Goal: Task Accomplishment & Management: Manage account settings

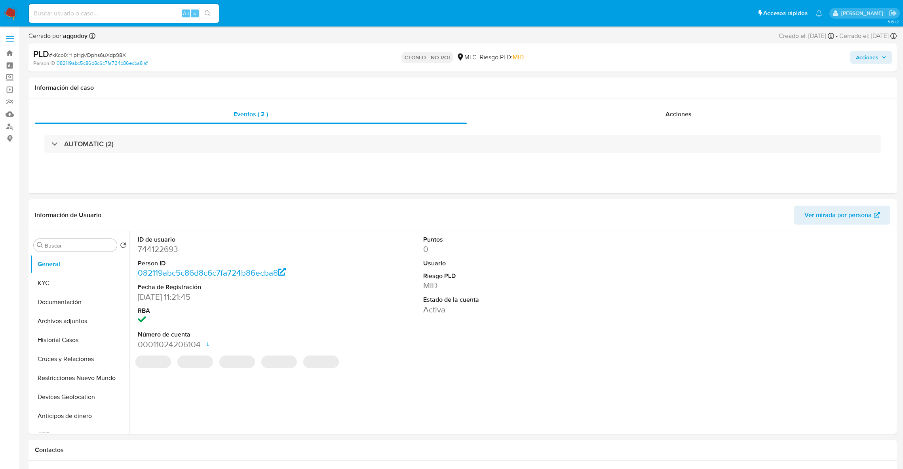
select select "10"
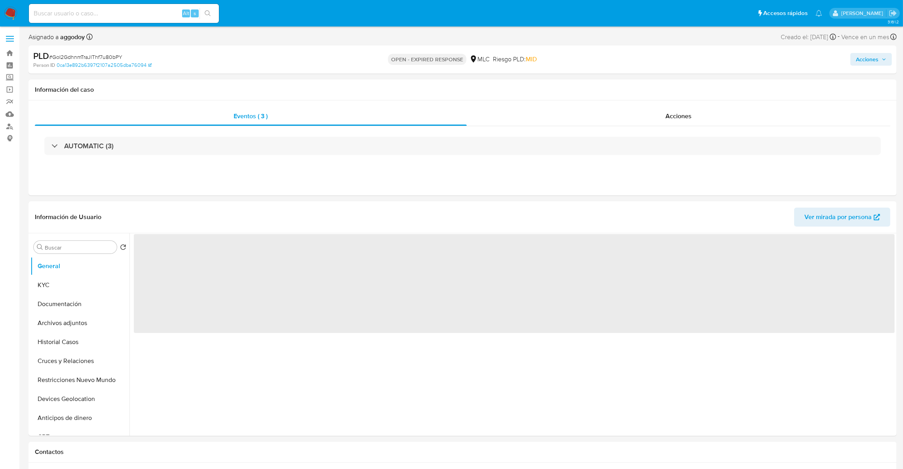
select select "10"
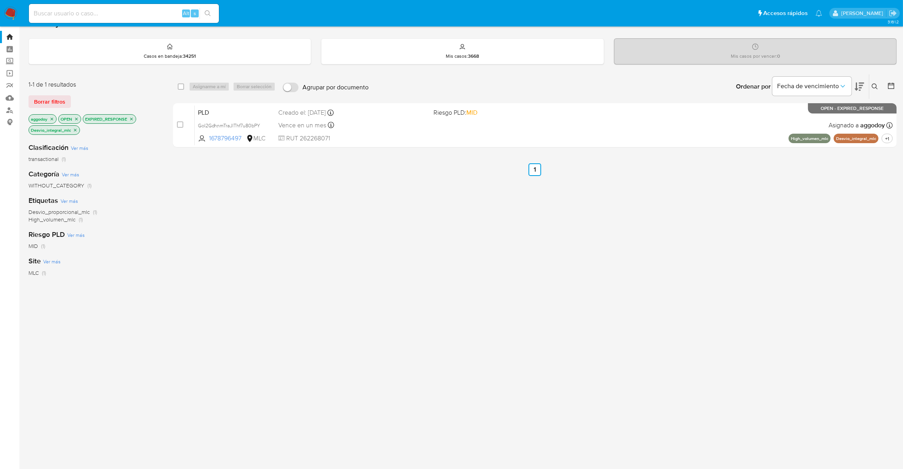
scroll to position [23, 0]
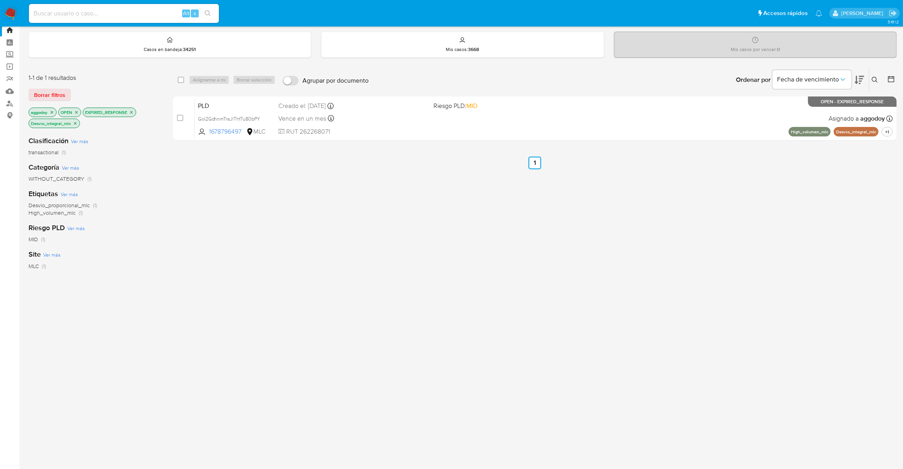
click at [135, 113] on p "EXPIRED_RESPONSE" at bounding box center [109, 112] width 53 height 9
click at [134, 112] on icon "close-filter" at bounding box center [131, 112] width 5 height 5
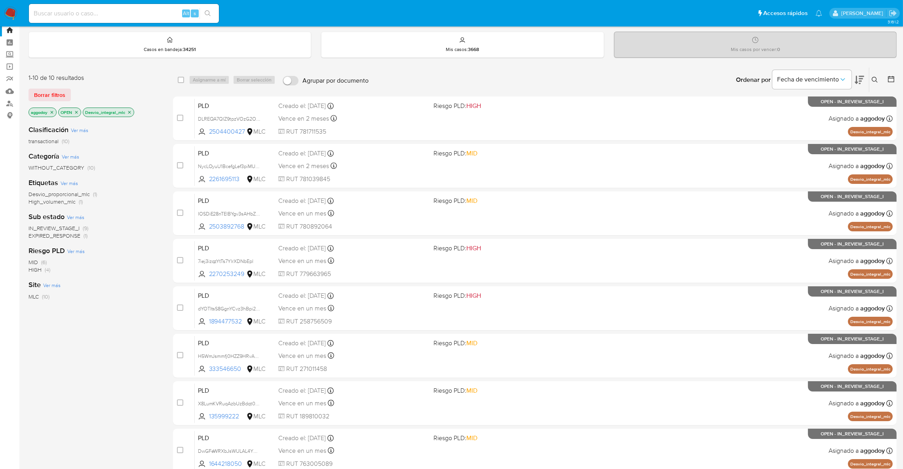
click at [131, 114] on icon "close-filter" at bounding box center [129, 112] width 5 height 5
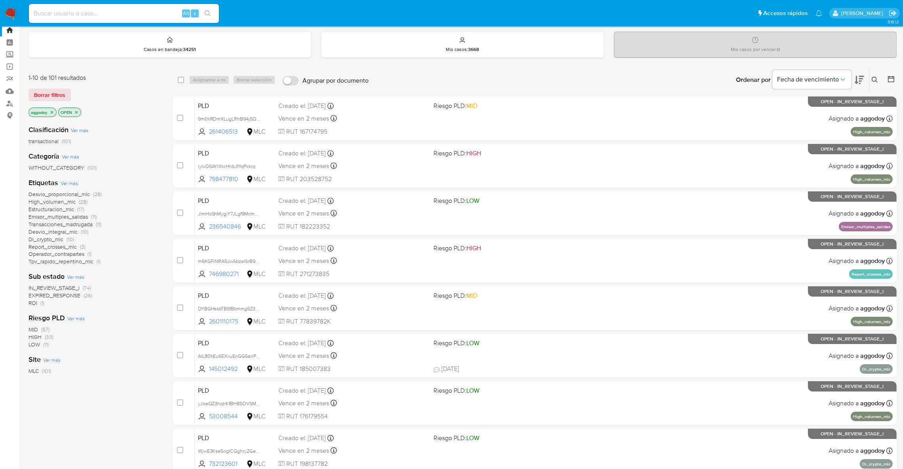
click at [43, 300] on span "(1)" at bounding box center [42, 303] width 4 height 8
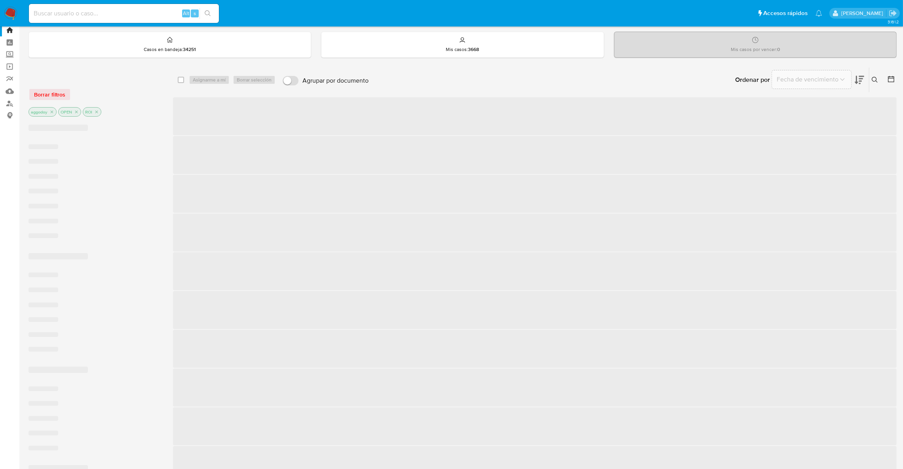
scroll to position [12, 0]
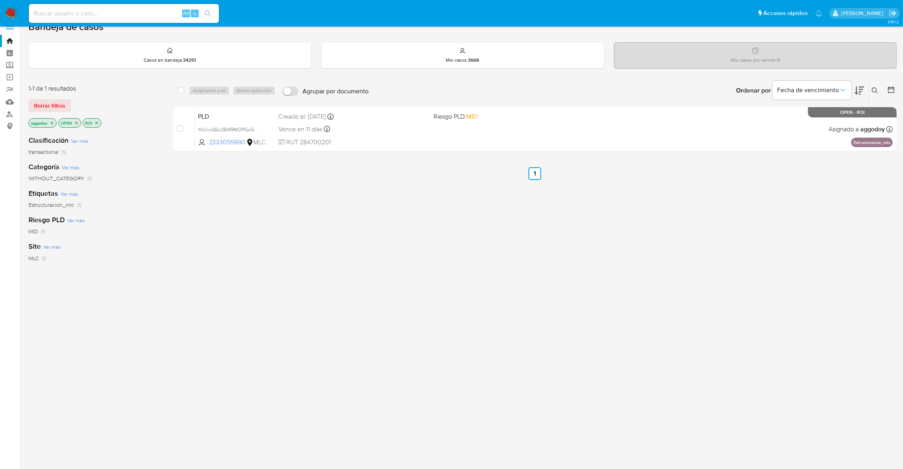
click at [375, 151] on div "select-all-cases-checkbox Asignarme a mí Borrar selección Agrupar por documento…" at bounding box center [534, 116] width 723 height 77
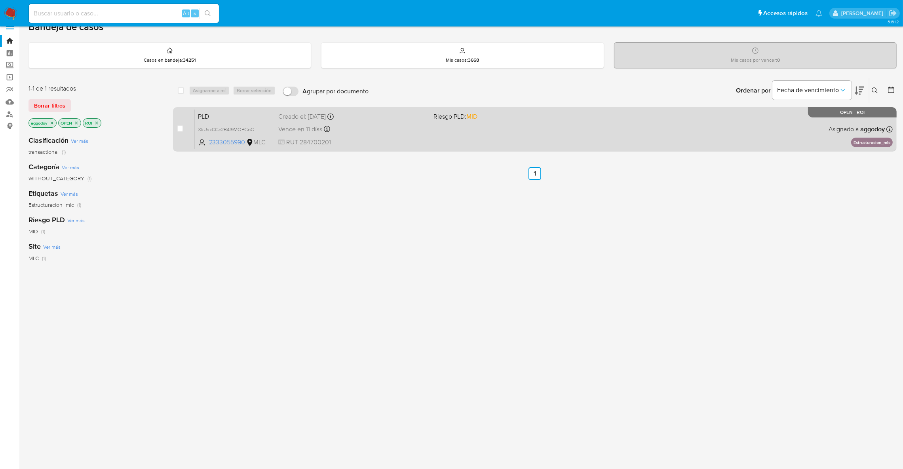
click at [422, 140] on span "RUT 284700201" at bounding box center [352, 142] width 149 height 9
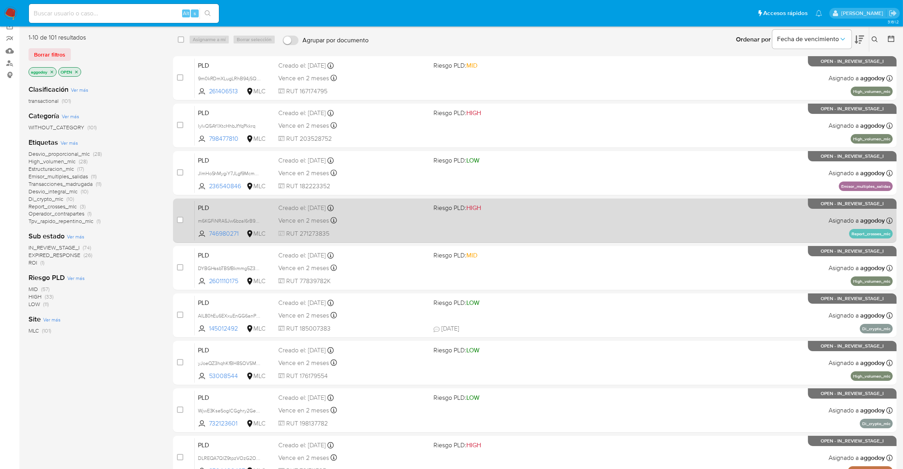
scroll to position [65, 0]
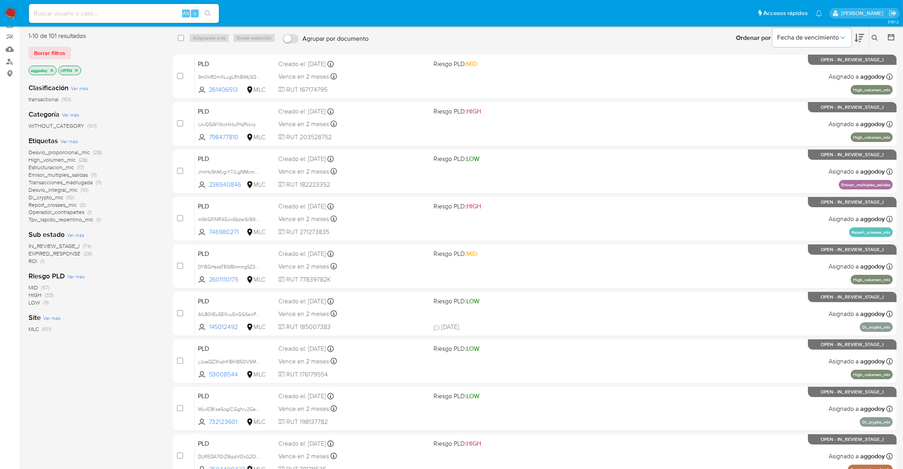
click at [60, 256] on span "EXPIRED_RESPONSE" at bounding box center [54, 254] width 52 height 8
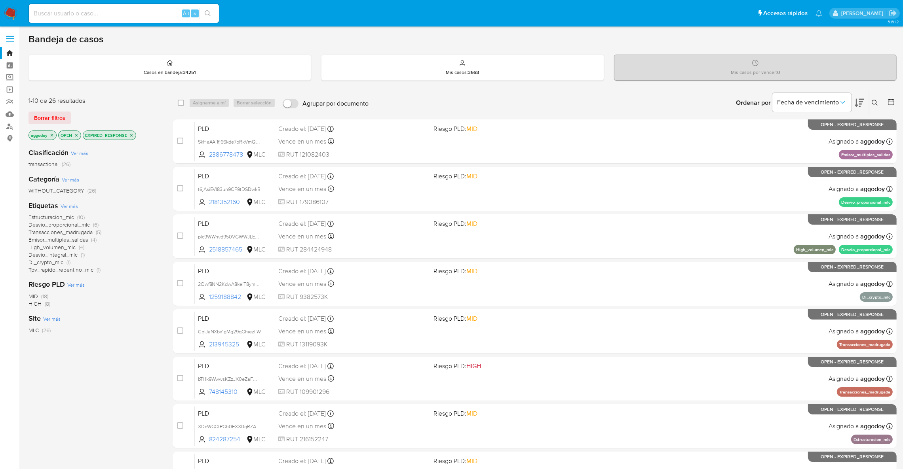
click at [865, 105] on div "Ordenar por Fecha de vencimiento" at bounding box center [798, 103] width 139 height 25
click at [864, 104] on div "Ordenar por Fecha de vencimiento" at bounding box center [798, 103] width 139 height 25
click at [857, 104] on icon at bounding box center [859, 103] width 9 height 8
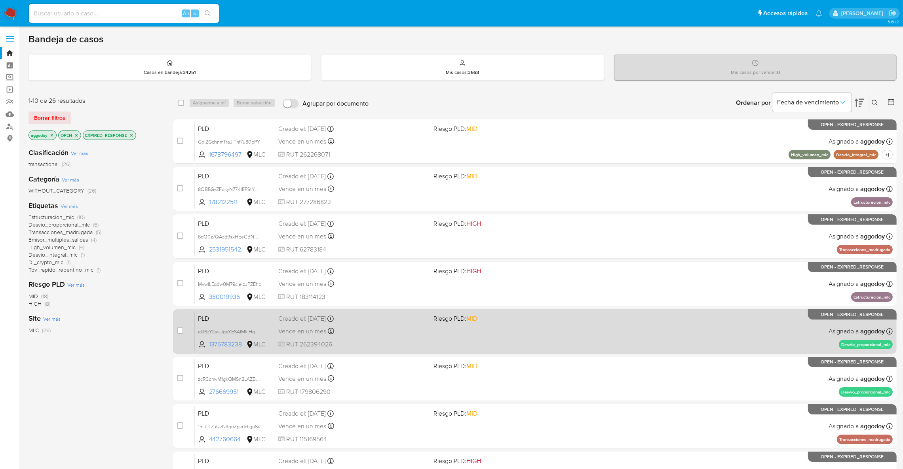
click at [725, 323] on div "PLD eD6zY2svUgeYESAfMklHqTNq 1376783238 MLC Riesgo PLD: MID Creado el: 12/08/20…" at bounding box center [544, 331] width 698 height 40
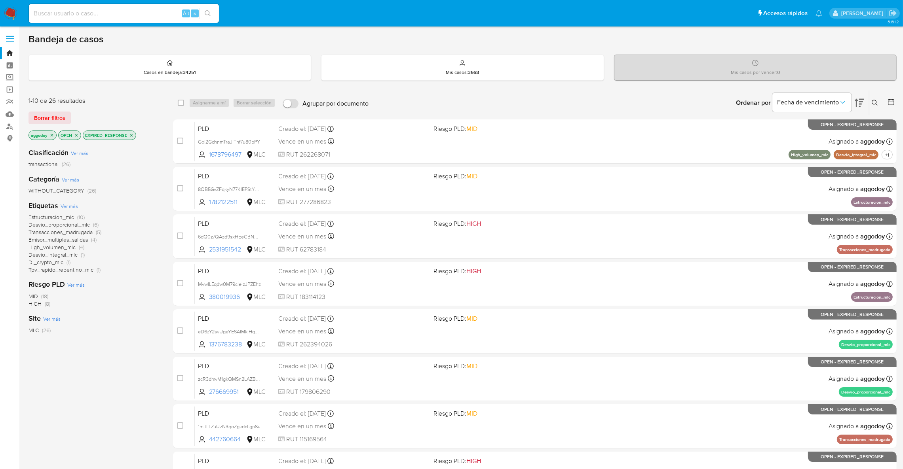
click at [80, 224] on span "Desvio_proporcional_mlc" at bounding box center [58, 225] width 61 height 8
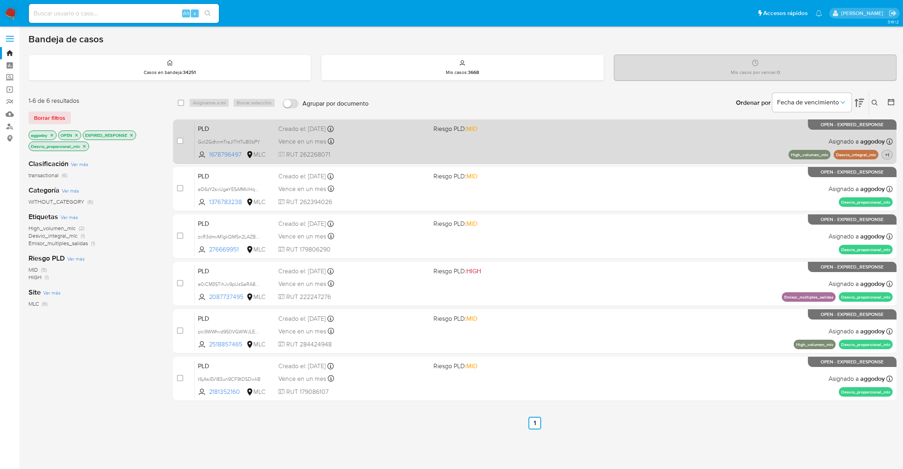
click at [884, 152] on span "+1" at bounding box center [886, 155] width 7 height 7
click at [422, 136] on div "Vence en un mes Vence el 10/11/2025 06:04:11" at bounding box center [352, 141] width 149 height 11
click at [180, 141] on input "checkbox" at bounding box center [180, 141] width 6 height 6
checkbox input "true"
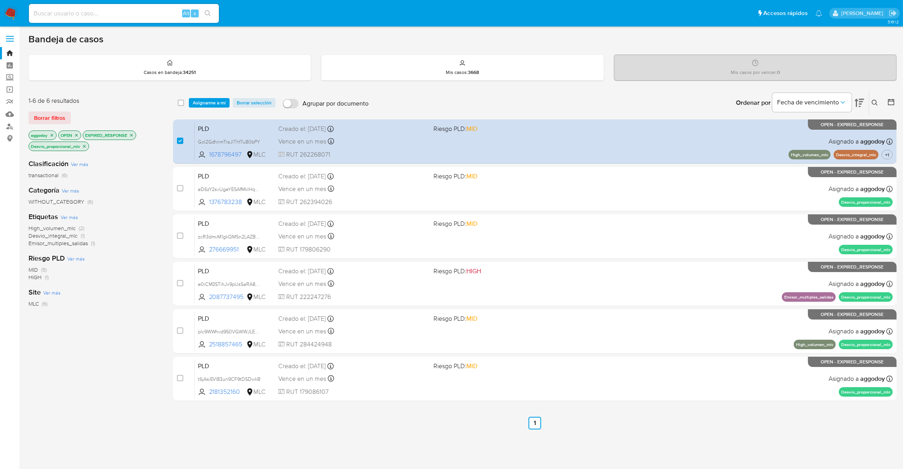
click at [204, 108] on div "select-all-cases-checkbox Asignarme a mí Borrar selección Agrupar por documento…" at bounding box center [534, 103] width 723 height 25
click at [207, 102] on span "Asignarme a mí" at bounding box center [209, 103] width 33 height 8
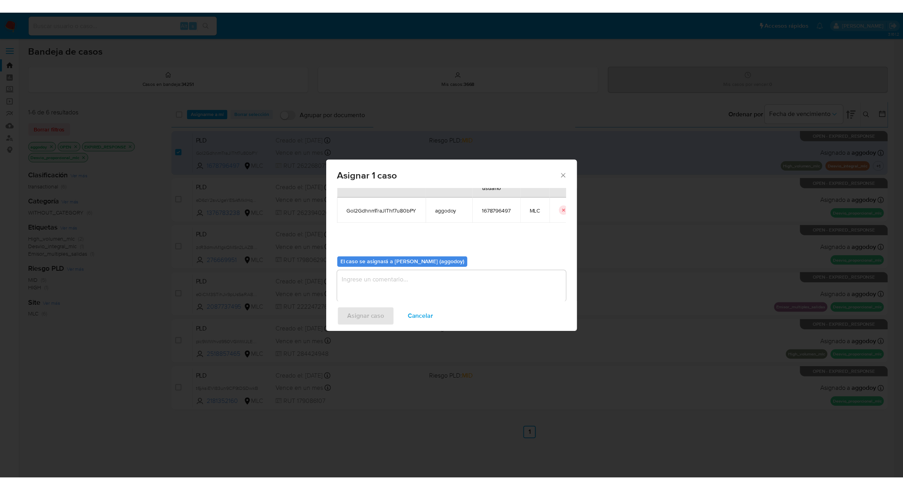
scroll to position [41, 0]
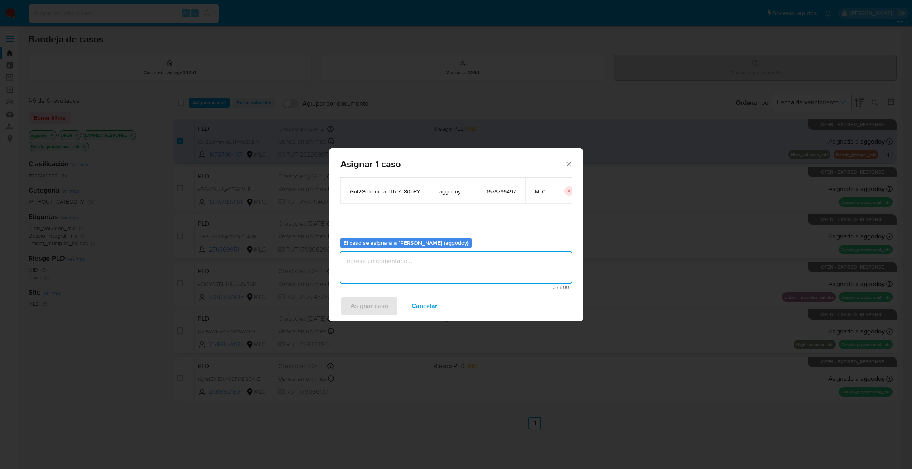
click at [403, 266] on textarea "assign-modal" at bounding box center [455, 268] width 231 height 32
type textarea ","
click at [371, 307] on span "Asignar caso" at bounding box center [369, 306] width 37 height 17
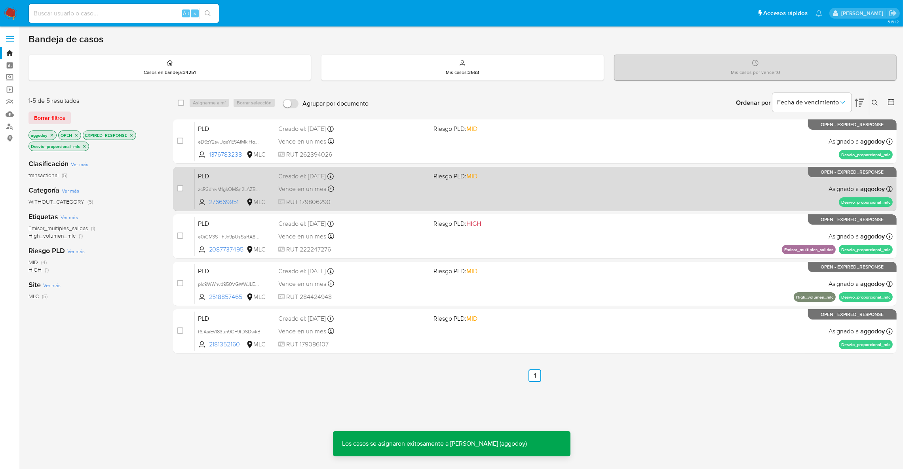
click at [464, 188] on span at bounding box center [507, 189] width 149 height 2
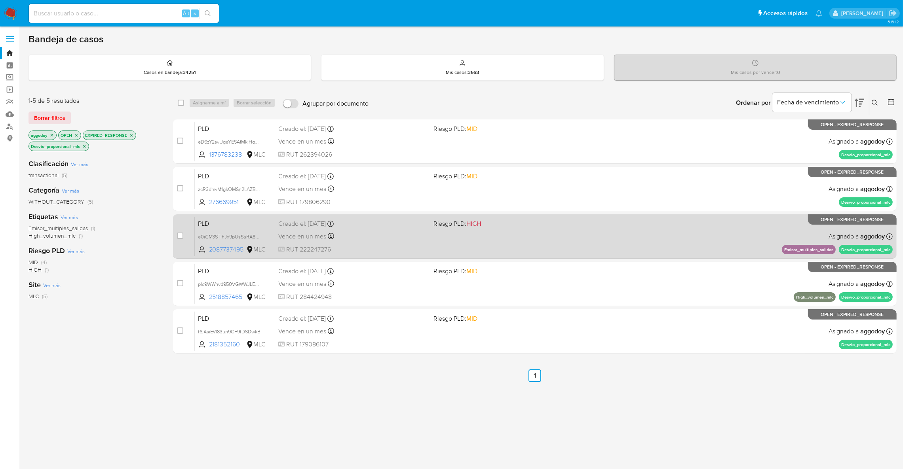
click at [417, 241] on div "Vence en un mes Vence el 10/11/2025 06:06:27" at bounding box center [352, 236] width 149 height 11
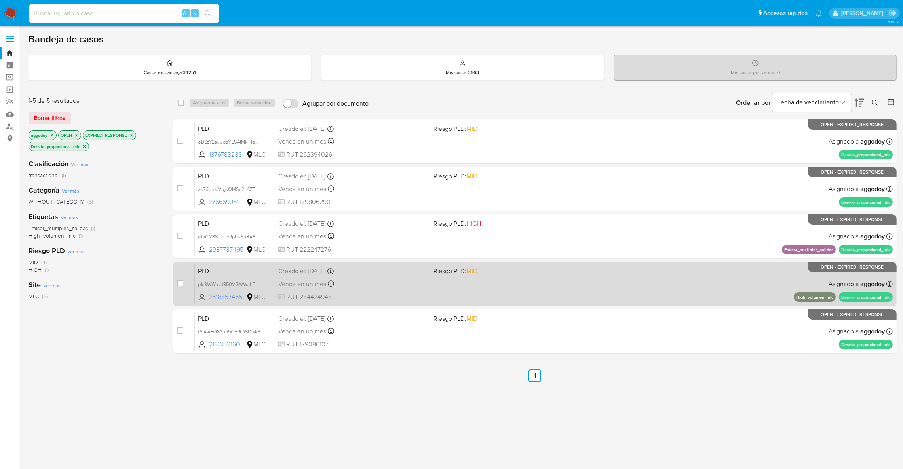
click at [426, 280] on div "Vence en un mes Vence el 10/11/2025 06:08:03" at bounding box center [352, 284] width 149 height 11
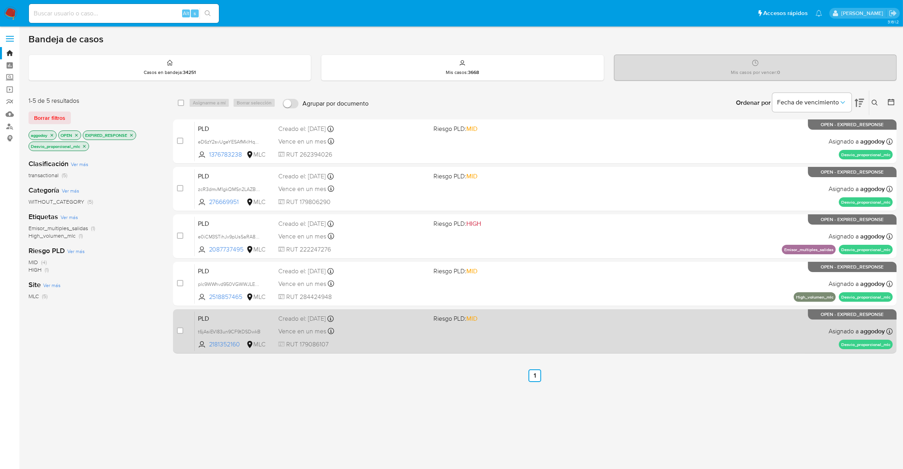
click at [368, 319] on div "Creado el: 12/08/2025 Creado el: 12/08/2025 06:08:26" at bounding box center [352, 319] width 149 height 9
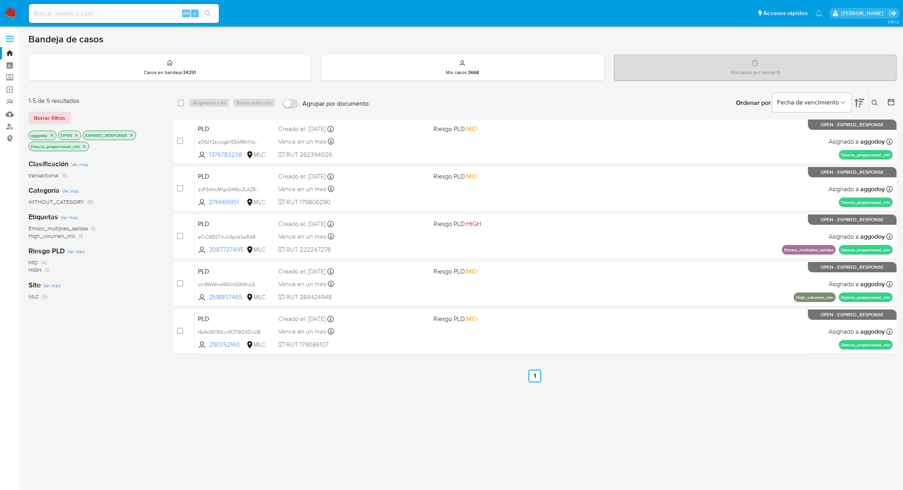
click at [67, 12] on input at bounding box center [124, 13] width 190 height 10
paste input "2281054863"
type input "2281054863"
click at [217, 20] on div "2281054863 Alt s" at bounding box center [124, 13] width 190 height 19
click at [211, 12] on button "search-icon" at bounding box center [207, 13] width 16 height 11
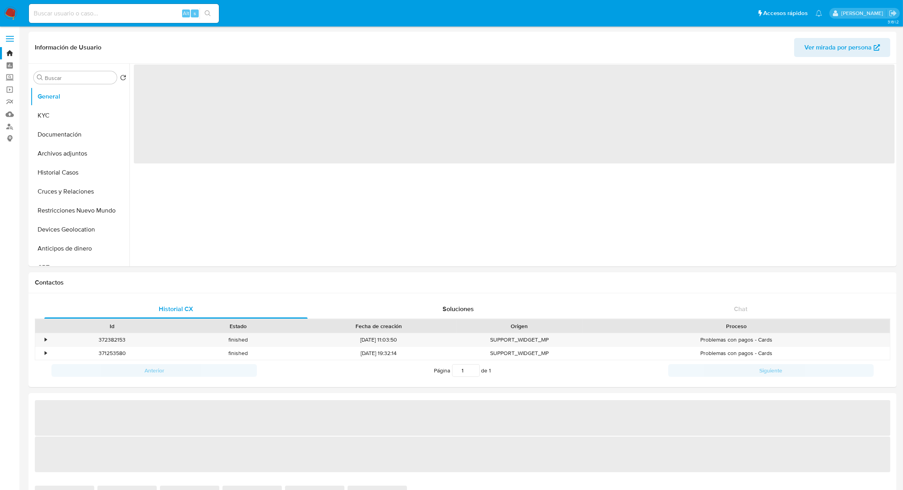
select select "10"
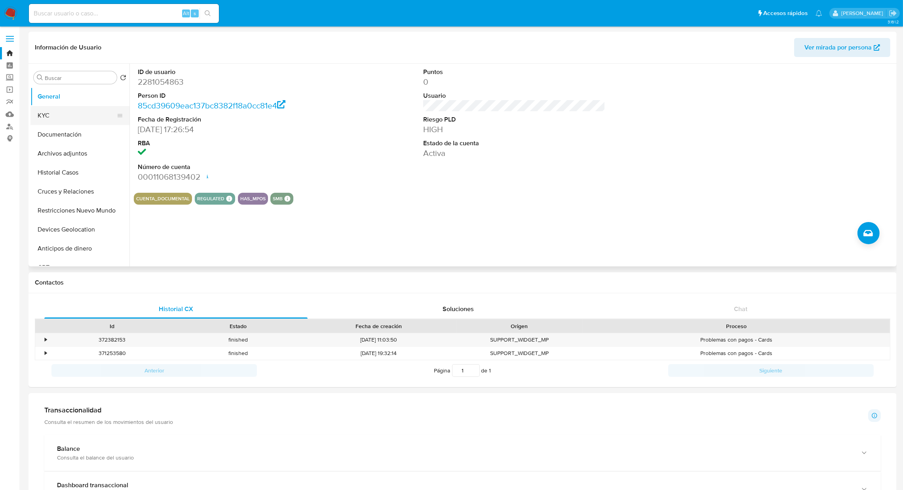
click at [55, 112] on button "KYC" at bounding box center [76, 115] width 93 height 19
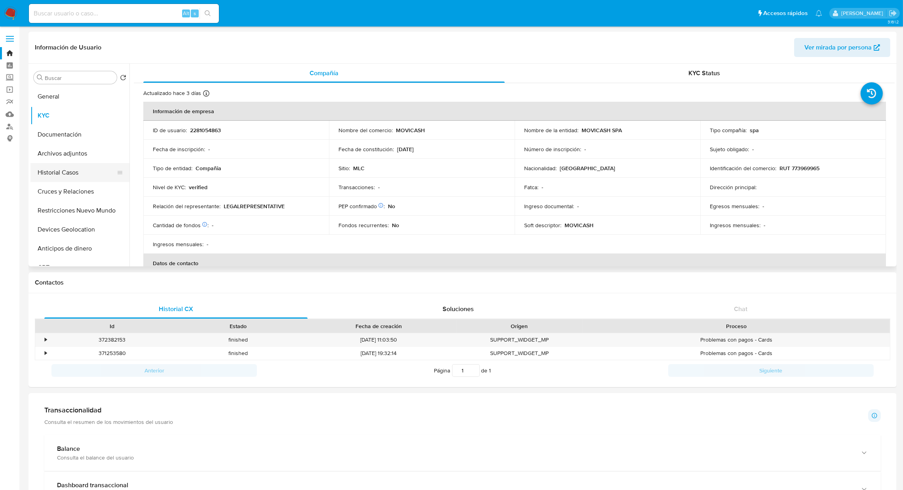
click at [98, 178] on button "Historial Casos" at bounding box center [76, 172] width 93 height 19
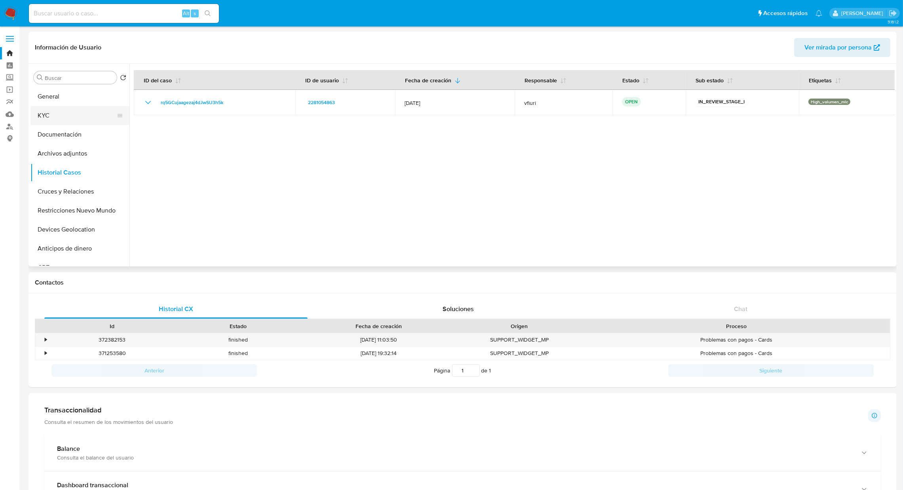
click at [92, 114] on button "KYC" at bounding box center [76, 115] width 93 height 19
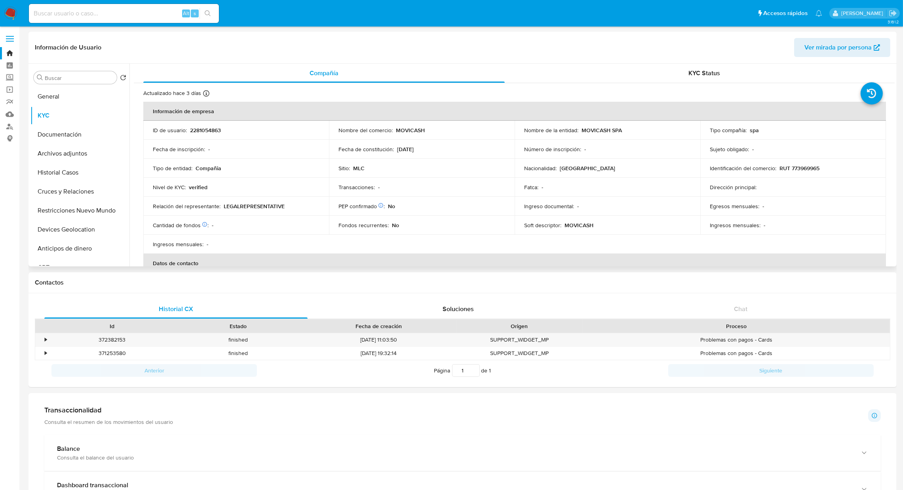
click at [413, 135] on td "Nombre del comercio : MOVICASH" at bounding box center [422, 130] width 186 height 19
drag, startPoint x: 400, startPoint y: 120, endPoint x: 408, endPoint y: 131, distance: 13.4
click at [400, 121] on table "Información de empresa ID de usuario : 2281054863 Nombre del comercio : MOVICAS…" at bounding box center [514, 244] width 742 height 285
drag, startPoint x: 410, startPoint y: 134, endPoint x: 557, endPoint y: 123, distance: 147.2
click at [424, 134] on td "Nombre del comercio : MOVICASH" at bounding box center [422, 130] width 186 height 19
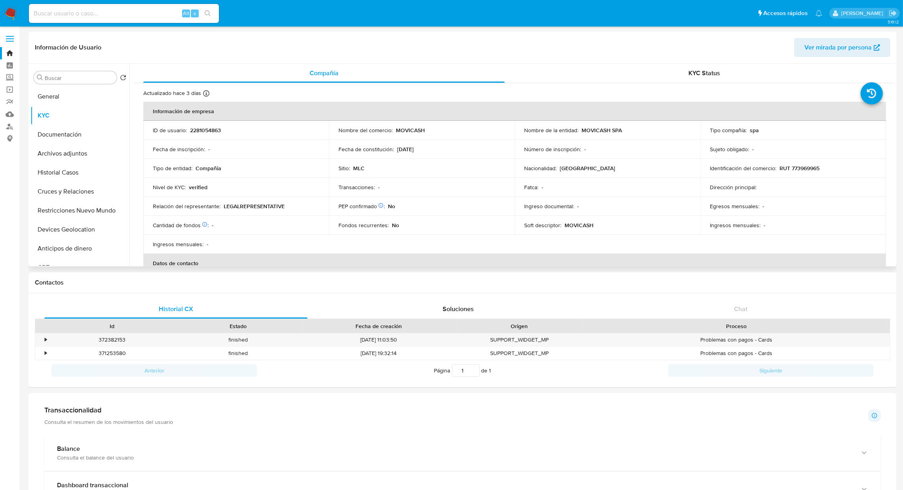
click at [601, 134] on td "Nombre de la entidad : MOVICASH SPA" at bounding box center [608, 130] width 186 height 19
click at [602, 134] on p "MOVICASH SPA" at bounding box center [601, 130] width 40 height 7
click at [625, 128] on div "Nombre de la entidad : MOVICASH SPA" at bounding box center [607, 130] width 167 height 7
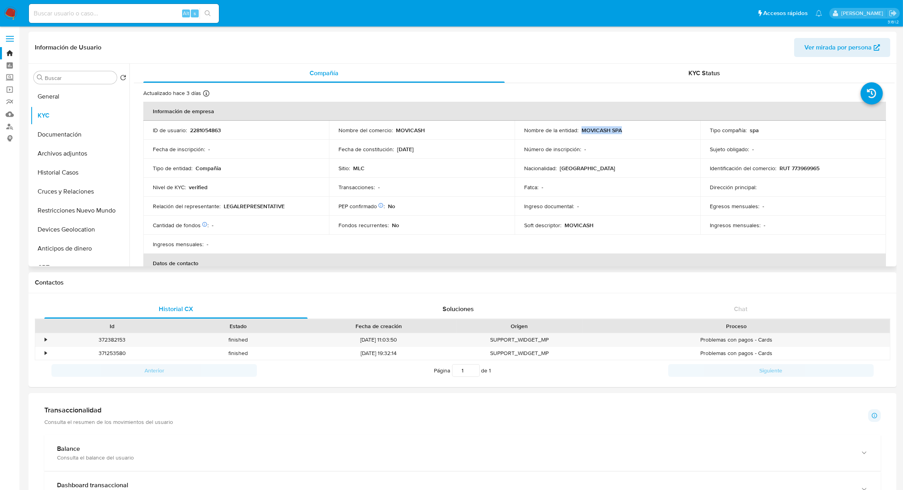
drag, startPoint x: 621, startPoint y: 130, endPoint x: 580, endPoint y: 130, distance: 41.2
click at [580, 130] on div "Nombre de la entidad : MOVICASH SPA" at bounding box center [607, 130] width 167 height 7
copy p "MOVICASH SPA"
click at [13, 55] on link "Bandeja" at bounding box center [47, 53] width 94 height 12
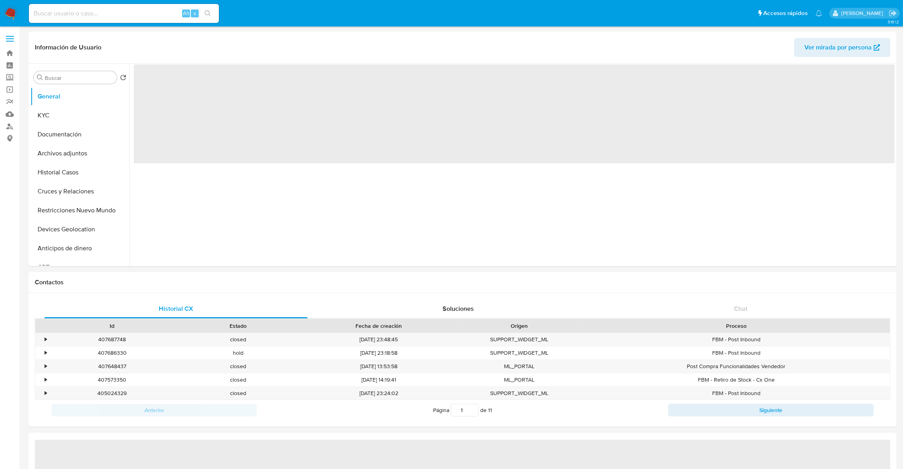
select select "10"
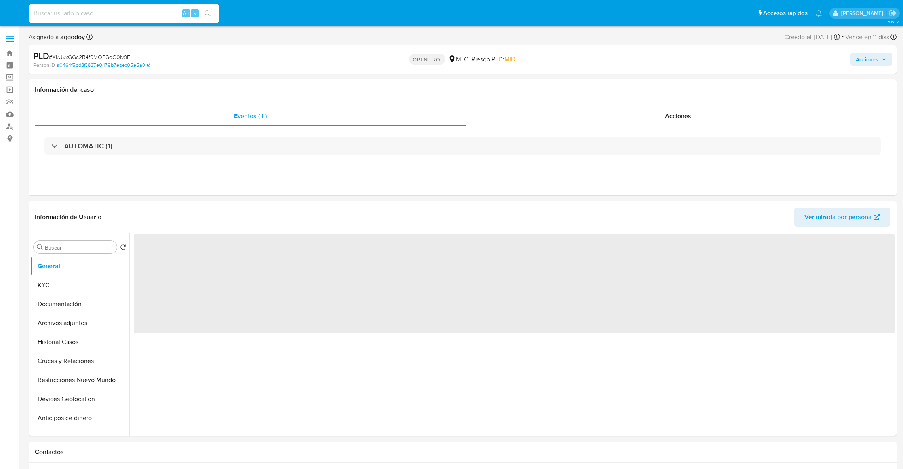
select select "10"
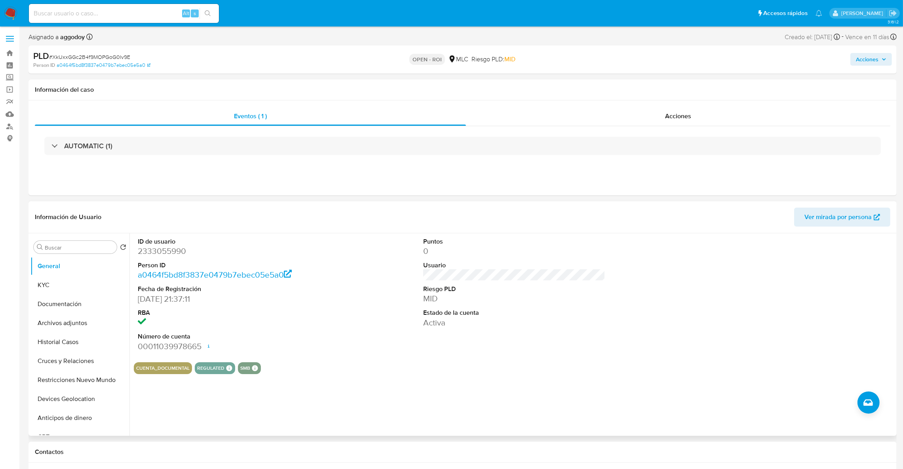
click at [172, 257] on dd "2333055990" at bounding box center [229, 251] width 182 height 11
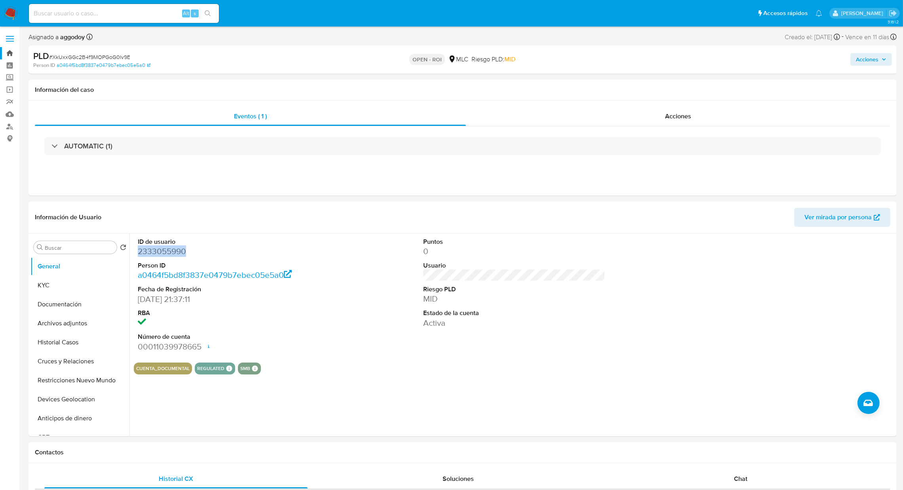
click at [6, 56] on link "Bandeja" at bounding box center [47, 53] width 94 height 12
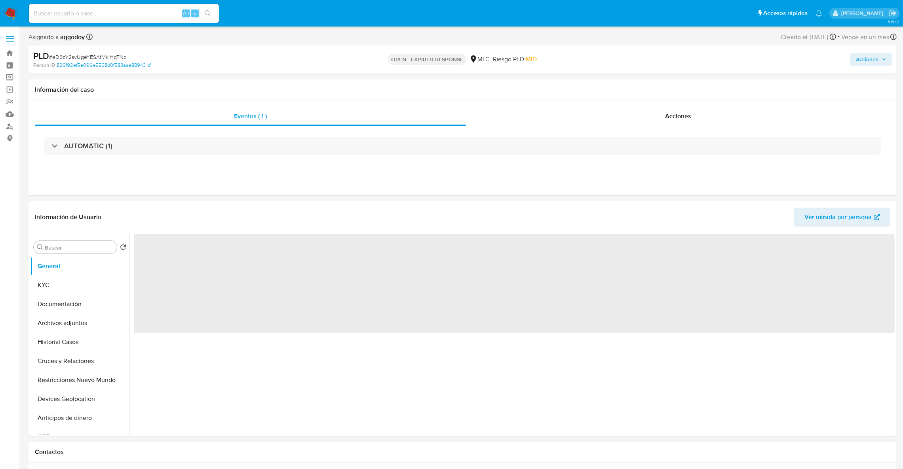
select select "10"
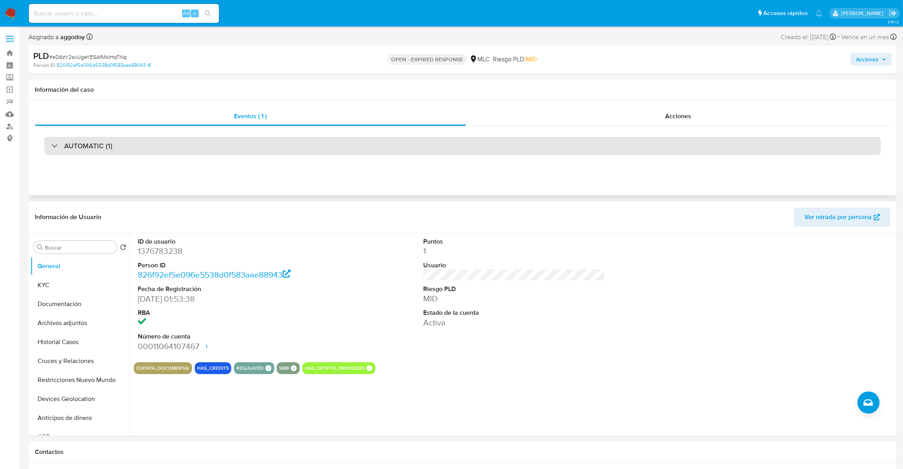
click at [163, 146] on div "AUTOMATIC (1)" at bounding box center [462, 146] width 836 height 18
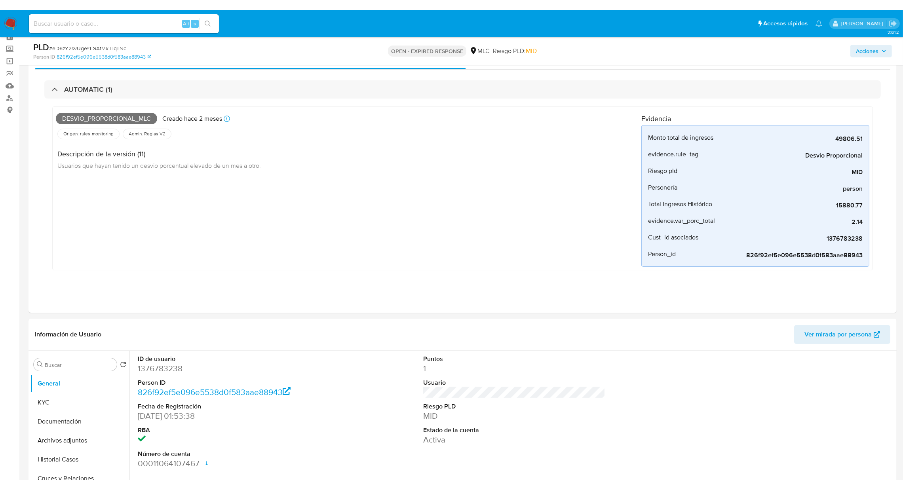
scroll to position [59, 0]
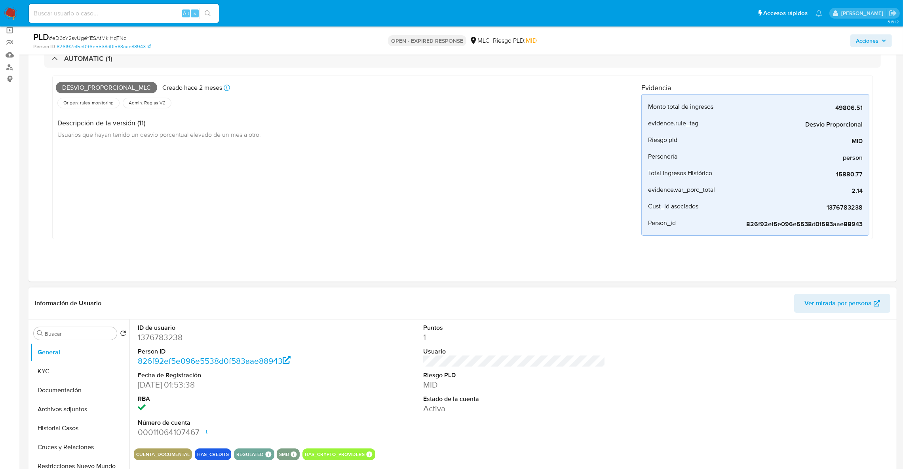
click at [160, 342] on dd "1376783238" at bounding box center [229, 337] width 182 height 11
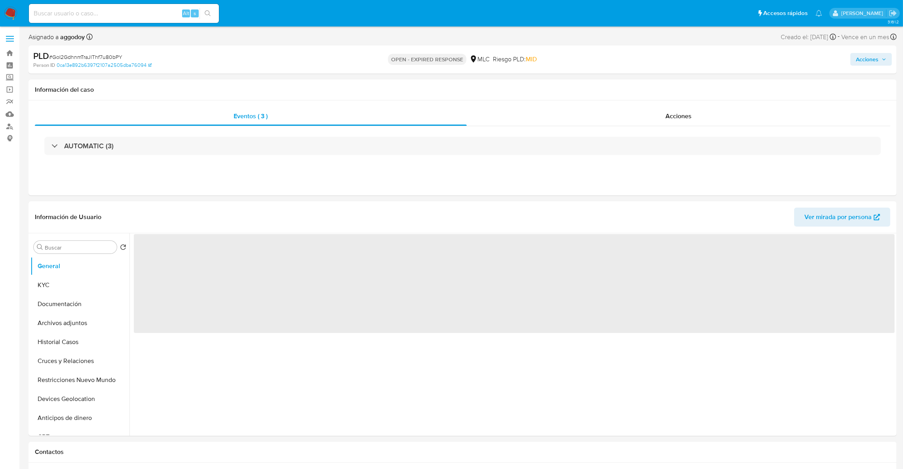
select select "10"
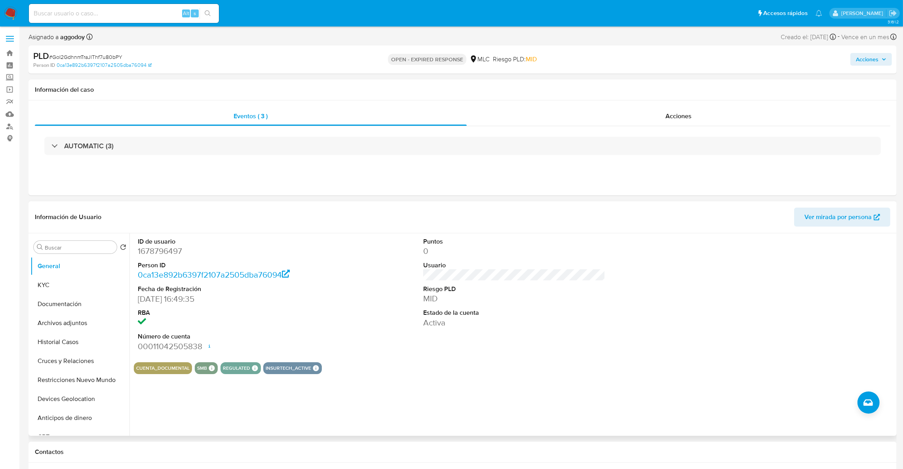
click at [169, 258] on dl "ID de usuario 1678796497 Person ID 0ca13e892b6397f2107a2505dba76094 Fecha de Re…" at bounding box center [229, 294] width 182 height 115
click at [163, 253] on dd "1678796497" at bounding box center [229, 251] width 182 height 11
copy dd "1678796497"
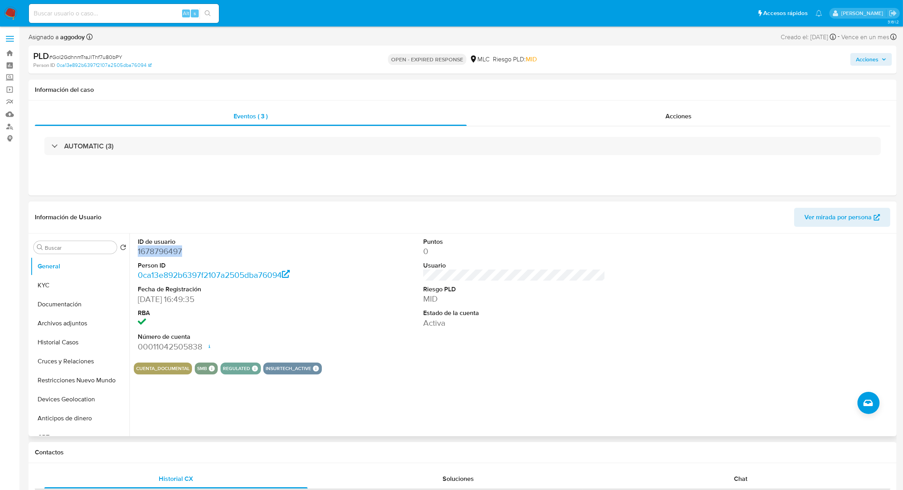
click at [157, 247] on dd "1678796497" at bounding box center [229, 251] width 182 height 11
click at [173, 249] on dd "1678796497" at bounding box center [229, 251] width 182 height 11
copy dd "1678796497"
click at [85, 285] on button "KYC" at bounding box center [76, 285] width 93 height 19
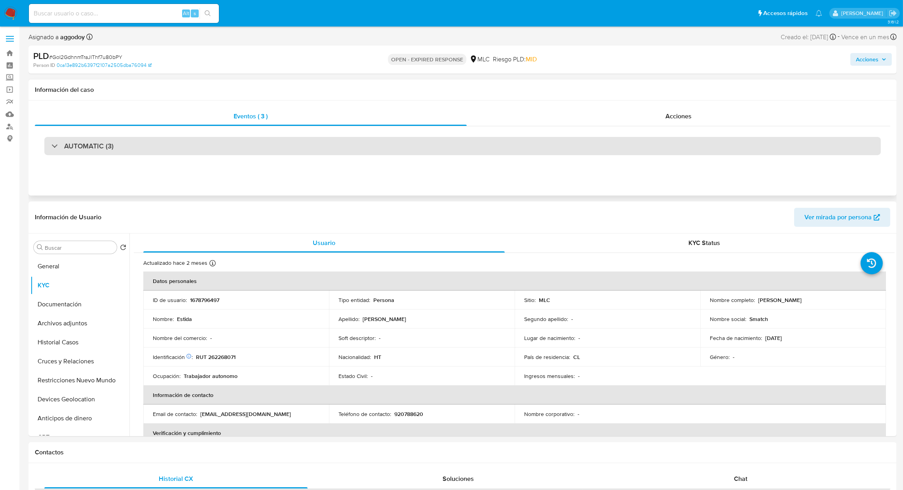
click at [264, 152] on div "AUTOMATIC (3)" at bounding box center [462, 146] width 836 height 18
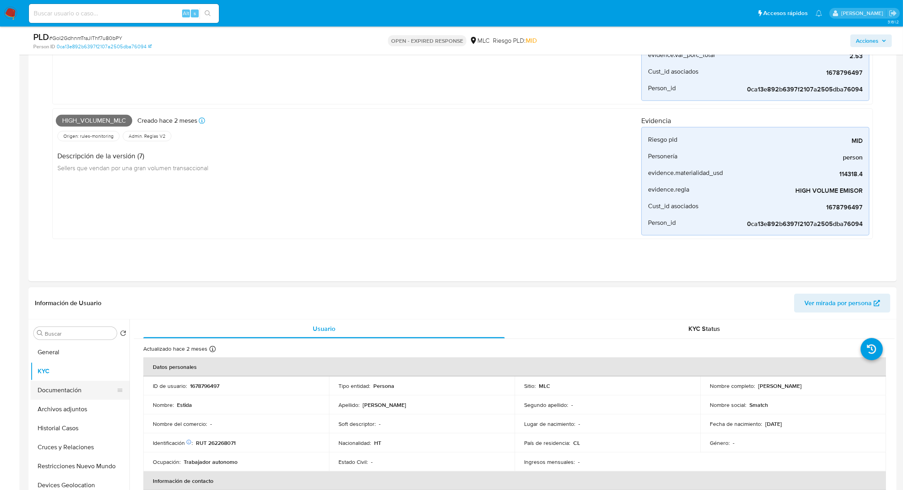
scroll to position [831, 0]
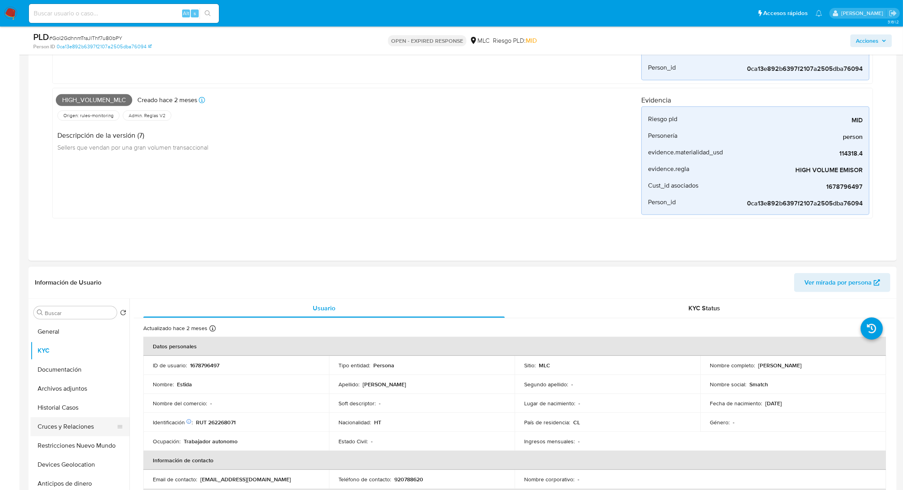
click at [65, 422] on button "Cruces y Relaciones" at bounding box center [76, 426] width 93 height 19
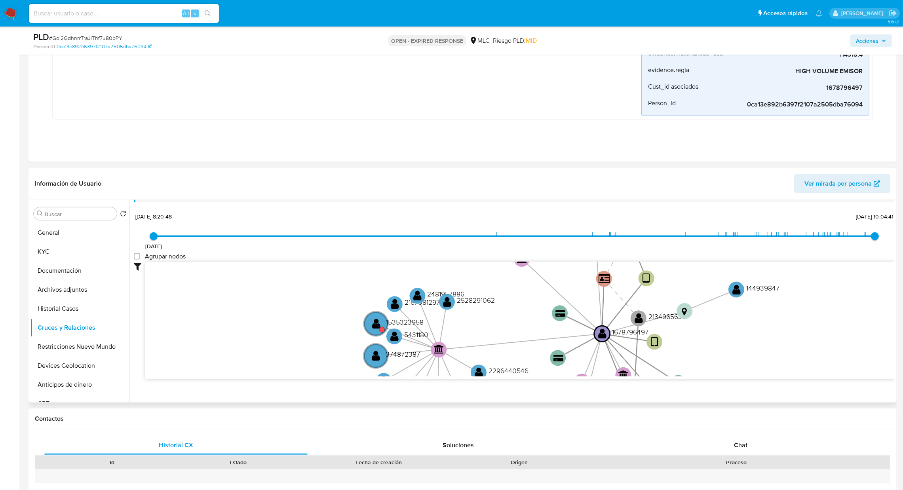
scroll to position [30, 0]
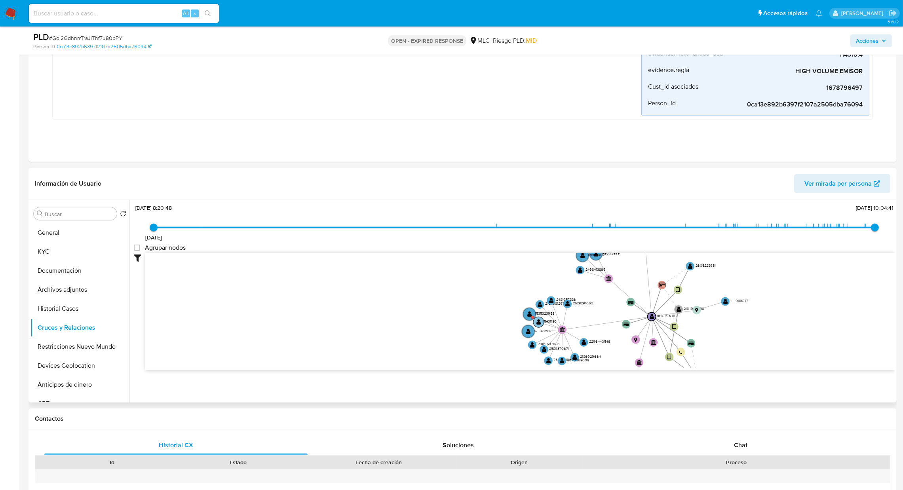
click at [533, 321] on circle at bounding box center [538, 322] width 11 height 11
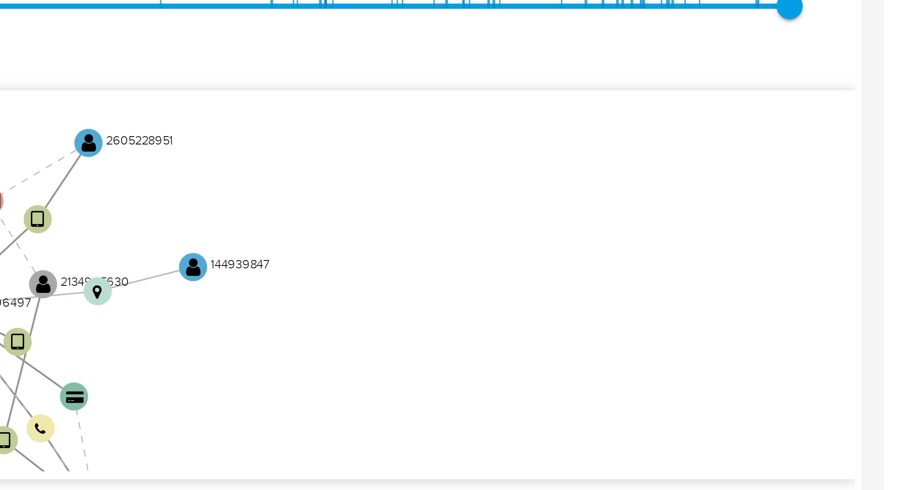
scroll to position [989, 0]
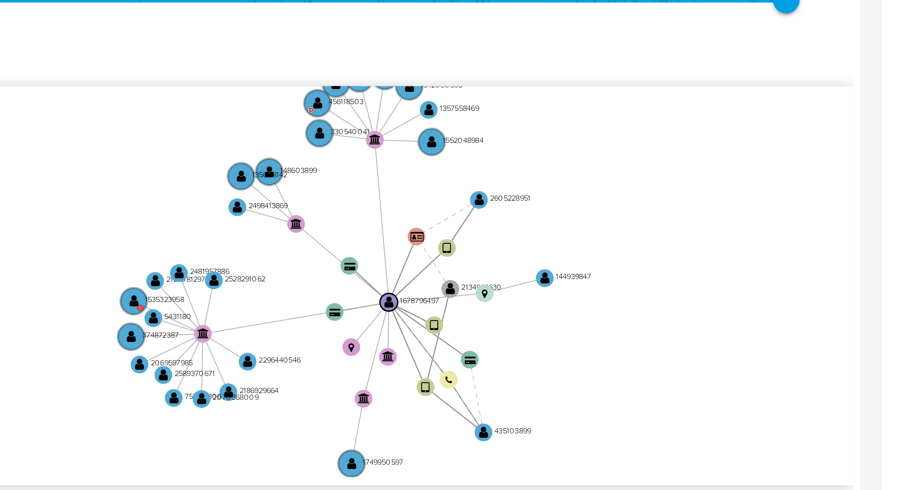
drag, startPoint x: 780, startPoint y: 247, endPoint x: 855, endPoint y: 260, distance: 76.6
click at [856, 260] on icon "device-6810286ba27b1a9ec39224db  user-1678796497  1678796497 user-2605228951 …" at bounding box center [519, 251] width 749 height 115
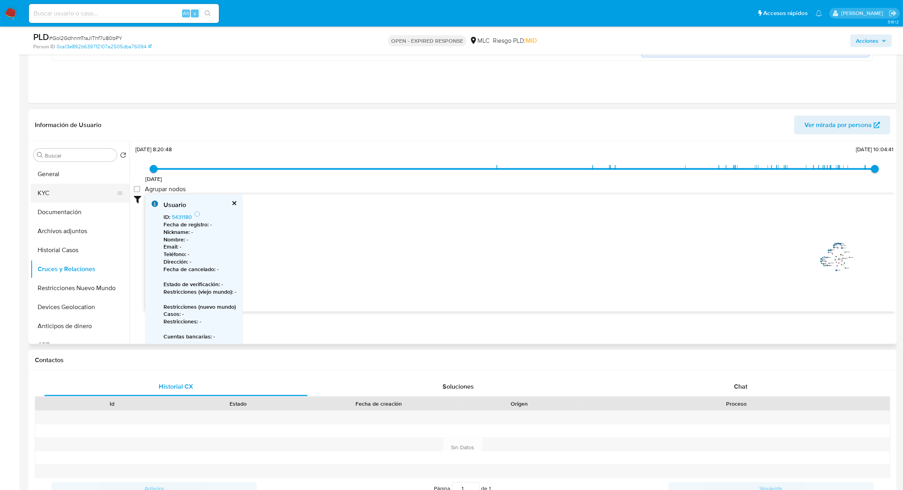
click at [79, 194] on button "KYC" at bounding box center [76, 193] width 93 height 19
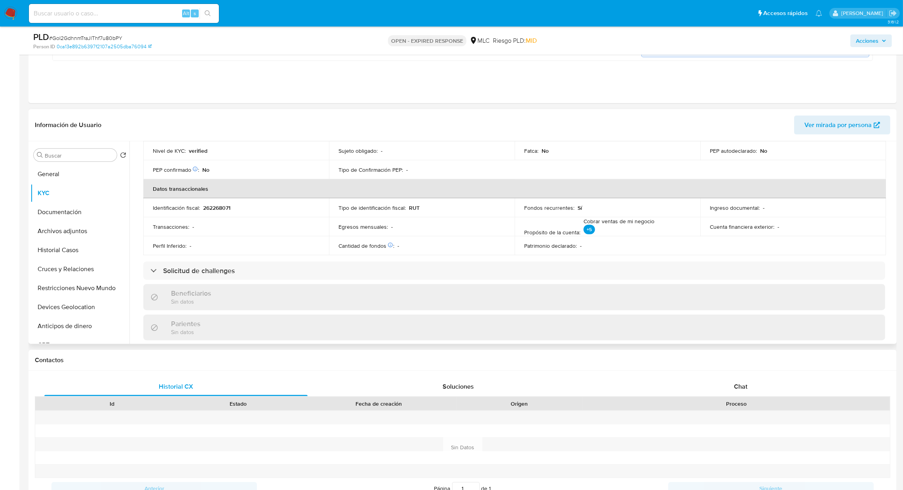
scroll to position [59, 0]
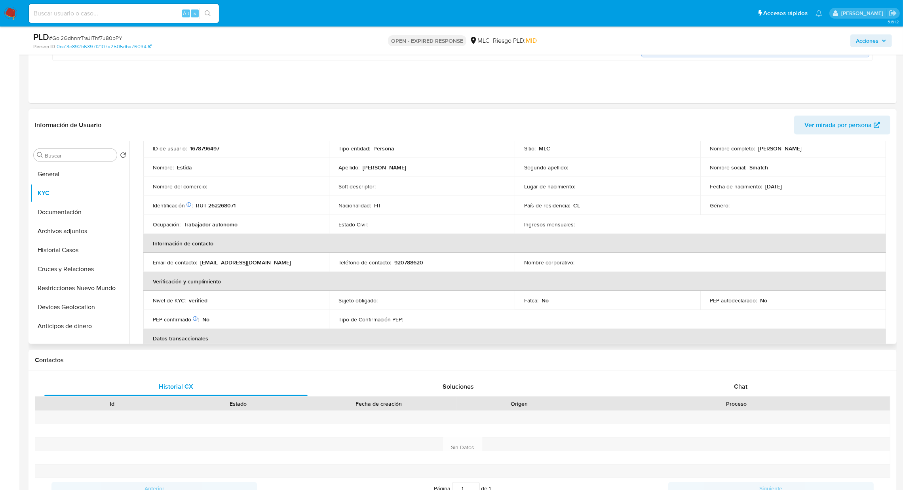
drag, startPoint x: 227, startPoint y: 194, endPoint x: 230, endPoint y: 200, distance: 6.9
click at [227, 194] on td "Nombre del comercio : -" at bounding box center [236, 186] width 186 height 19
click at [230, 200] on td "Identificación Nº de serie: 603590445 : RUT 262268071" at bounding box center [236, 205] width 186 height 19
click at [230, 202] on td "Identificación Nº de serie: 603590445 : RUT 262268071" at bounding box center [236, 205] width 186 height 19
click at [230, 203] on p "RUT 262268071" at bounding box center [216, 205] width 40 height 7
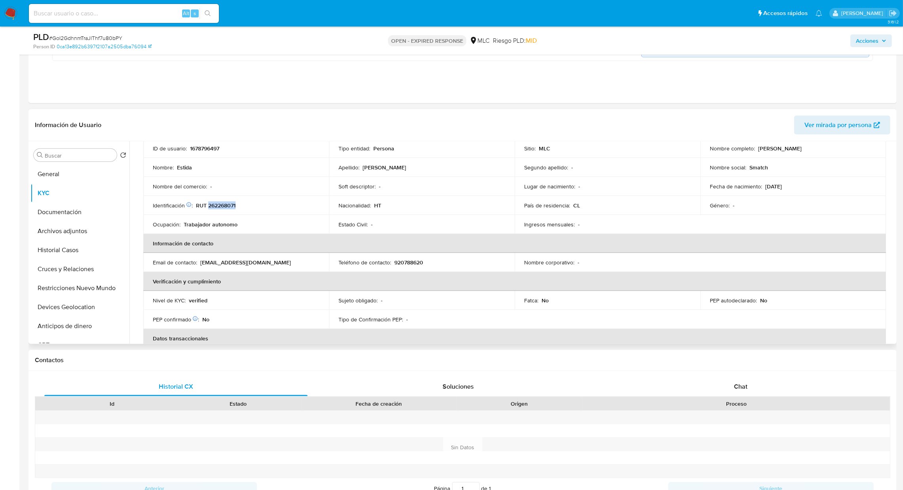
click at [230, 203] on p "RUT 262268071" at bounding box center [216, 205] width 40 height 7
click at [230, 205] on p "RUT 262268071" at bounding box center [216, 205] width 40 height 7
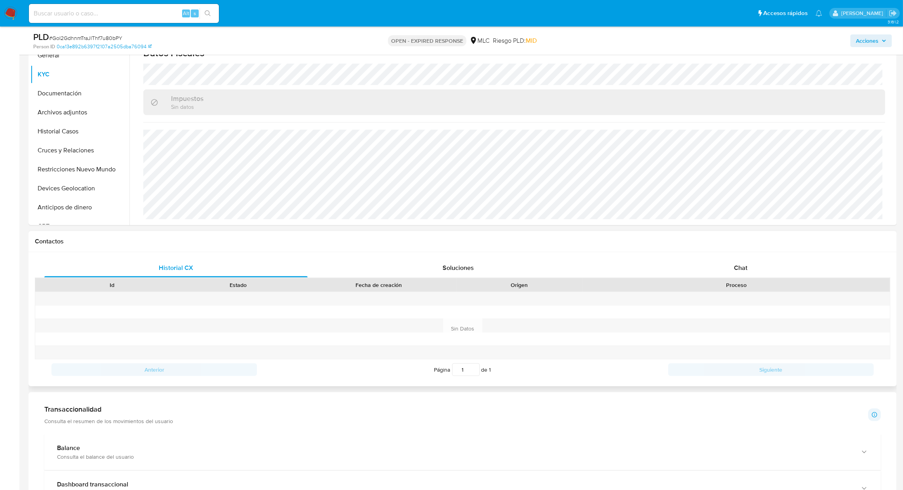
scroll to position [989, 0]
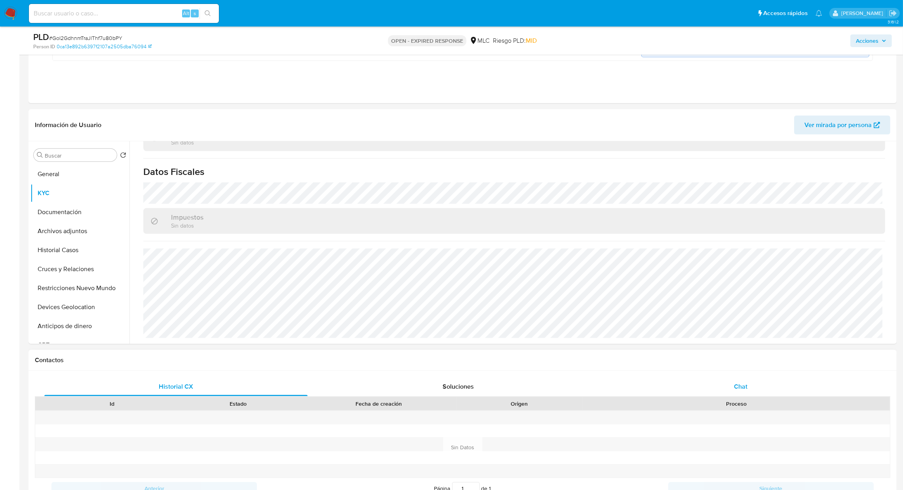
click at [769, 379] on div "Chat" at bounding box center [740, 386] width 263 height 19
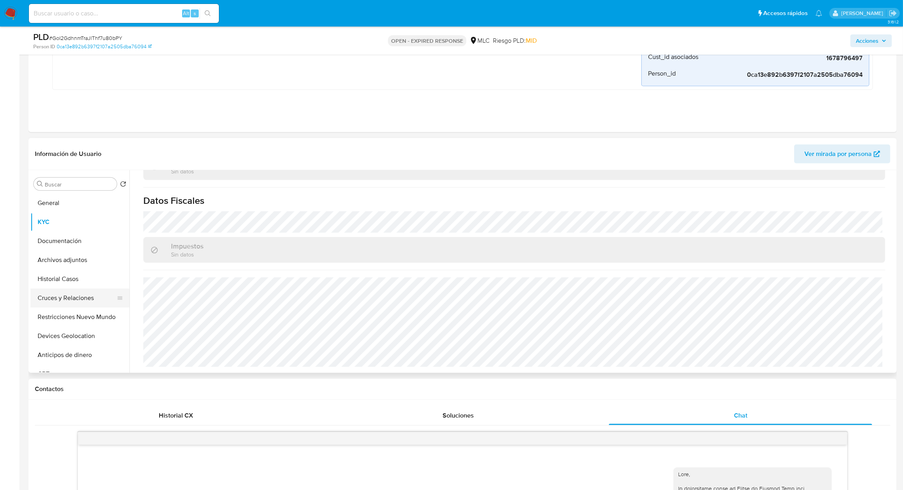
scroll to position [844, 0]
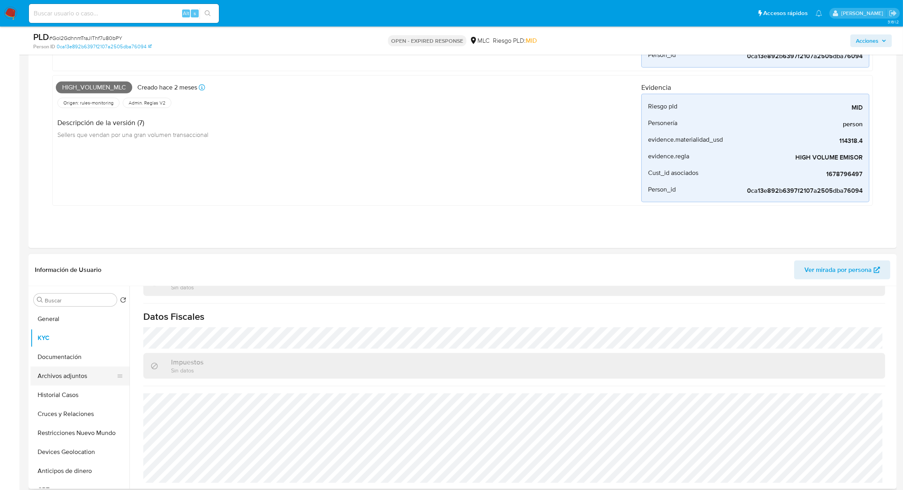
click at [64, 382] on button "Archivos adjuntos" at bounding box center [76, 375] width 93 height 19
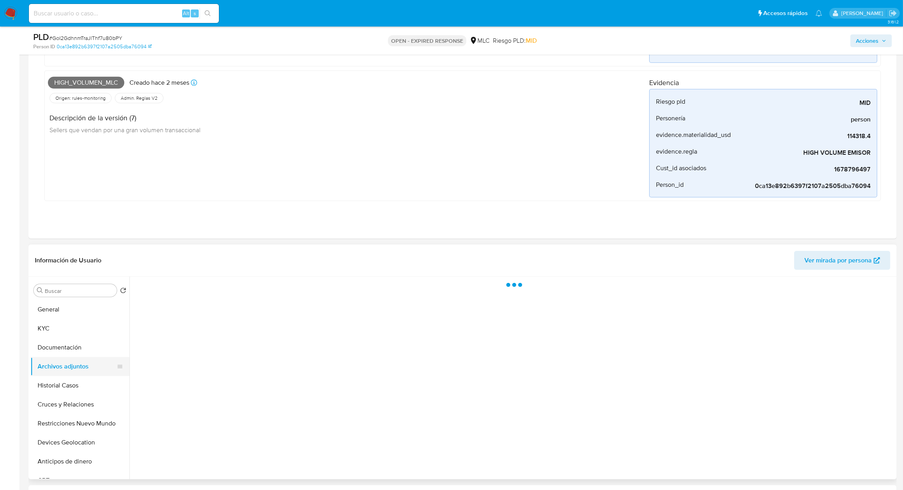
scroll to position [0, 0]
click at [65, 363] on button "Archivos adjuntos" at bounding box center [76, 366] width 93 height 19
click at [64, 349] on button "Documentación" at bounding box center [76, 347] width 93 height 19
click at [63, 373] on button "Archivos adjuntos" at bounding box center [76, 366] width 93 height 19
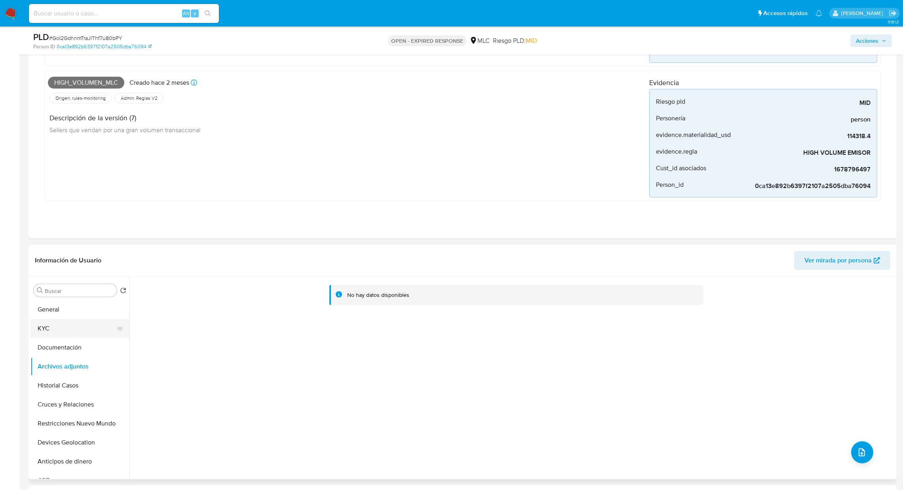
click at [78, 334] on button "KYC" at bounding box center [76, 328] width 93 height 19
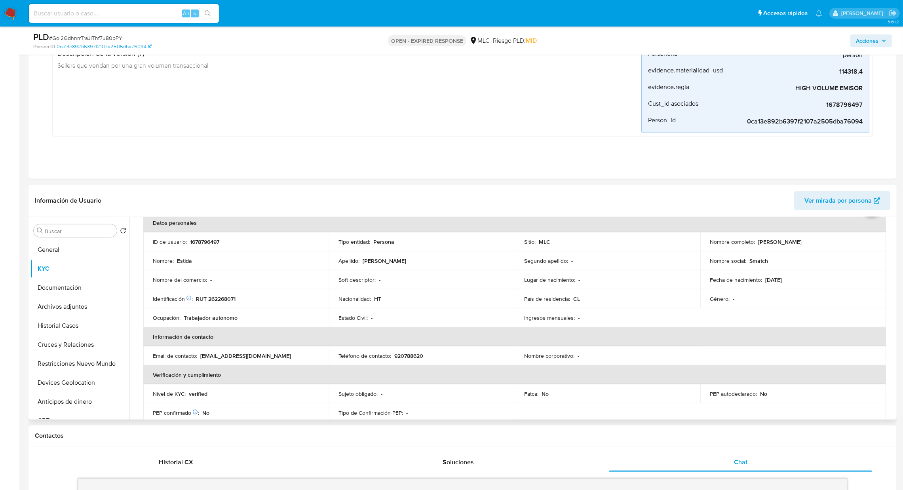
scroll to position [42, 0]
click at [875, 416] on table "Datos personales ID de usuario : 1678796497 Tipo entidad : Persona Sitio : MLC …" at bounding box center [514, 355] width 742 height 285
click at [628, 317] on div "Ingresos mensuales : -" at bounding box center [607, 316] width 167 height 7
click at [784, 240] on p "Estida Etienne" at bounding box center [780, 240] width 44 height 7
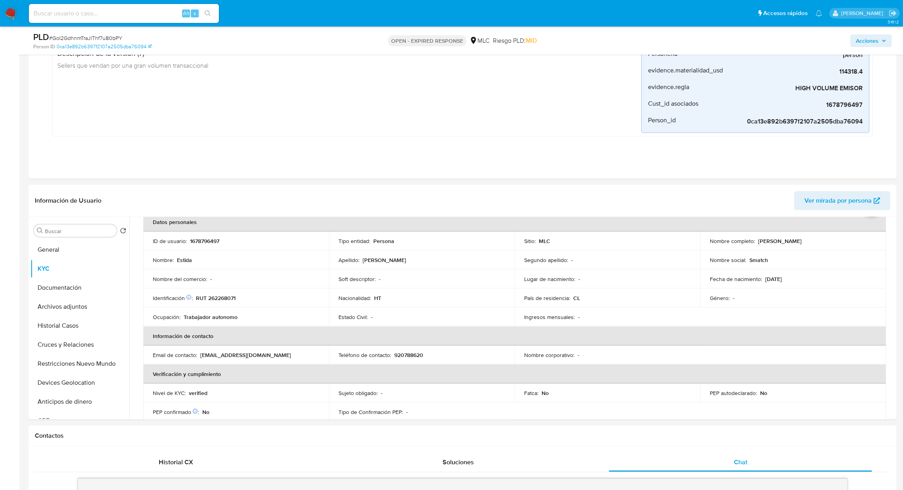
copy p "Etienne"
click at [65, 331] on button "Historial Casos" at bounding box center [76, 325] width 93 height 19
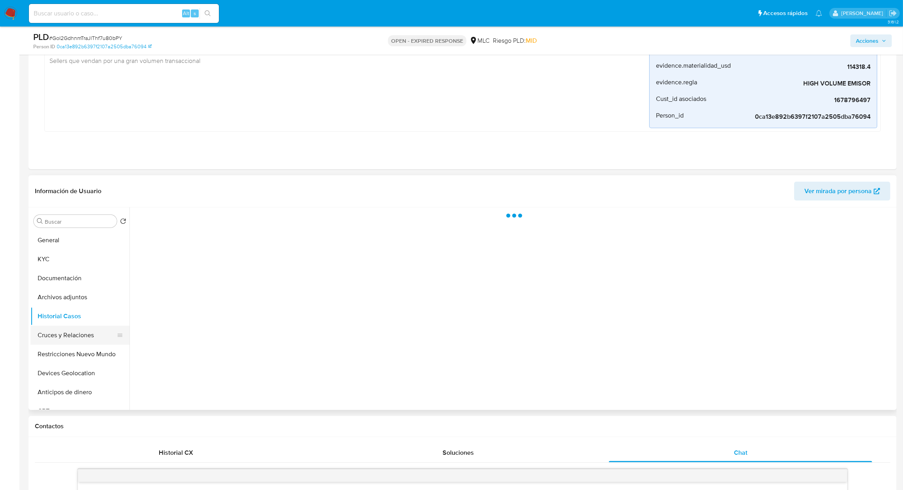
scroll to position [0, 0]
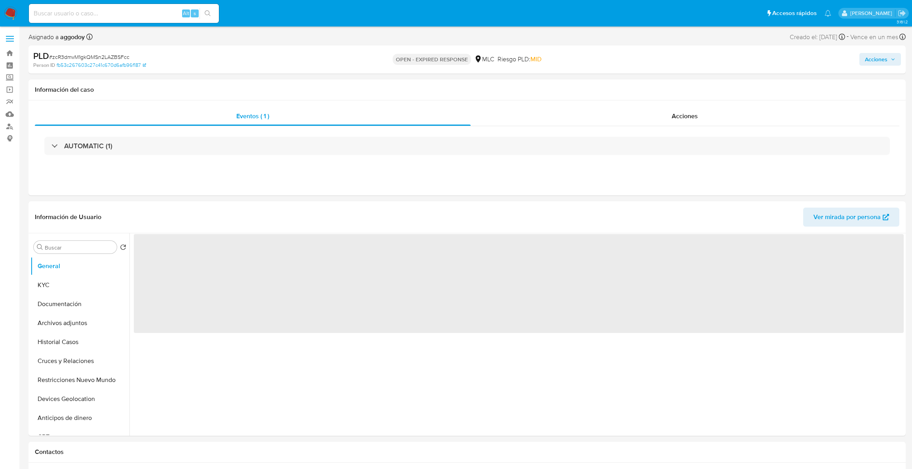
select select "10"
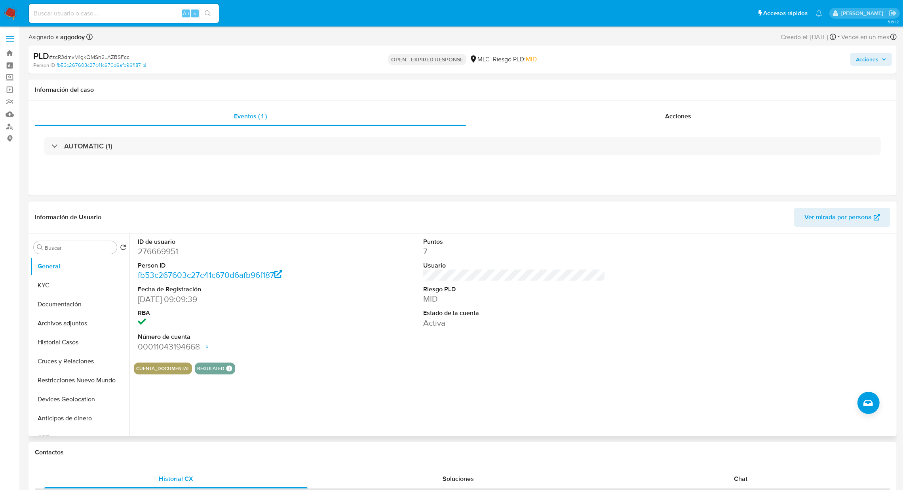
click at [157, 245] on dt "ID de usuario" at bounding box center [229, 241] width 182 height 9
click at [158, 257] on dl "ID de usuario 276669951 Person ID fb53c267603c27c41c670d6afb96f187 Fecha de Reg…" at bounding box center [229, 294] width 182 height 115
click at [158, 252] on dd "276669951" at bounding box center [229, 251] width 182 height 11
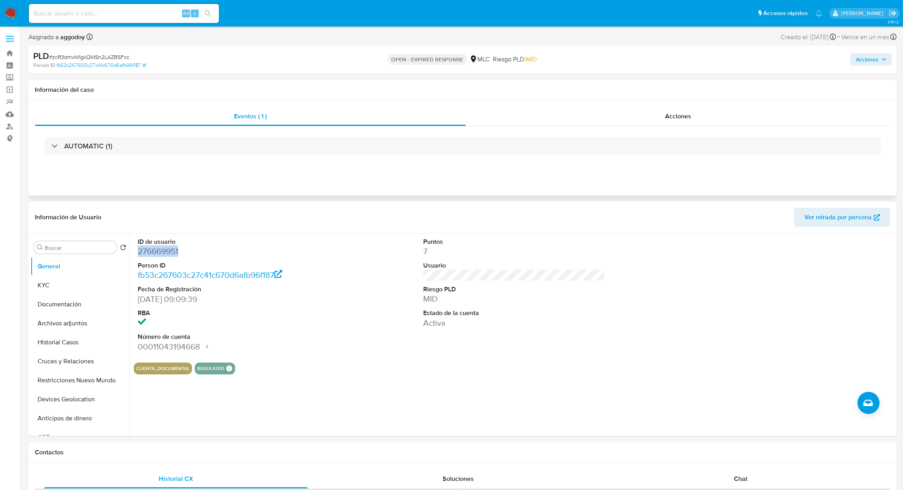
copy dd "276669951"
click at [152, 255] on dd "276669951" at bounding box center [229, 251] width 182 height 11
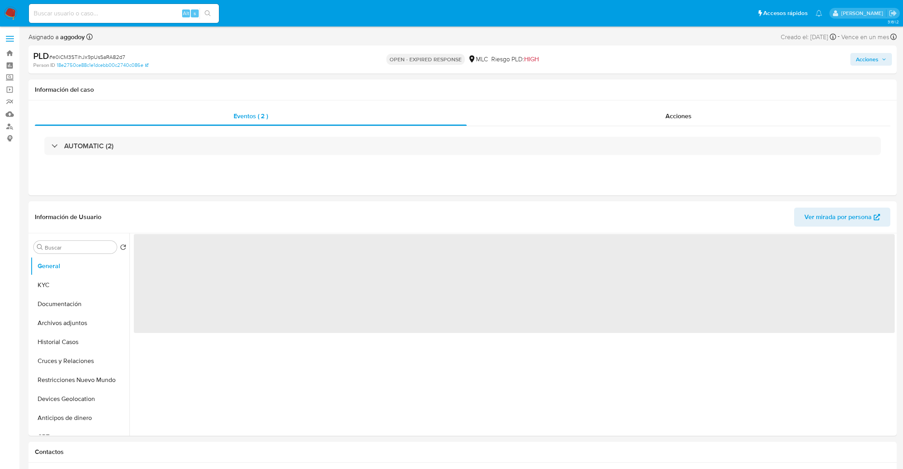
select select "10"
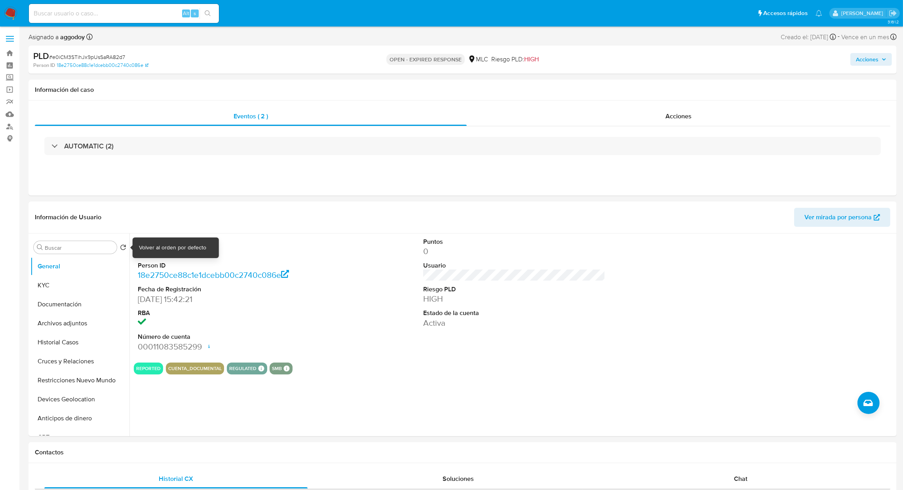
click at [149, 249] on div "Volver al orden por defecto" at bounding box center [172, 248] width 67 height 8
click at [272, 255] on dd "2087737495" at bounding box center [229, 251] width 182 height 11
click at [150, 253] on dd "2087737495" at bounding box center [229, 251] width 182 height 11
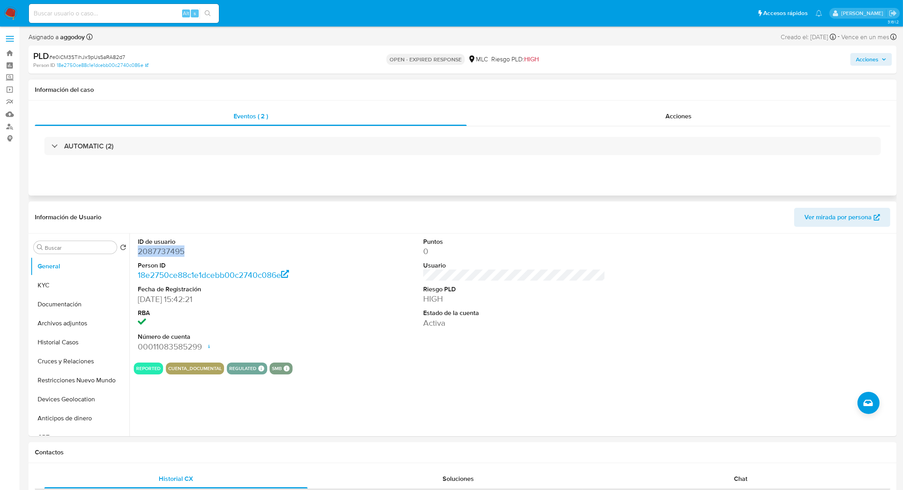
copy dd "2087737495"
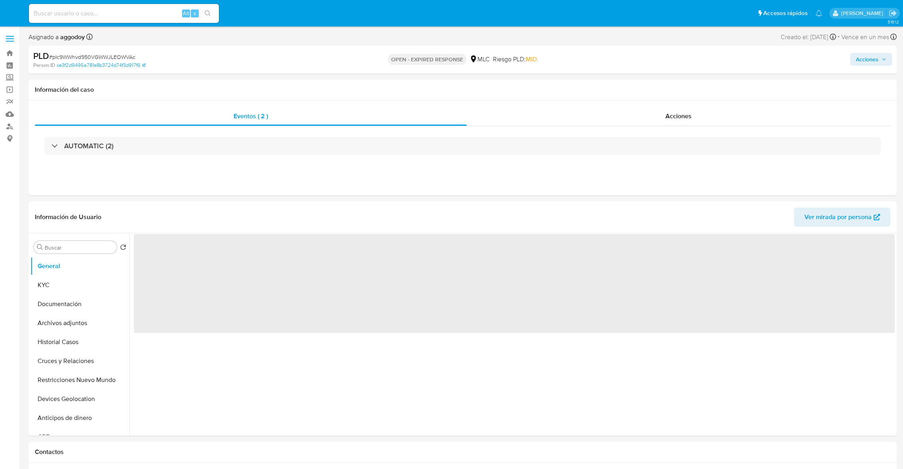
select select "10"
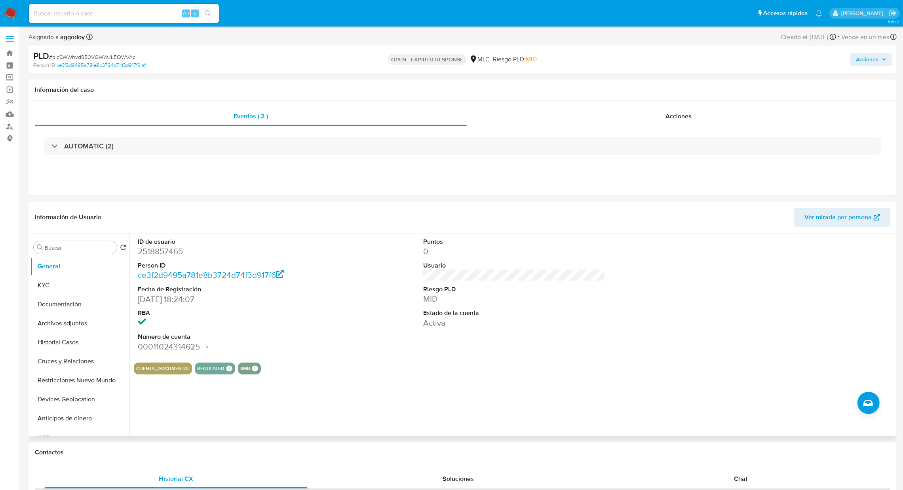
click at [149, 252] on dd "2518857465" at bounding box center [229, 251] width 182 height 11
click at [148, 252] on dd "2518857465" at bounding box center [229, 251] width 182 height 11
copy dd "2518857465"
click at [166, 253] on dd "2518857465" at bounding box center [229, 251] width 182 height 11
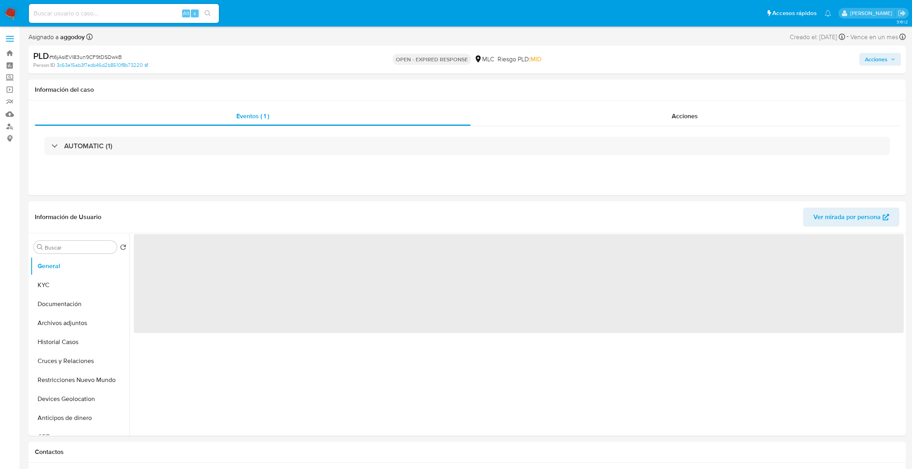
select select "10"
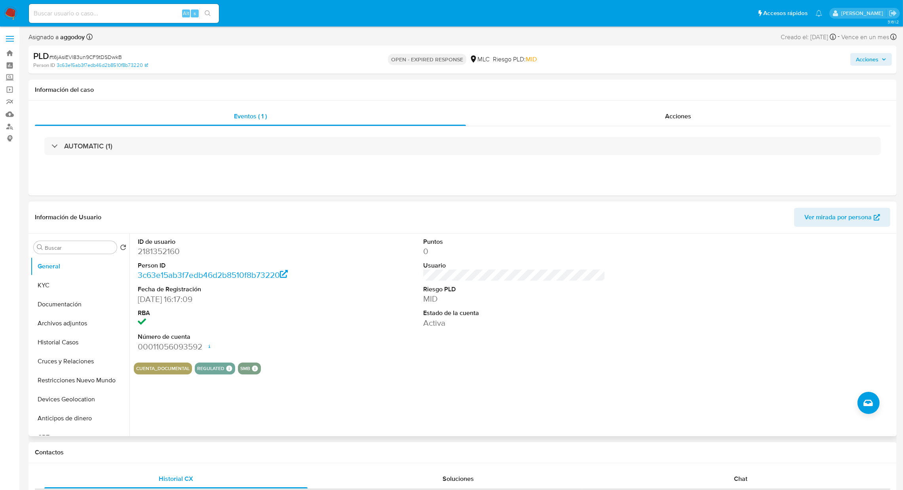
click at [152, 247] on dd "2181352160" at bounding box center [229, 251] width 182 height 11
copy dd "2181352160"
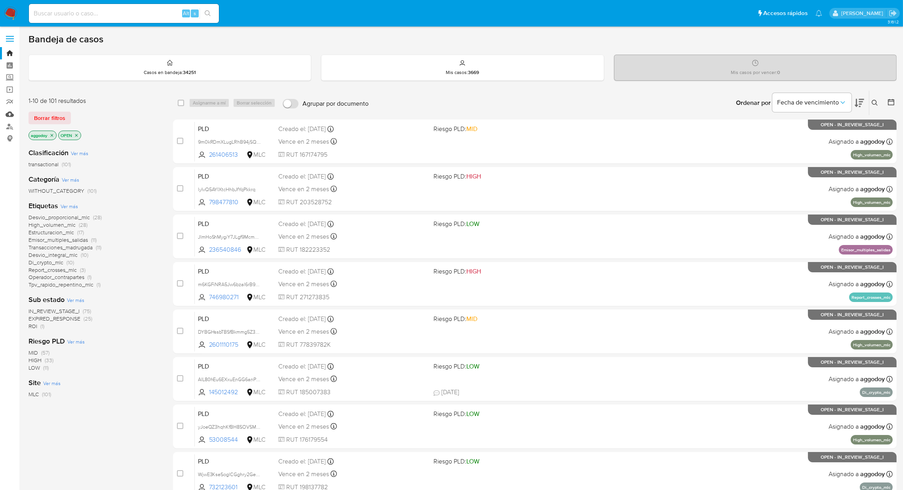
click at [13, 119] on link "Mulan" at bounding box center [47, 114] width 94 height 12
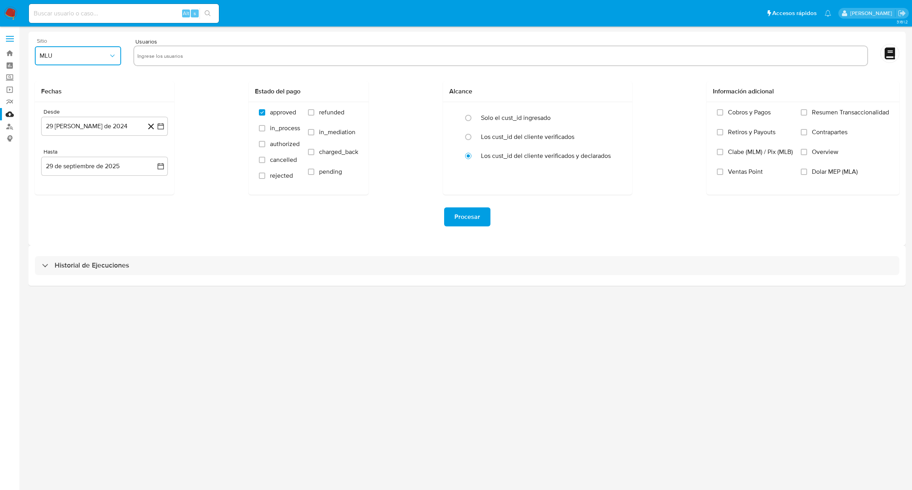
click at [103, 58] on span "MLU" at bounding box center [74, 56] width 69 height 8
drag, startPoint x: 58, startPoint y: 206, endPoint x: 58, endPoint y: 191, distance: 15.4
click at [58, 191] on ul "MLA MLB MCO MPE MLU MLM MLC MEC MLV" at bounding box center [77, 153] width 89 height 171
drag, startPoint x: 89, startPoint y: 79, endPoint x: 89, endPoint y: 72, distance: 7.1
click at [89, 76] on div "MLA" at bounding box center [76, 77] width 72 height 19
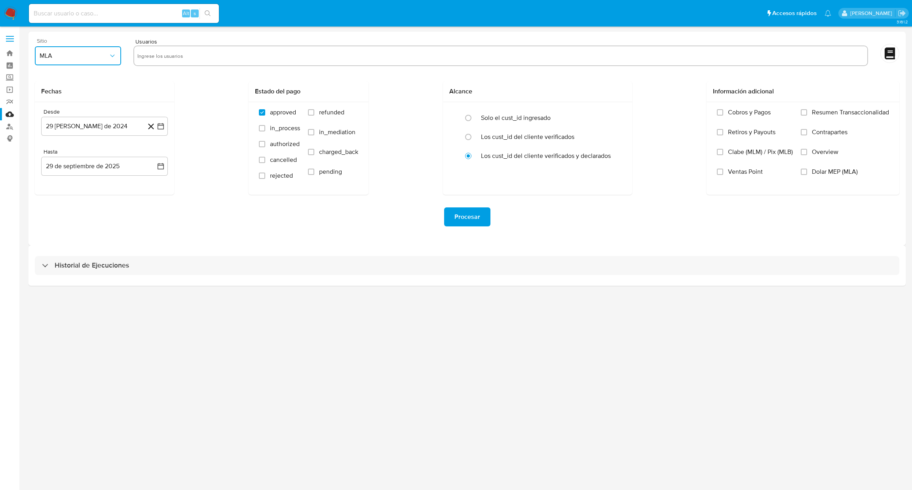
click at [89, 53] on span "MLA" at bounding box center [74, 56] width 69 height 8
click at [56, 196] on div "MLC" at bounding box center [76, 191] width 72 height 19
click at [163, 66] on div at bounding box center [500, 57] width 735 height 22
click at [166, 53] on input "text" at bounding box center [500, 55] width 727 height 13
paste input "276669951"
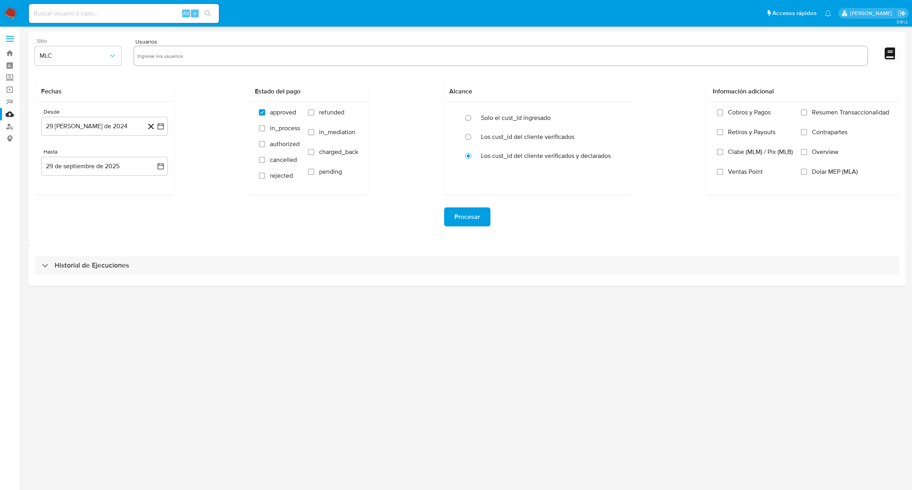
type input "276669951"
click at [154, 132] on button "29 de agosto de 2024" at bounding box center [104, 126] width 127 height 19
click at [148, 159] on div "agosto 2024" at bounding box center [105, 154] width 108 height 9
click at [155, 154] on icon "Mes siguiente" at bounding box center [153, 154] width 9 height 9
click at [67, 252] on td "24" at bounding box center [72, 247] width 13 height 13
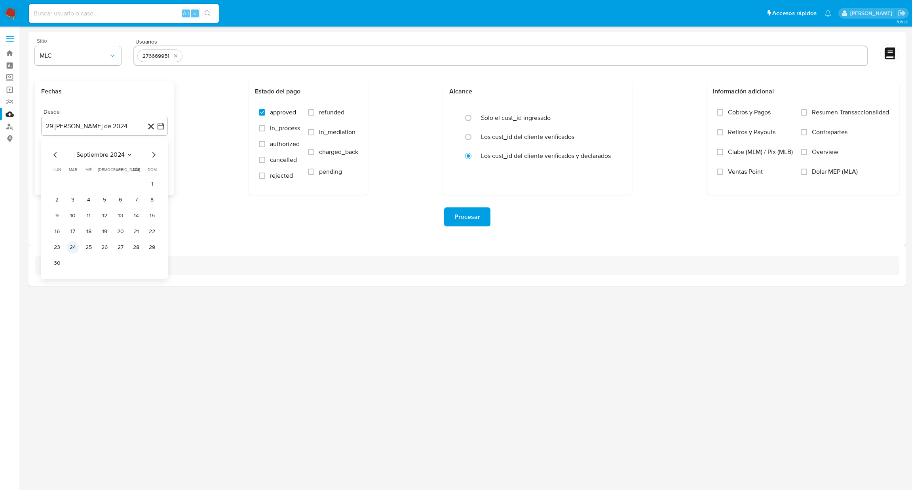
click at [69, 251] on button "24" at bounding box center [72, 247] width 13 height 13
click at [161, 168] on icon "button" at bounding box center [161, 166] width 8 height 8
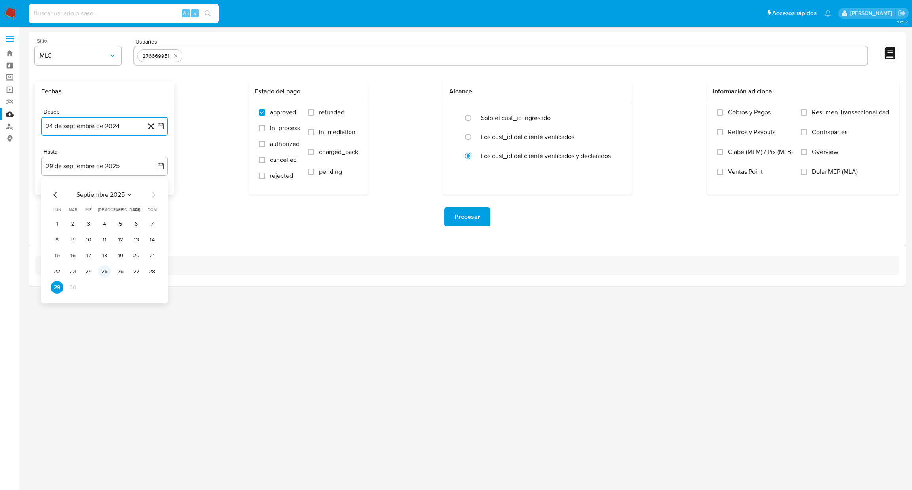
drag, startPoint x: 107, startPoint y: 271, endPoint x: 113, endPoint y: 250, distance: 21.7
click at [107, 270] on button "25" at bounding box center [104, 271] width 13 height 13
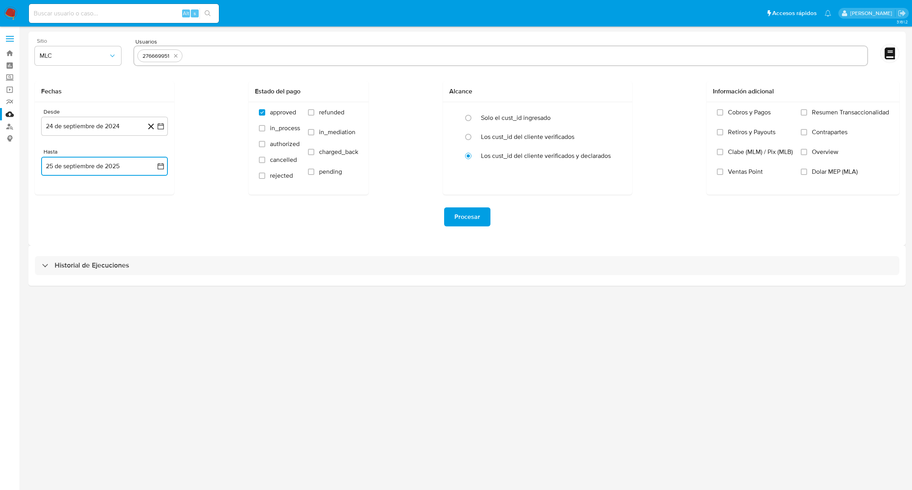
click at [277, 51] on input "text" at bounding box center [525, 55] width 678 height 13
type input "2087737495"
paste input "2518857465"
type input "2518857465"
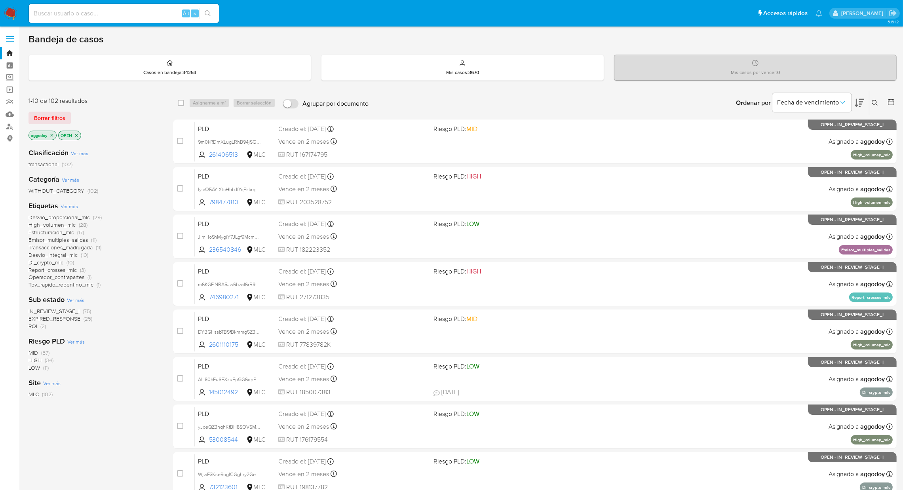
click at [875, 102] on icon at bounding box center [875, 103] width 6 height 6
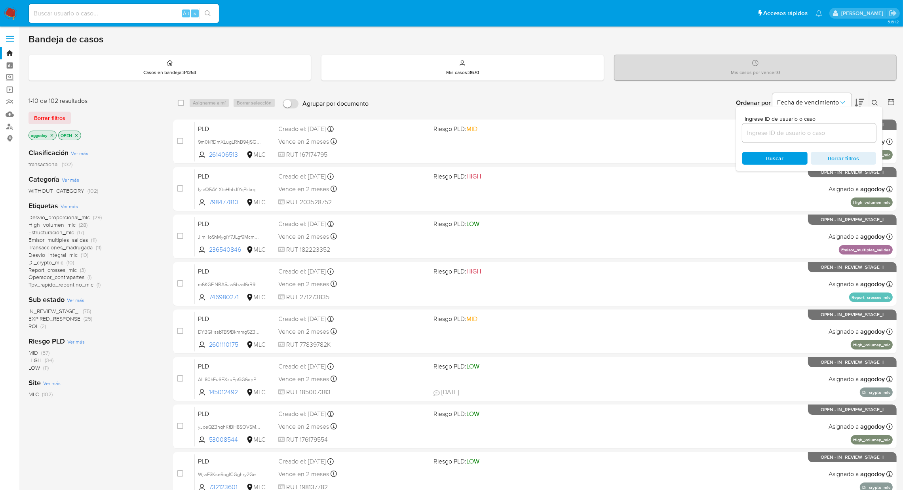
click at [788, 123] on div at bounding box center [809, 132] width 134 height 19
click at [787, 133] on input at bounding box center [809, 133] width 134 height 10
paste input "n2iJxIBbm9tPPKghS5eP6Szd"
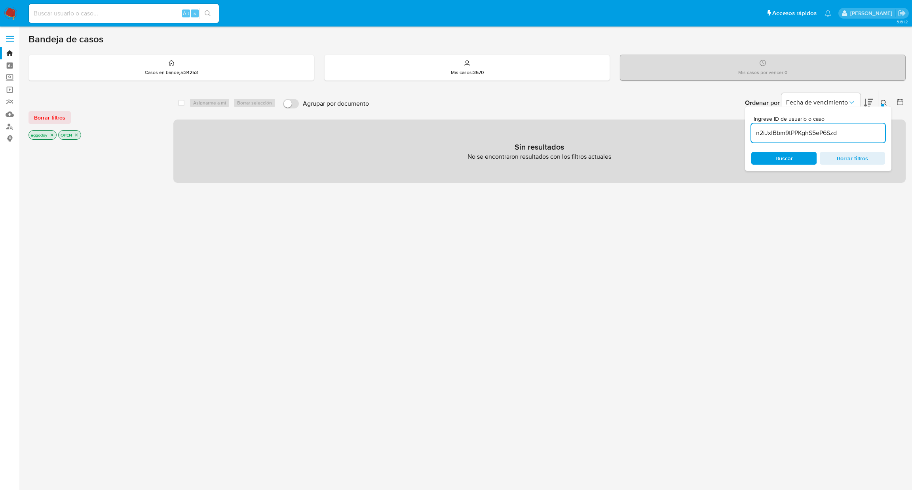
drag, startPoint x: 82, startPoint y: 135, endPoint x: 76, endPoint y: 138, distance: 6.9
click at [79, 137] on div "aggodoy OPEN" at bounding box center [91, 135] width 127 height 11
click at [80, 135] on p "OPEN" at bounding box center [70, 135] width 22 height 9
click at [49, 134] on p "aggodoy" at bounding box center [42, 135] width 27 height 9
click at [51, 134] on icon "close-filter" at bounding box center [51, 135] width 5 height 5
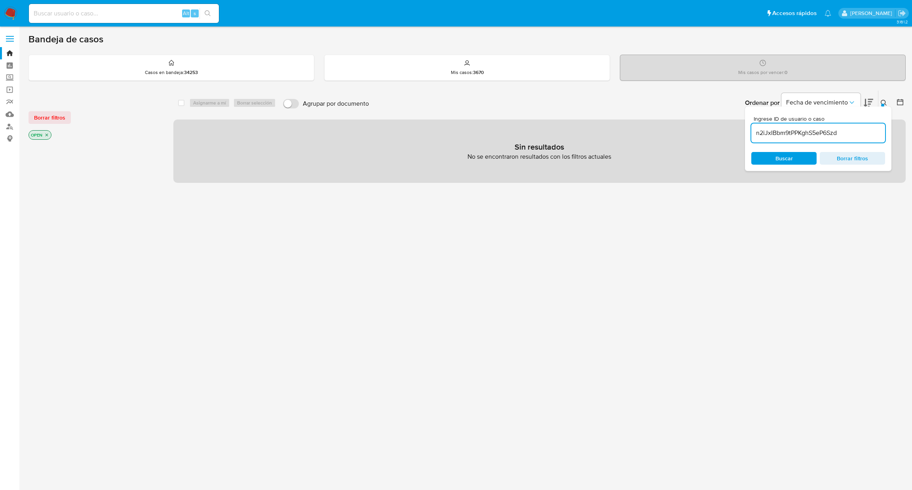
click at [51, 134] on p "OPEN" at bounding box center [40, 135] width 22 height 9
click at [48, 134] on icon "close-filter" at bounding box center [46, 135] width 5 height 5
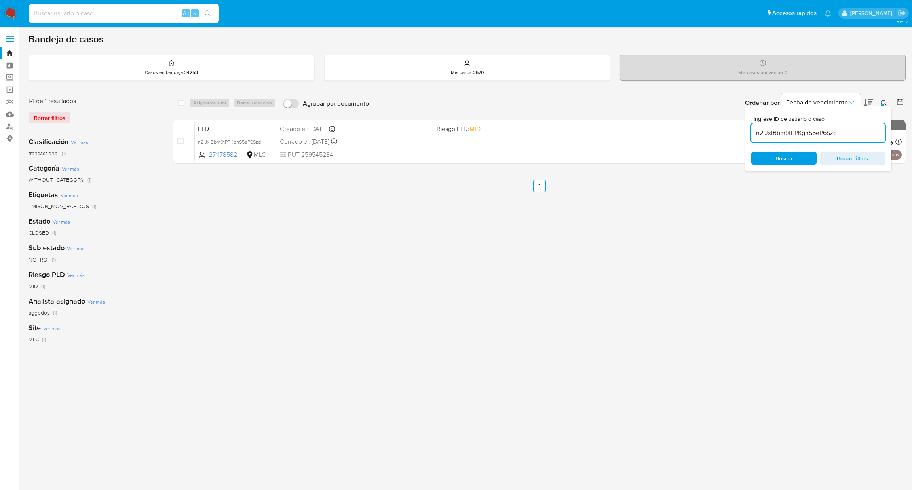
click at [885, 101] on icon at bounding box center [884, 103] width 6 height 6
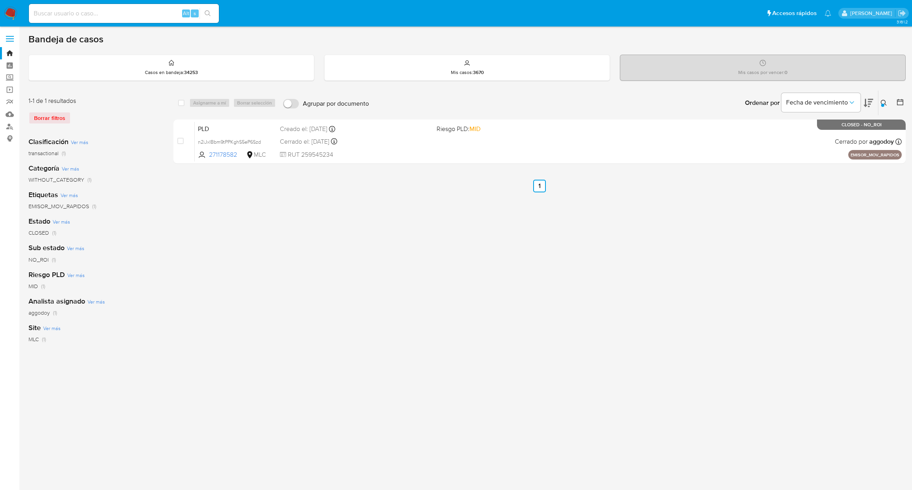
click at [883, 100] on icon at bounding box center [884, 103] width 6 height 6
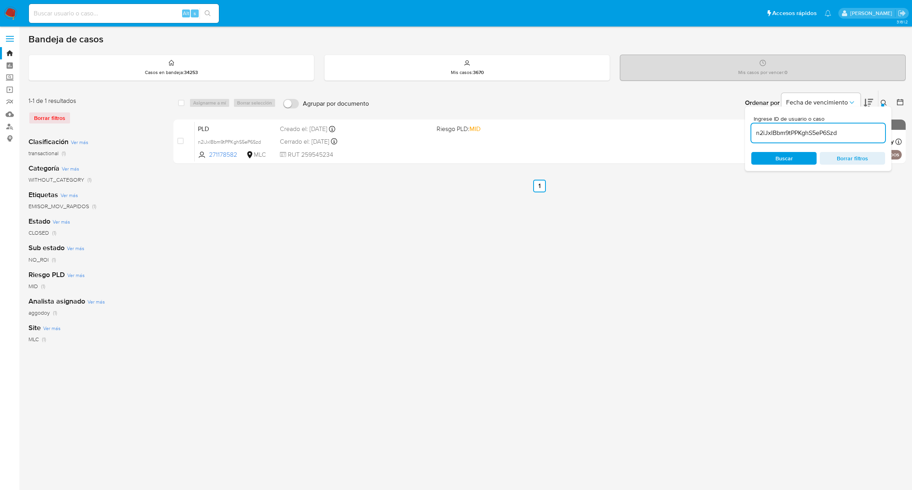
click at [794, 134] on input "n2iJxIBbm9tPPKghS5eP6Szd" at bounding box center [818, 133] width 134 height 10
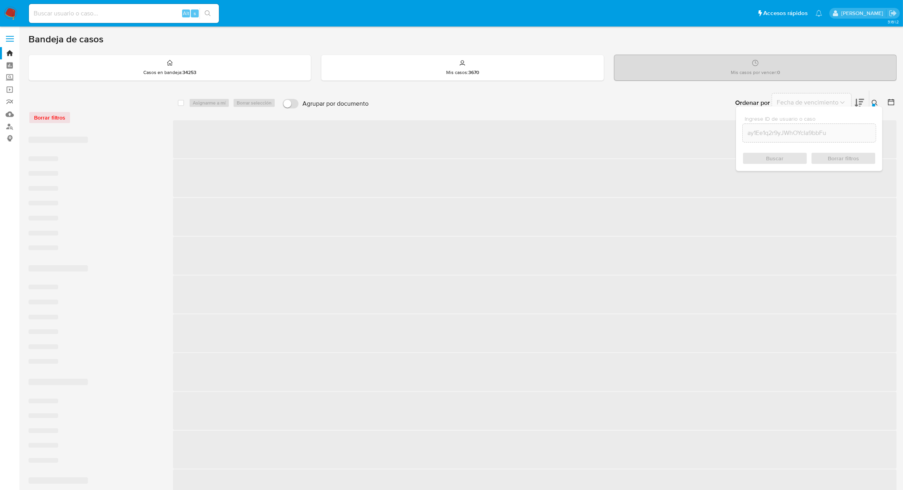
click at [882, 102] on div at bounding box center [889, 103] width 14 height 25
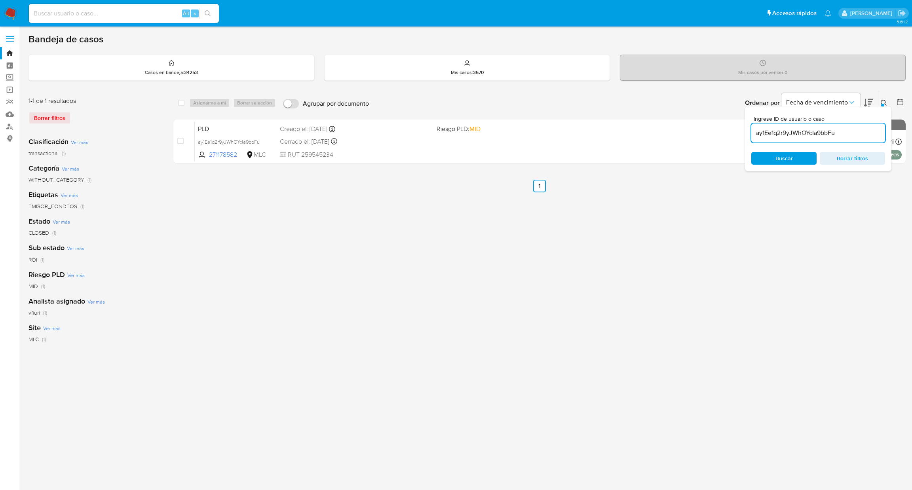
click at [876, 102] on div "Ordenar por Fecha de vencimiento" at bounding box center [808, 103] width 139 height 25
click at [875, 102] on div "Ordenar por Fecha de vencimiento" at bounding box center [808, 103] width 139 height 25
click at [881, 101] on icon at bounding box center [884, 103] width 6 height 6
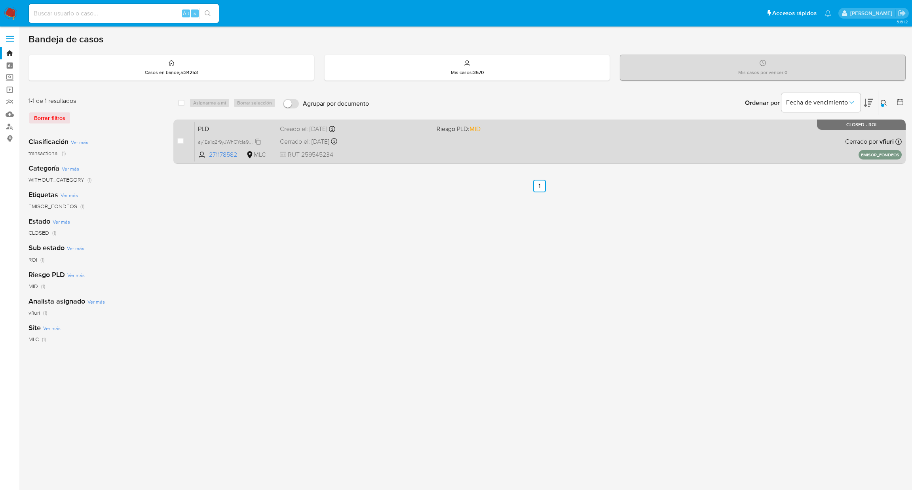
click at [239, 144] on span "ay1Ee1q2r9yJWhOYcIa9bbFu" at bounding box center [229, 141] width 62 height 9
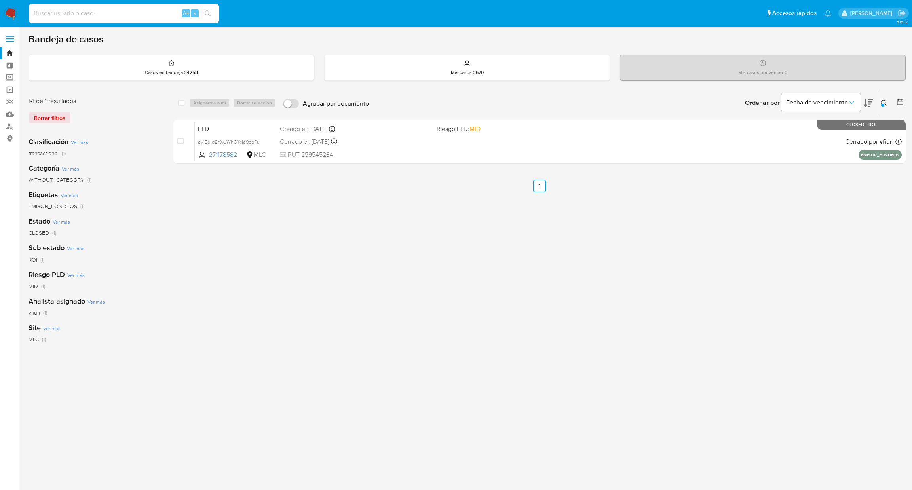
click at [885, 101] on icon at bounding box center [884, 103] width 6 height 6
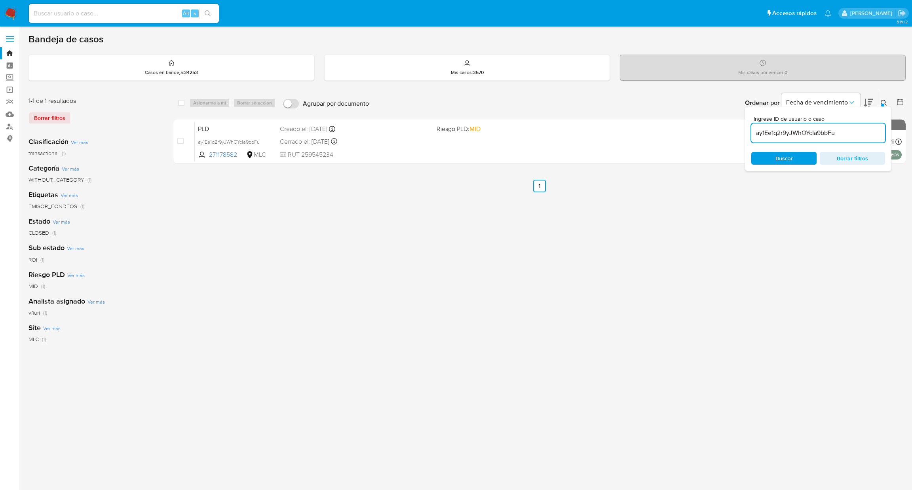
click at [834, 133] on input "ay1Ee1q2r9yJWhOYcIa9bbFu" at bounding box center [818, 133] width 134 height 10
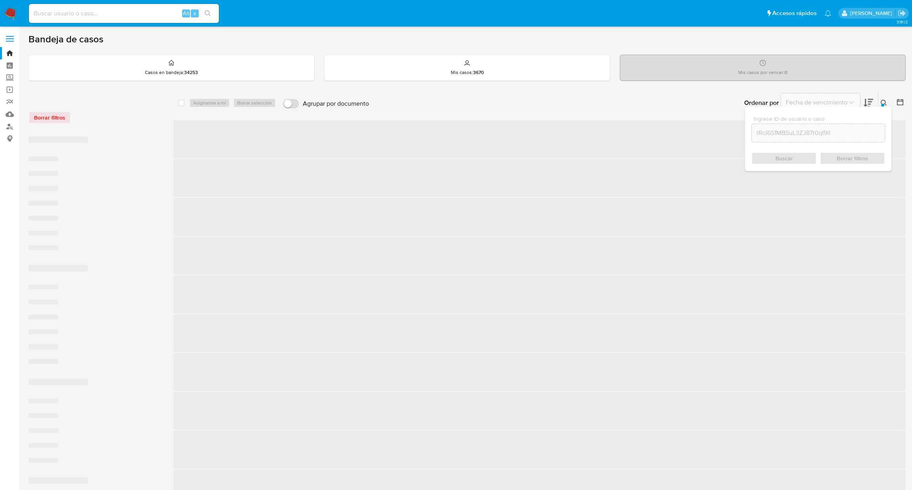
click at [883, 102] on div "Ordenar por Fecha de vencimiento No es posible ordenar los resultados mientras …" at bounding box center [639, 103] width 533 height 25
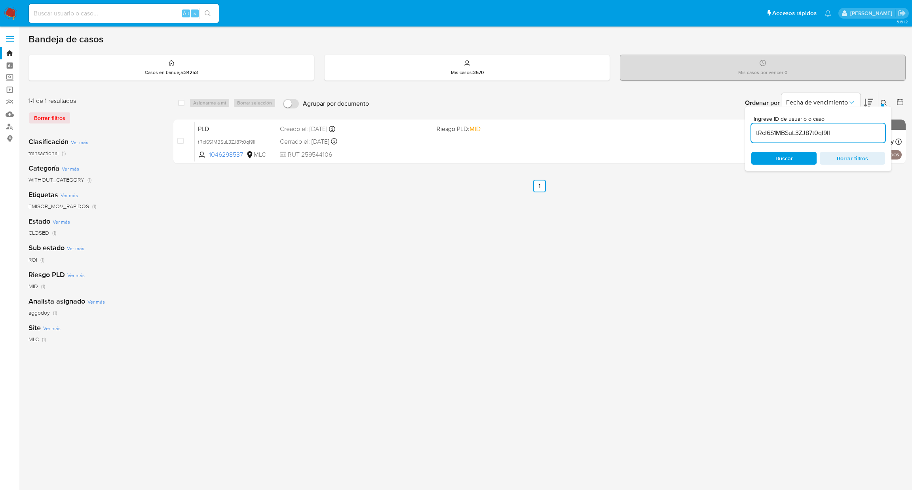
click at [882, 102] on icon at bounding box center [884, 103] width 6 height 6
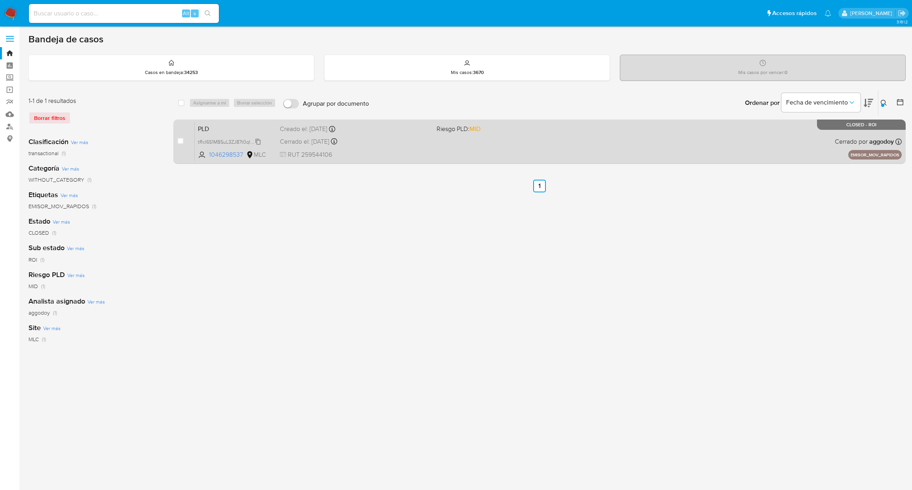
click at [236, 142] on span "tRcI6S1MBSuL3ZJ87t0qI9lI" at bounding box center [226, 141] width 57 height 9
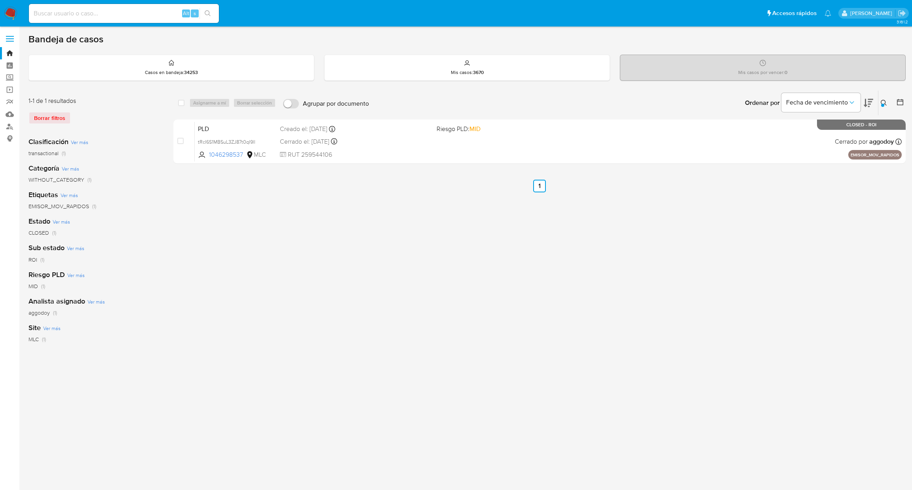
click at [882, 105] on div at bounding box center [882, 105] width 3 height 3
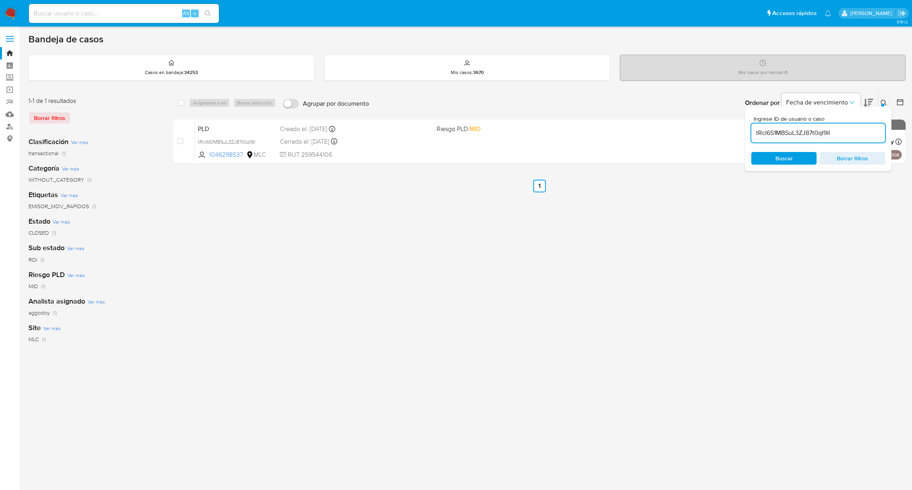
click at [835, 129] on input "tRcI6S1MBSuL3ZJ87t0qI9lI" at bounding box center [818, 133] width 134 height 10
type input "276669951"
click at [881, 104] on div at bounding box center [882, 105] width 3 height 3
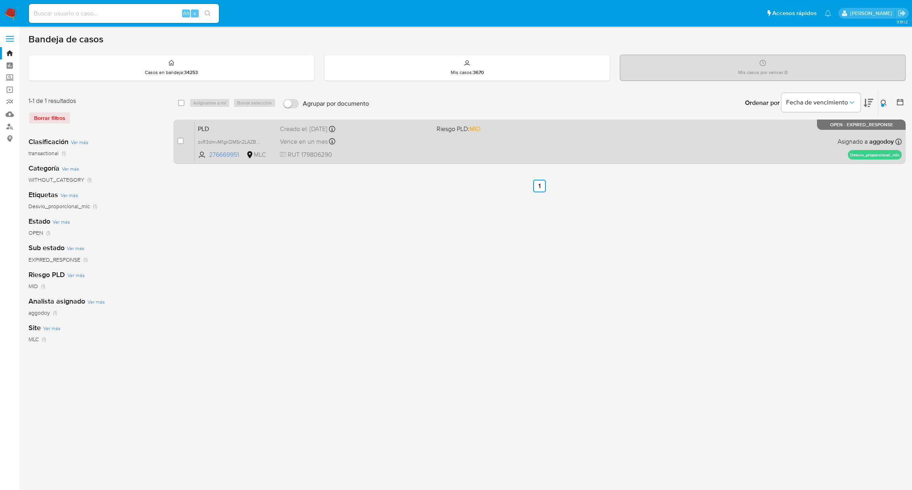
click at [495, 146] on div "PLD zcR3dmvM1gkQMSn2LAZBSFcc 276669951 MLC Riesgo PLD: MID Creado el: [DATE] Cr…" at bounding box center [548, 142] width 707 height 40
click at [181, 140] on input "checkbox" at bounding box center [180, 141] width 6 height 6
checkbox input "true"
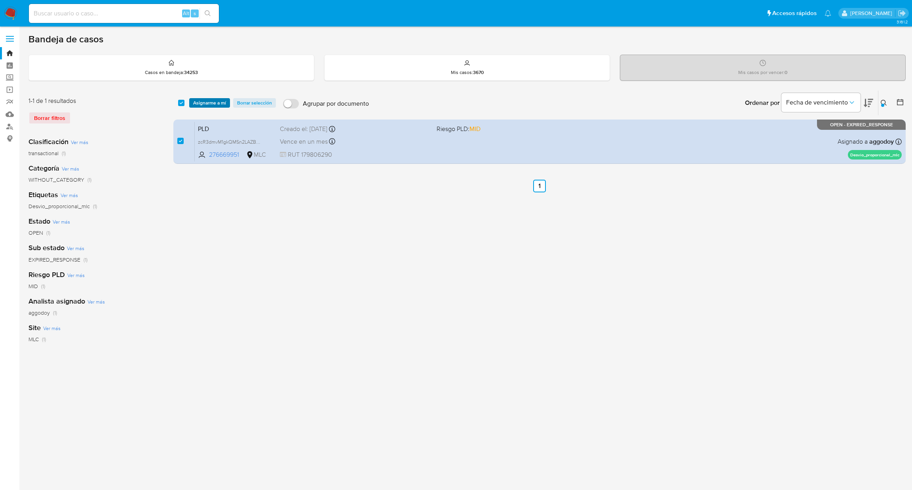
click at [208, 100] on span "Asignarme a mí" at bounding box center [209, 103] width 33 height 8
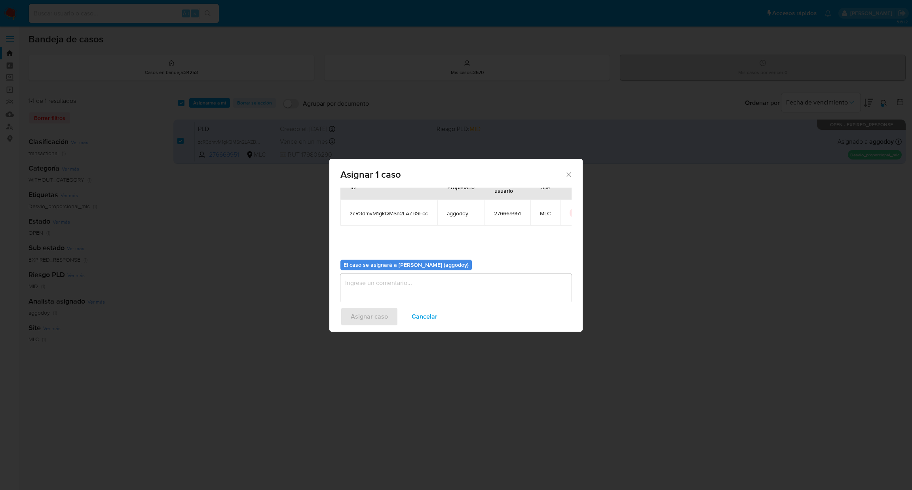
scroll to position [41, 0]
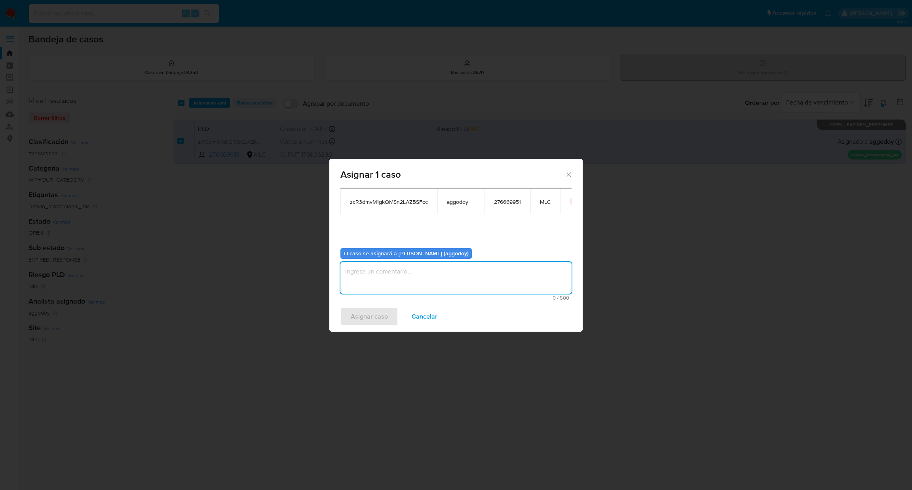
click at [391, 286] on textarea "assign-modal" at bounding box center [455, 278] width 231 height 32
type textarea "."
click at [369, 314] on span "Asignar caso" at bounding box center [369, 316] width 37 height 17
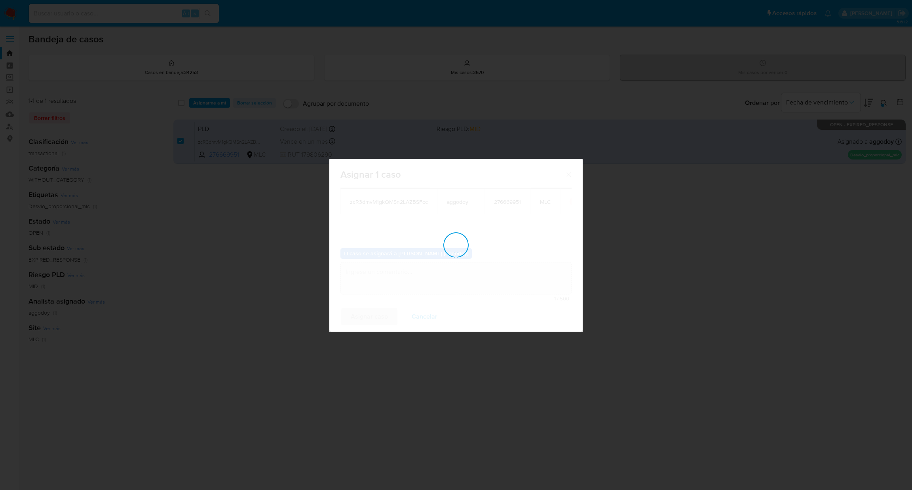
checkbox input "false"
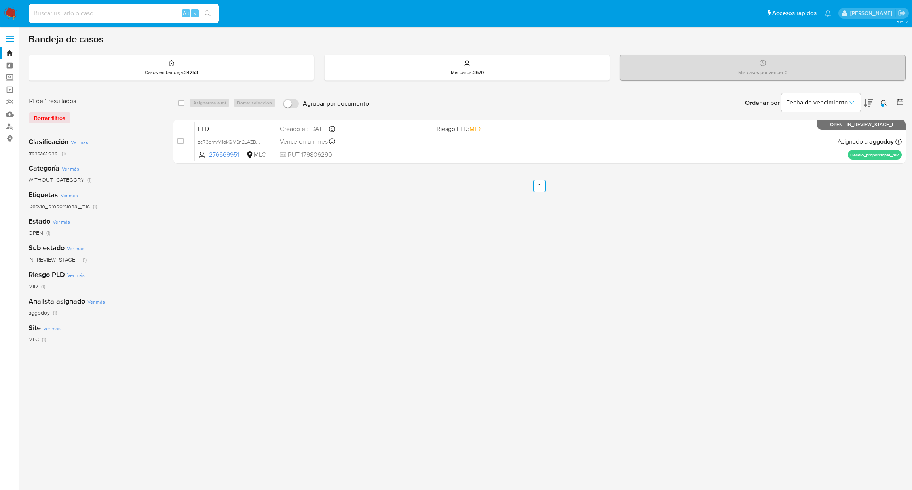
click at [882, 104] on div at bounding box center [882, 105] width 3 height 3
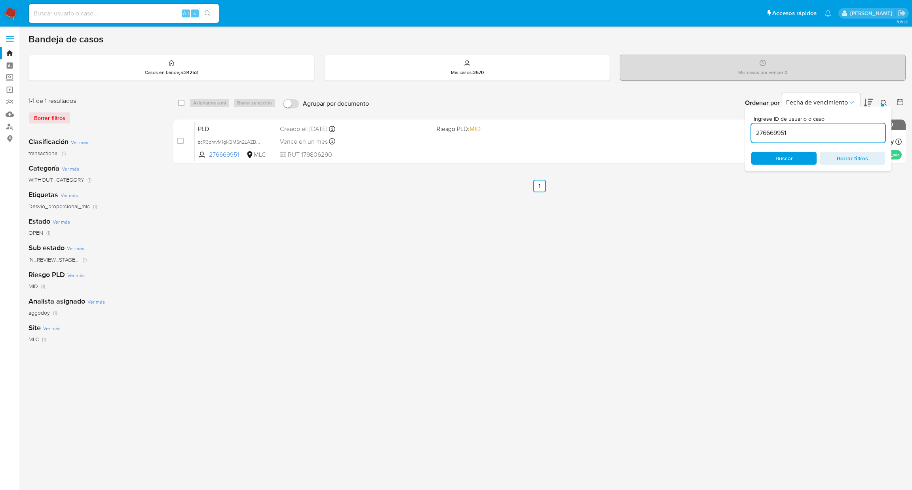
drag, startPoint x: 828, startPoint y: 141, endPoint x: 825, endPoint y: 137, distance: 5.0
click at [827, 141] on div "276669951" at bounding box center [818, 132] width 134 height 19
click at [823, 134] on input "276669951" at bounding box center [818, 133] width 134 height 10
paste input "518857465"
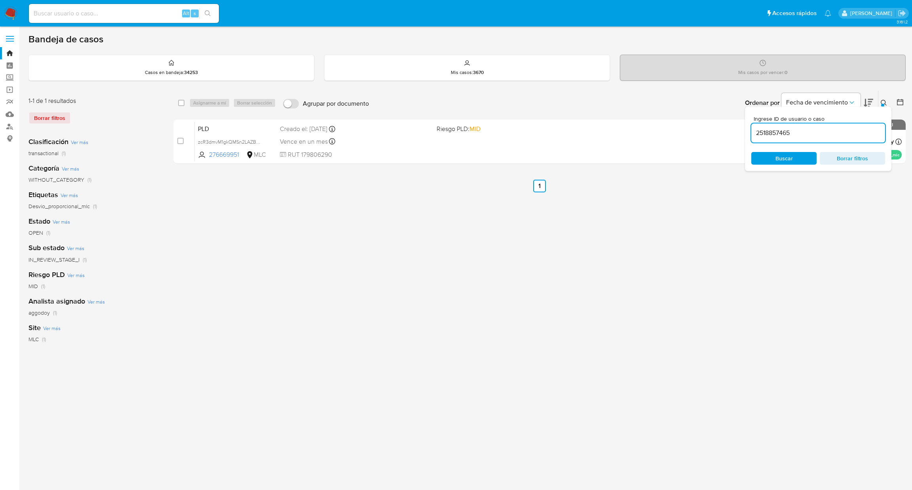
type input "2518857465"
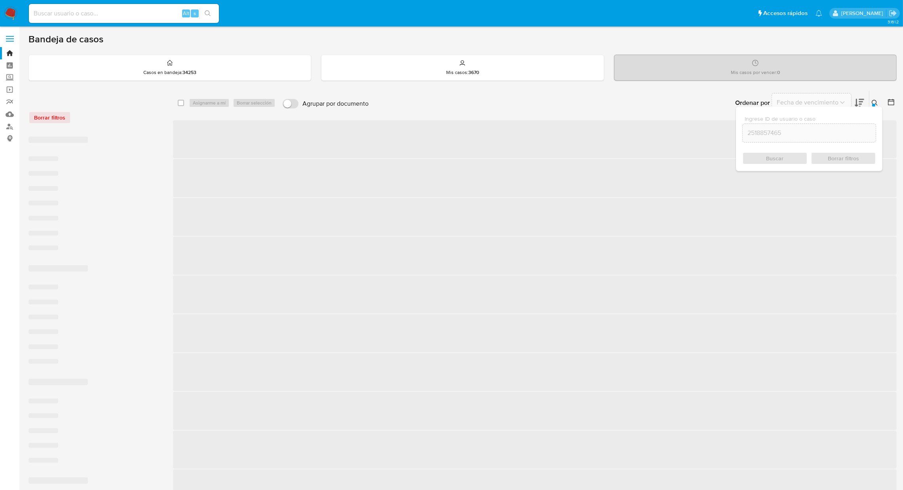
click at [885, 105] on div at bounding box center [889, 103] width 14 height 25
click at [878, 99] on button at bounding box center [875, 102] width 13 height 9
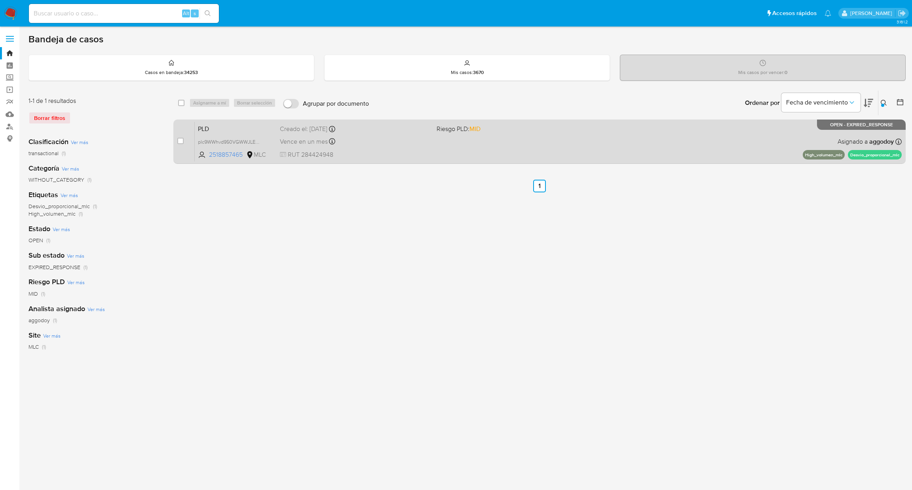
click at [776, 155] on div "PLD plc9WWhvd950VGWWJLEOWVAc 2518857465 MLC Riesgo PLD: MID Creado el: [DATE] C…" at bounding box center [548, 142] width 707 height 40
click at [177, 138] on input "checkbox" at bounding box center [180, 141] width 6 height 6
checkbox input "true"
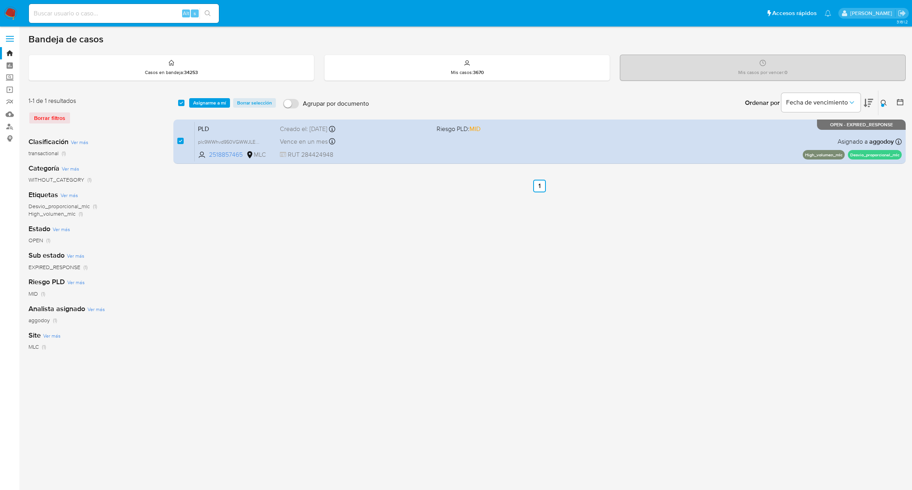
click at [209, 108] on div "select-all-cases-checkbox Asignarme a mí Borrar selección Agrupar por documento…" at bounding box center [539, 103] width 732 height 25
click at [222, 105] on span "Asignarme a mí" at bounding box center [209, 103] width 33 height 8
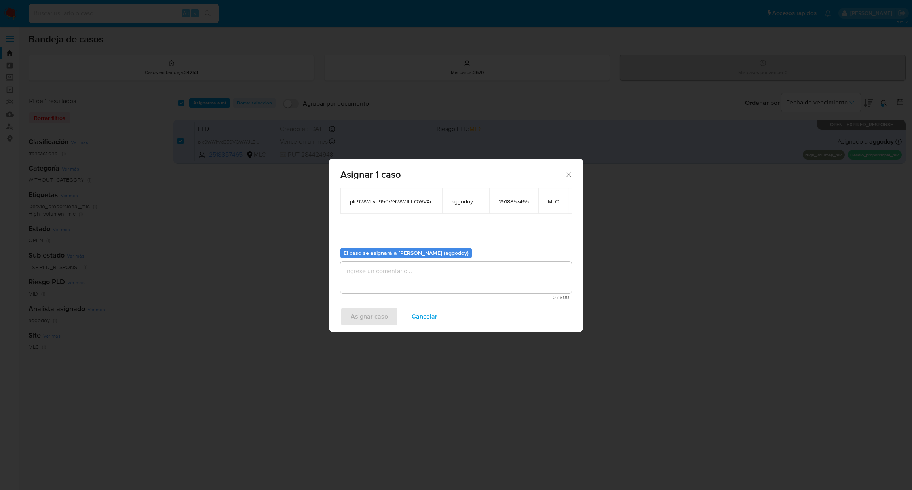
scroll to position [49, 0]
click at [496, 295] on span "0 / 500" at bounding box center [456, 297] width 226 height 5
click at [495, 274] on textarea "assign-modal" at bounding box center [455, 278] width 231 height 32
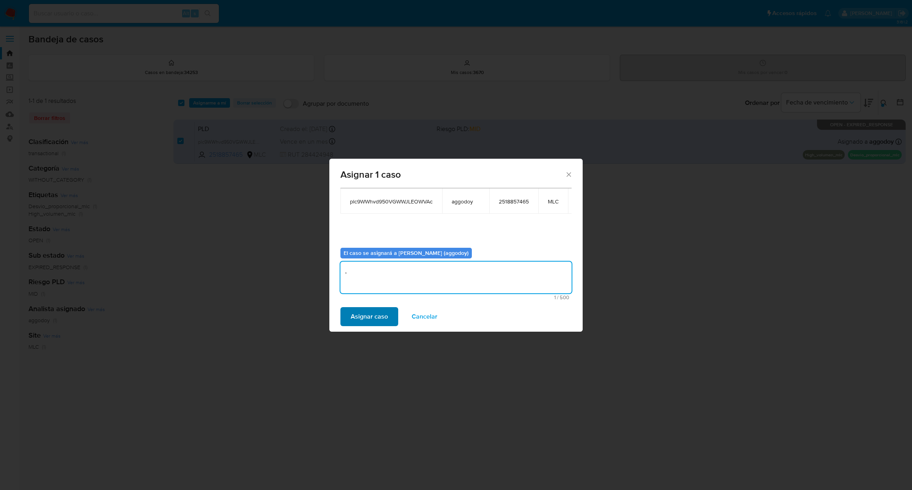
type textarea ","
click at [347, 315] on button "Asignar caso" at bounding box center [369, 316] width 58 height 19
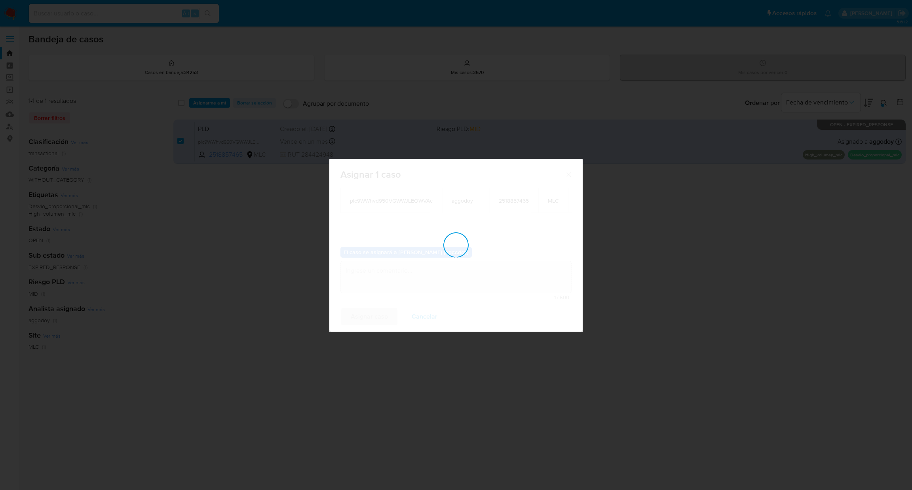
checkbox input "false"
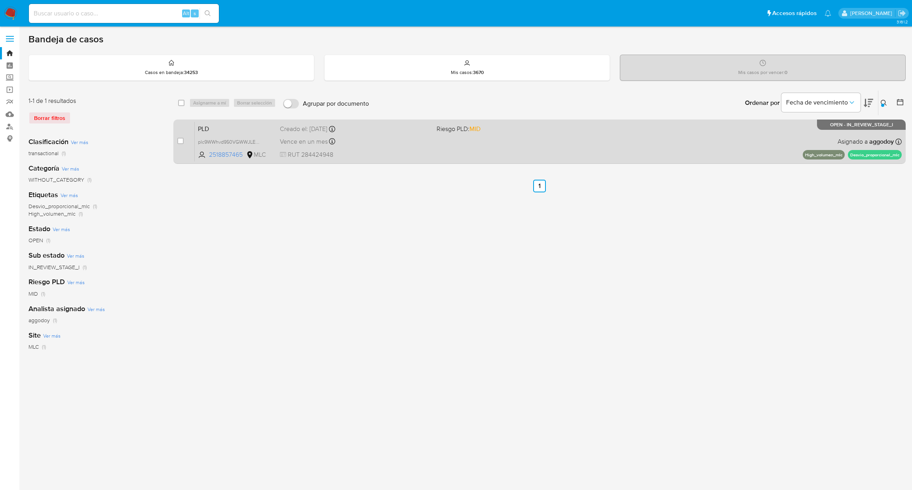
click at [395, 154] on span "RUT 284424948" at bounding box center [355, 154] width 151 height 9
click at [453, 154] on div "PLD plc9WWhvd950VGWWJLEOWVAc 2518857465 MLC Riesgo PLD: MID Creado el: 12/08/20…" at bounding box center [548, 142] width 707 height 40
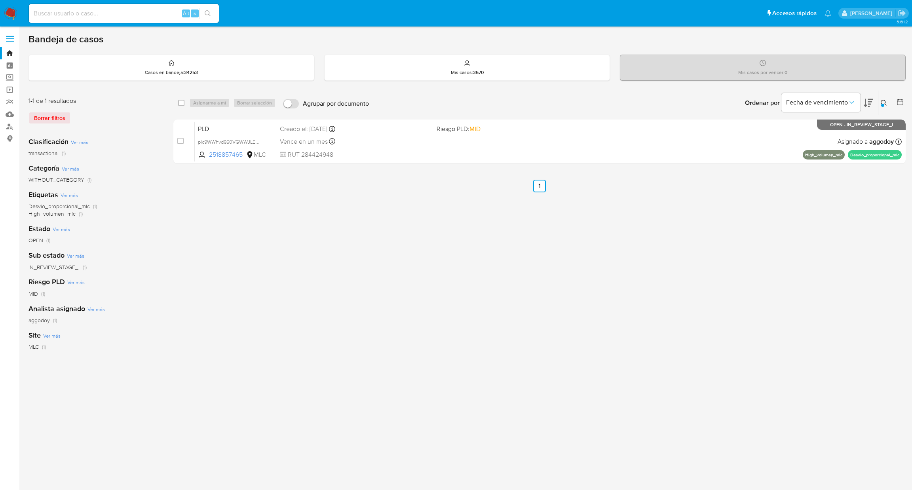
click at [881, 100] on icon at bounding box center [884, 103] width 6 height 6
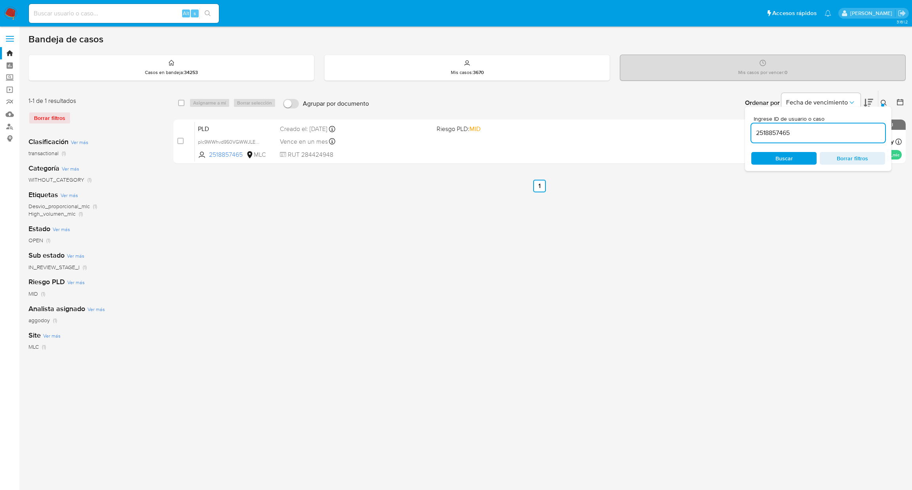
click at [864, 126] on div "2518857465" at bounding box center [818, 132] width 134 height 19
click at [860, 129] on input "2518857465" at bounding box center [818, 133] width 134 height 10
paste input "181352160"
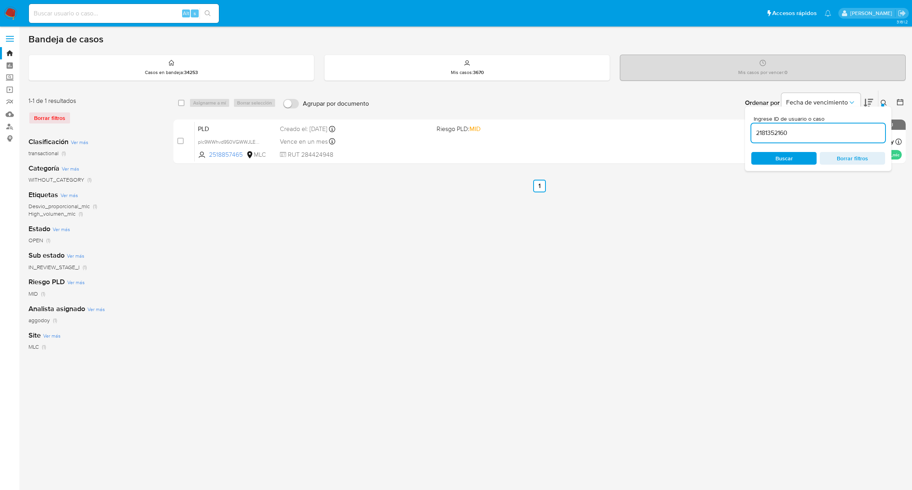
type input "2181352160"
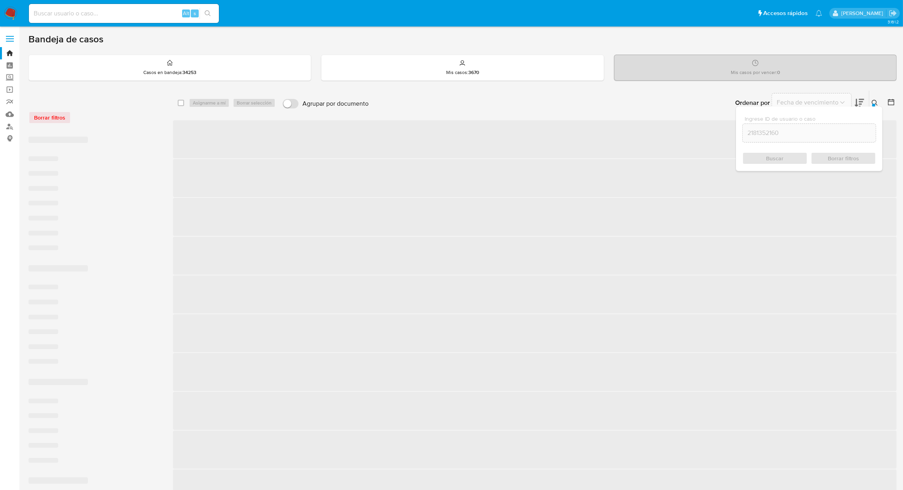
click at [879, 104] on button at bounding box center [875, 102] width 13 height 9
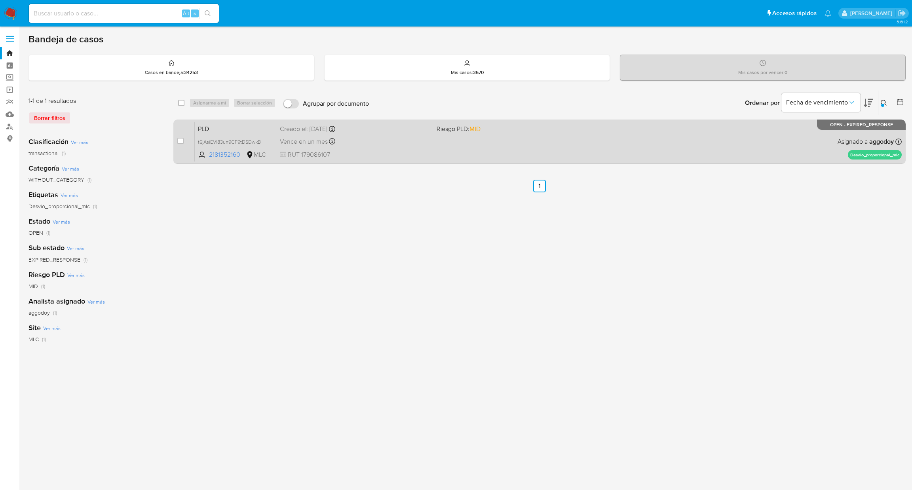
click at [551, 148] on div "PLD t6jAsiEVl83un9CF9tDSDwkB 2181352160 MLC Riesgo PLD: MID Creado el: 12/08/20…" at bounding box center [548, 142] width 707 height 40
click at [179, 141] on input "checkbox" at bounding box center [180, 141] width 6 height 6
checkbox input "true"
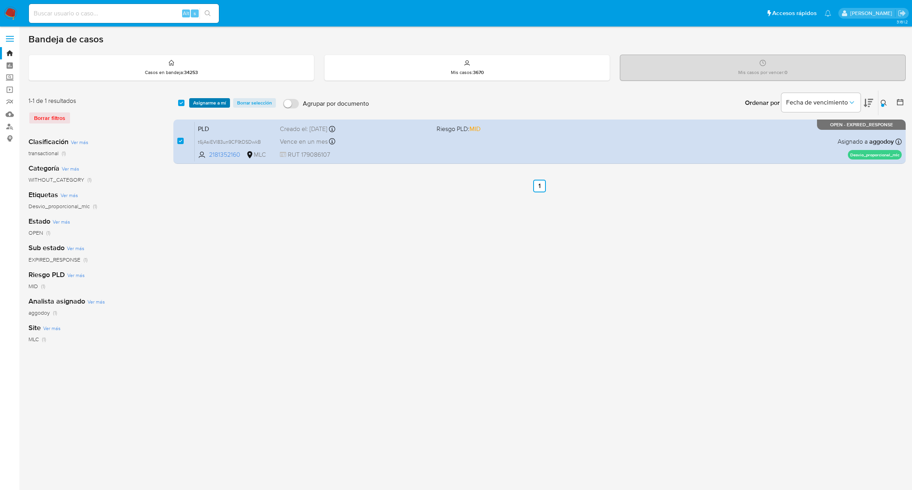
click at [201, 103] on span "Asignarme a mí" at bounding box center [209, 103] width 33 height 8
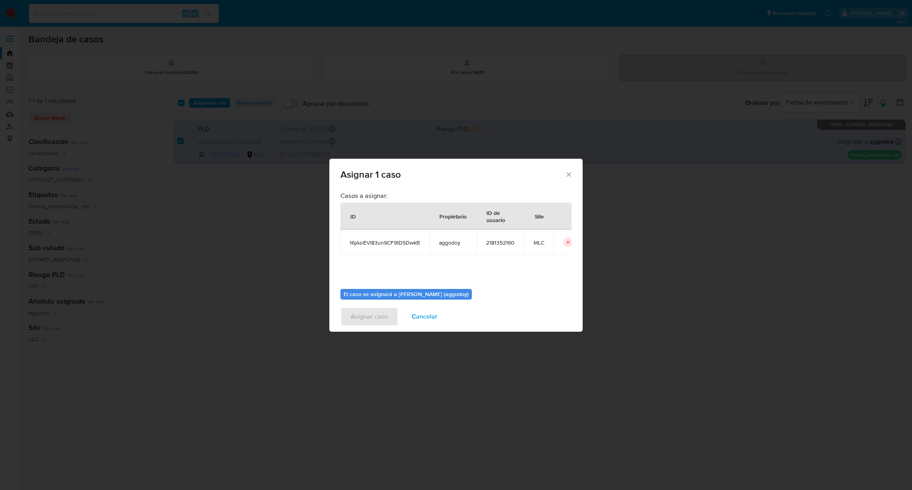
scroll to position [41, 0]
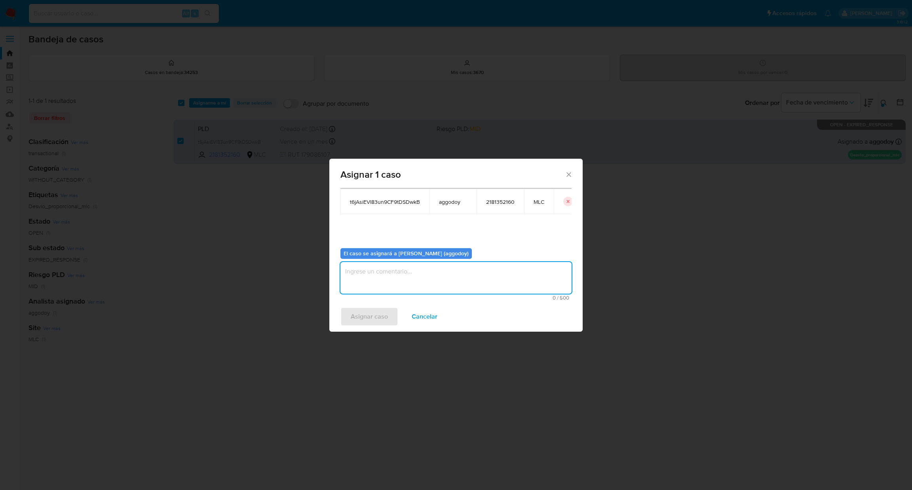
click at [390, 278] on textarea "assign-modal" at bounding box center [455, 278] width 231 height 32
type textarea ","
click at [365, 318] on span "Asignar caso" at bounding box center [369, 316] width 37 height 17
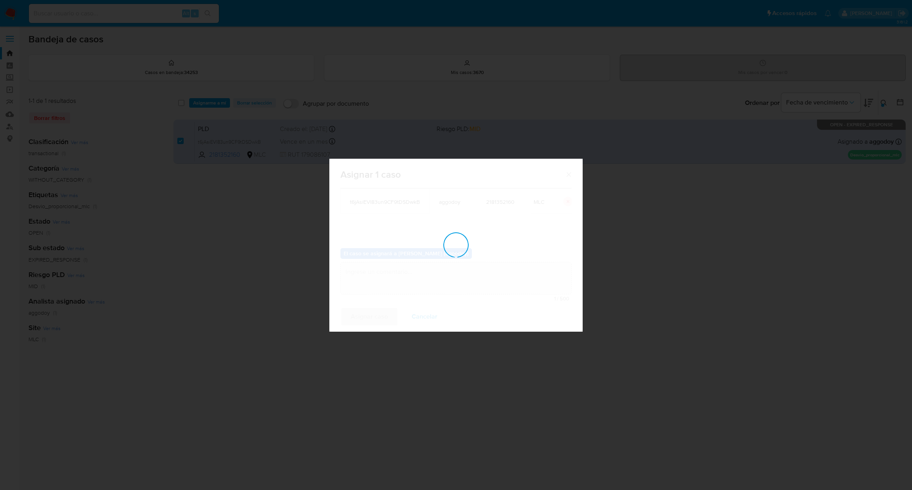
checkbox input "false"
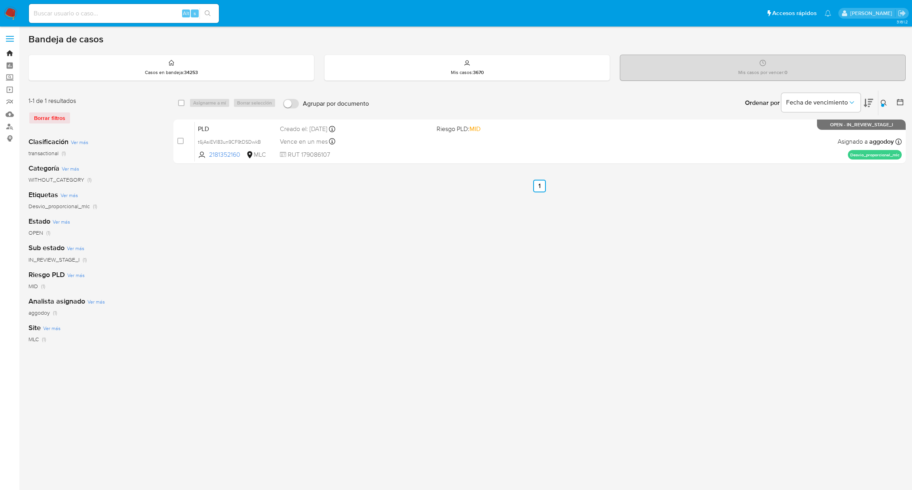
click at [13, 55] on link "Bandeja" at bounding box center [47, 53] width 94 height 12
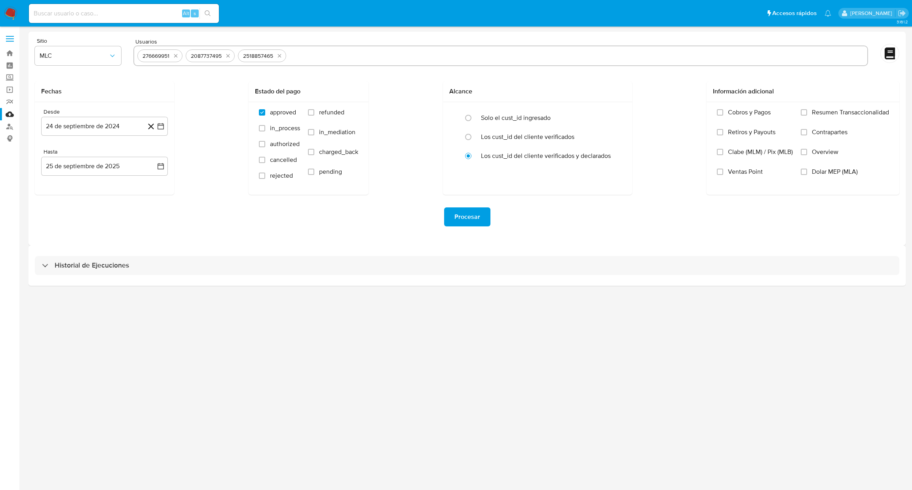
click at [486, 220] on button "Procesar" at bounding box center [467, 216] width 46 height 19
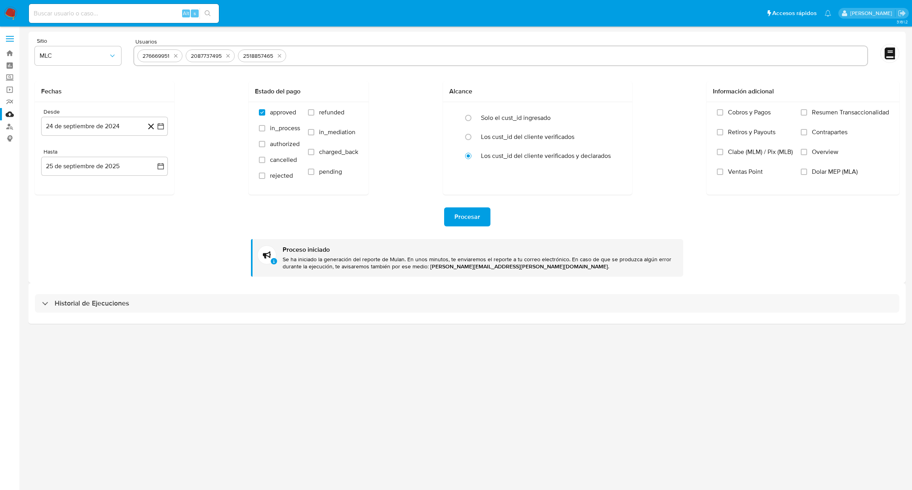
click at [170, 313] on div "Historial de Ejecuciones" at bounding box center [466, 303] width 877 height 40
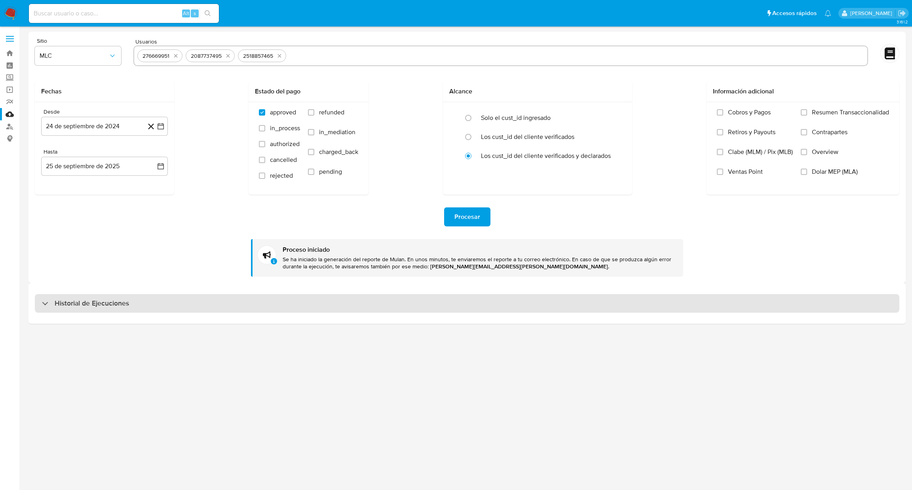
click at [175, 311] on div "Historial de Ejecuciones" at bounding box center [467, 303] width 864 height 19
select select "10"
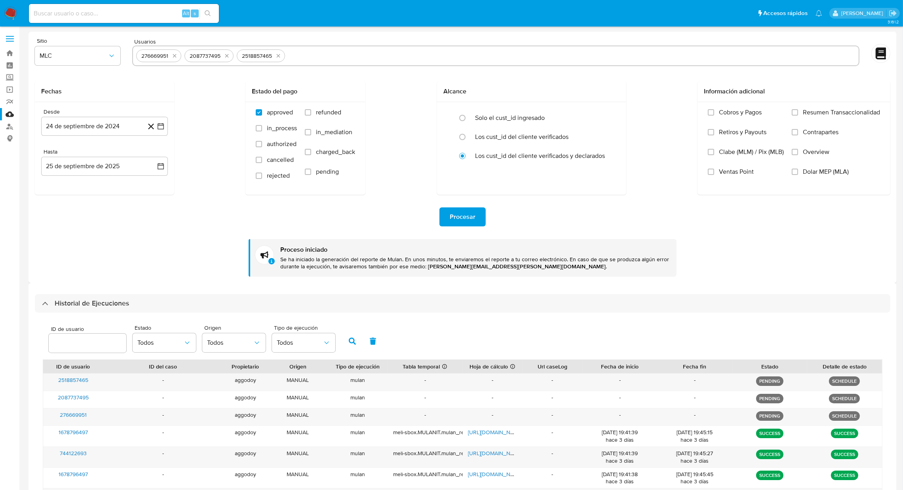
click at [296, 55] on input "text" at bounding box center [571, 55] width 567 height 13
paste input "1376783238"
type input "1376783238"
click at [464, 218] on span "Procesar" at bounding box center [463, 216] width 26 height 17
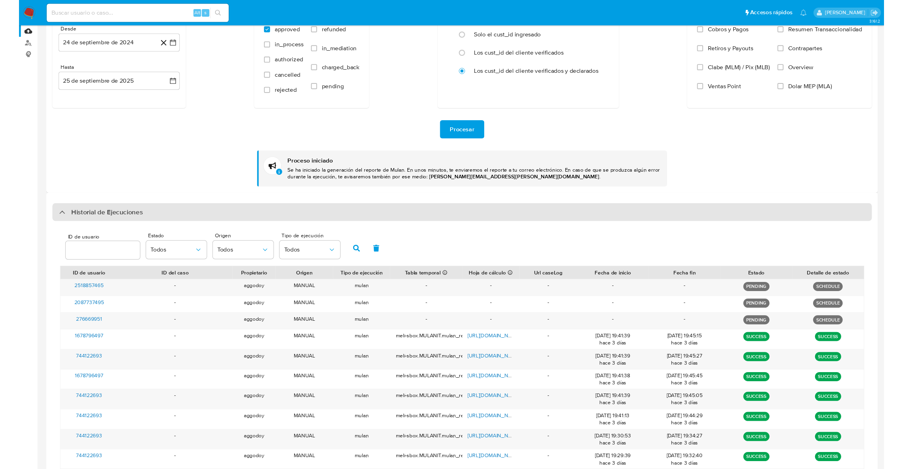
scroll to position [155, 0]
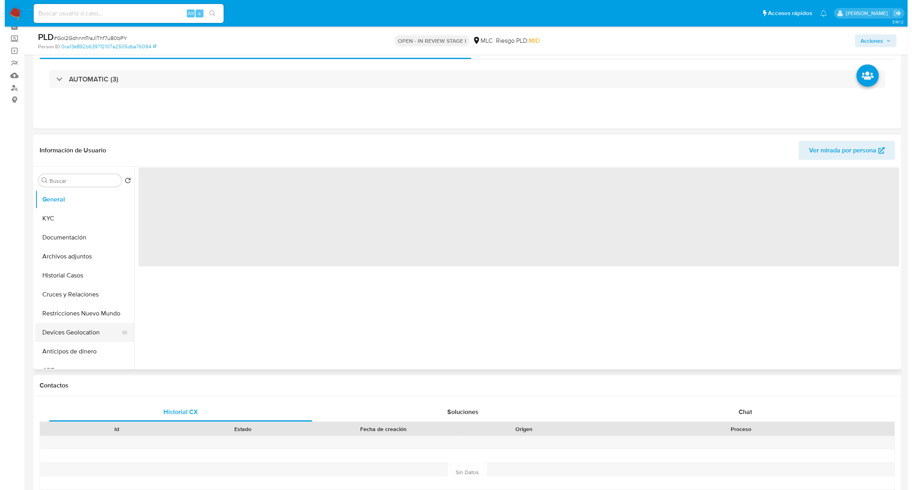
scroll to position [59, 0]
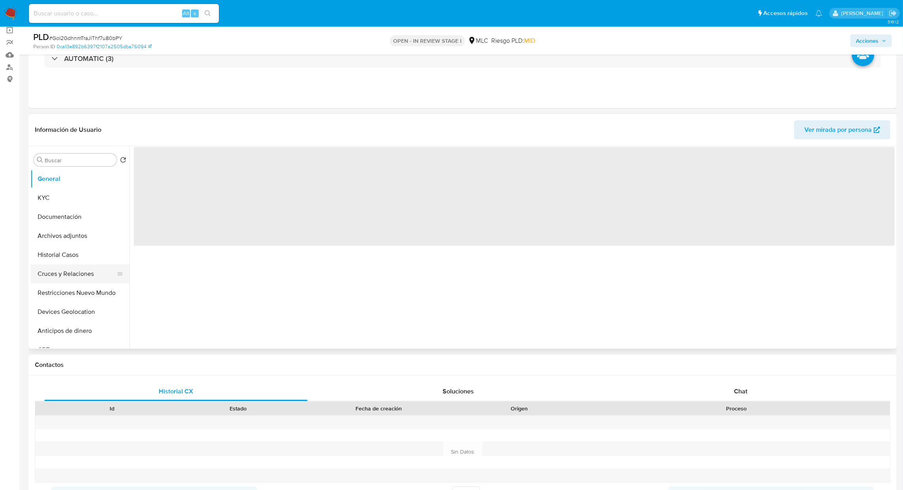
select select "10"
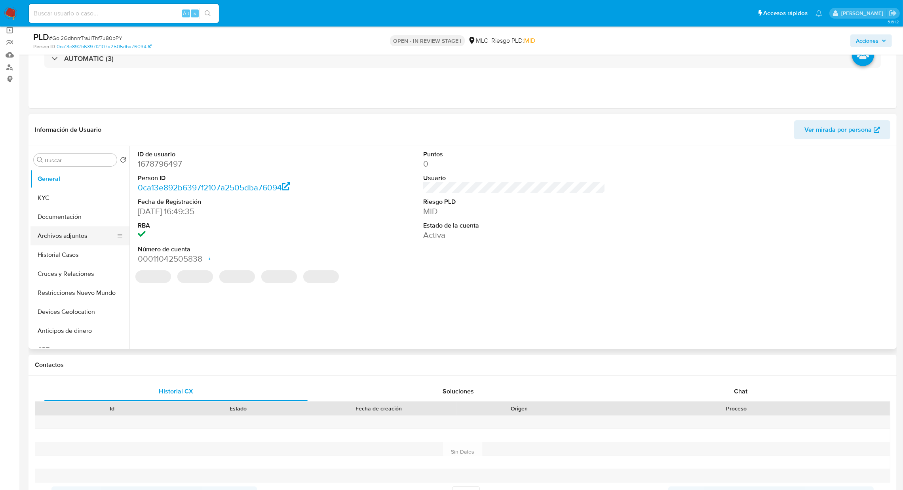
click at [80, 242] on button "Archivos adjuntos" at bounding box center [76, 235] width 93 height 19
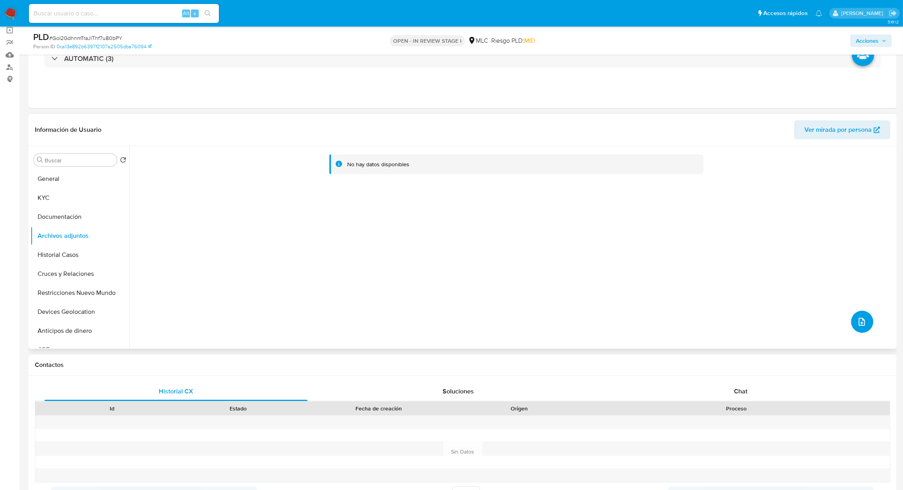
click at [858, 323] on icon "upload-file" at bounding box center [861, 322] width 6 height 8
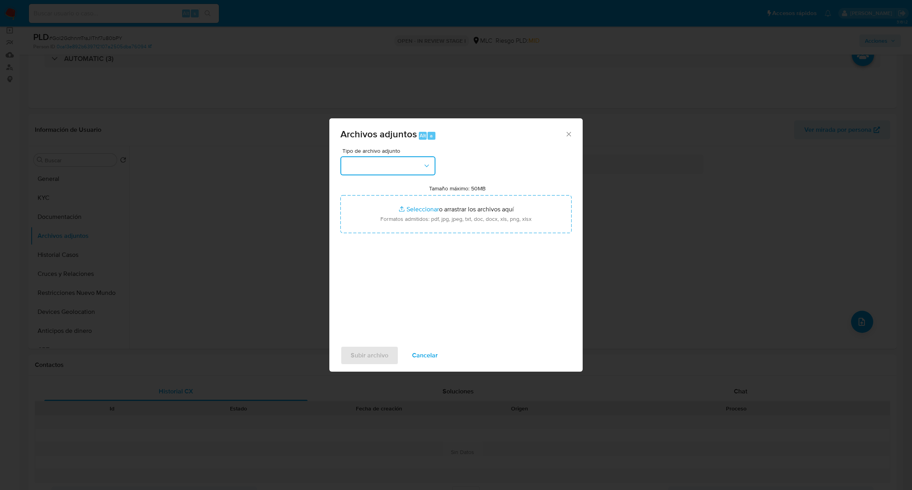
click at [379, 169] on button "button" at bounding box center [387, 165] width 95 height 19
drag, startPoint x: 427, startPoint y: 200, endPoint x: 430, endPoint y: 205, distance: 6.4
click at [430, 205] on div "CAPTURA BUREAU CAPTURA [PERSON_NAME] CAPTURA GOOGLE CAPTURA WEB INFORMACIÓN SCR…" at bounding box center [388, 237] width 98 height 119
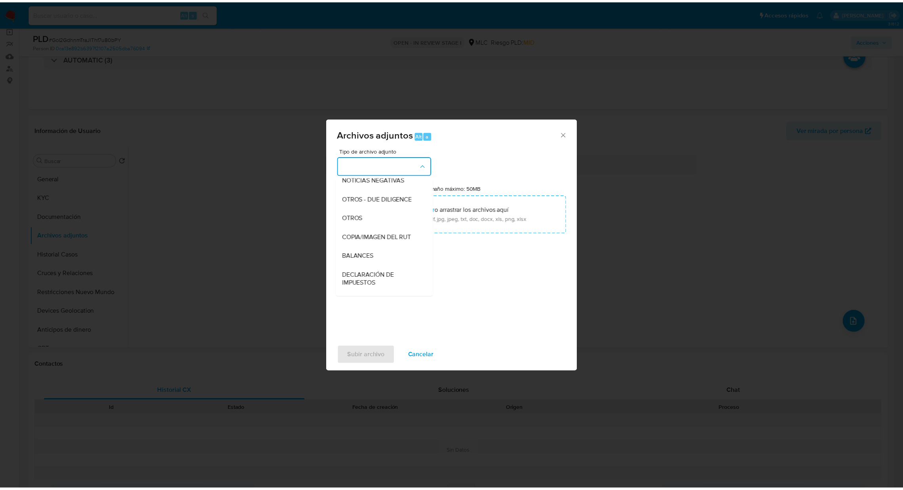
scroll to position [117, 0]
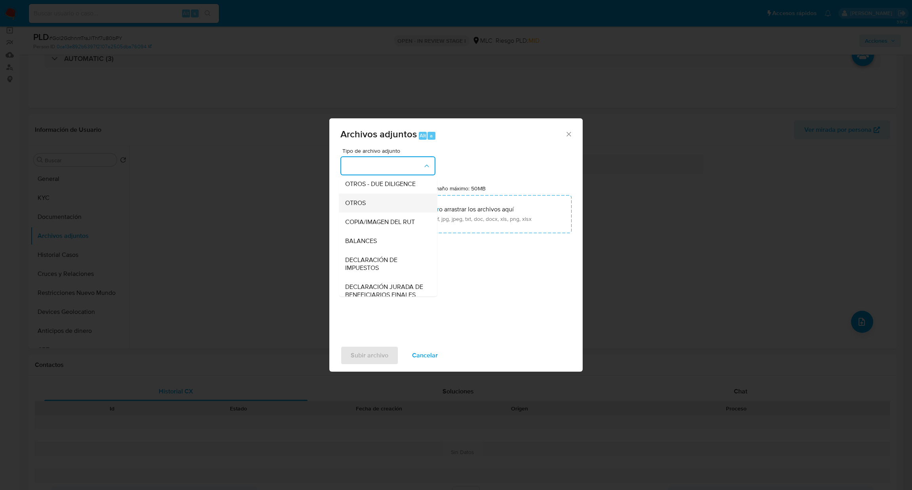
click at [377, 209] on div "OTROS" at bounding box center [385, 203] width 81 height 19
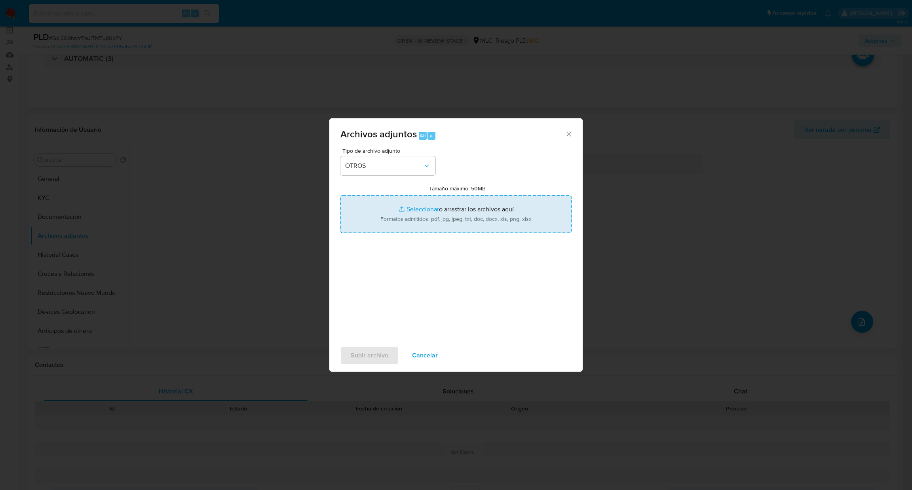
click at [393, 226] on input "Tamaño máximo: 50MB Seleccionar archivos" at bounding box center [455, 214] width 231 height 38
type input "C:\fakepath\1678796497Movimientos.xlsx"
click at [389, 199] on input "Tamaño máximo: 50MB Seleccionar archivos" at bounding box center [455, 214] width 231 height 38
type input "C:\fakepath\Case Log - 1678796497.pdf"
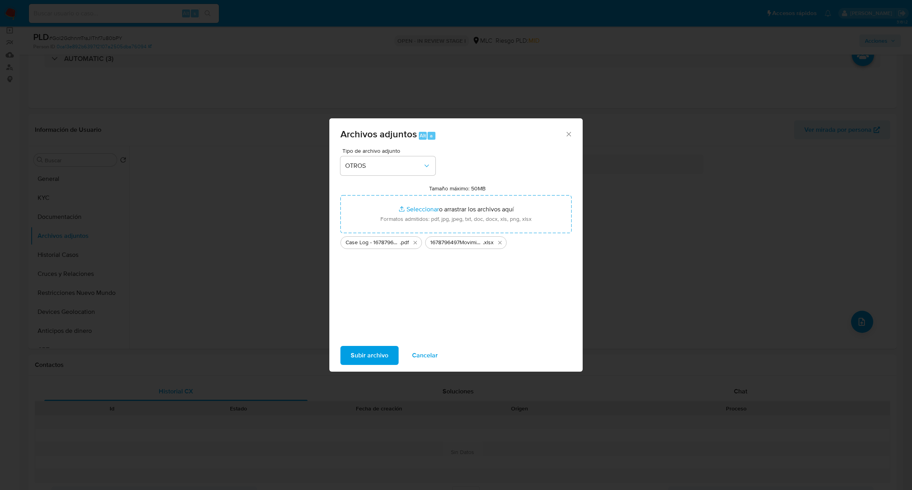
click at [360, 354] on span "Subir archivo" at bounding box center [370, 355] width 38 height 17
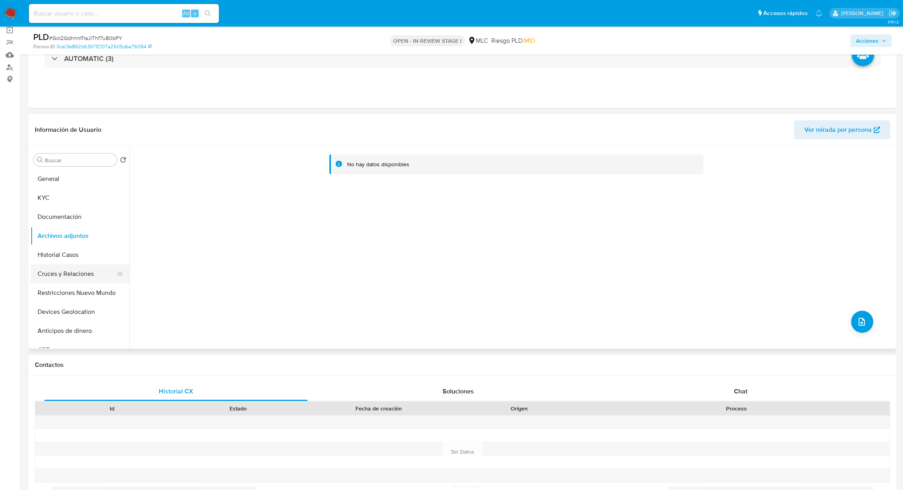
click at [103, 270] on button "Cruces y Relaciones" at bounding box center [76, 273] width 93 height 19
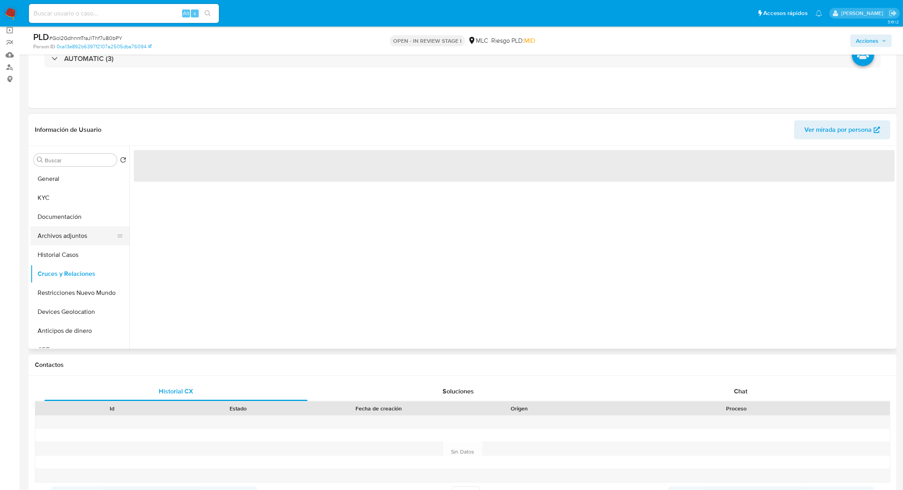
click at [72, 238] on button "Archivos adjuntos" at bounding box center [76, 235] width 93 height 19
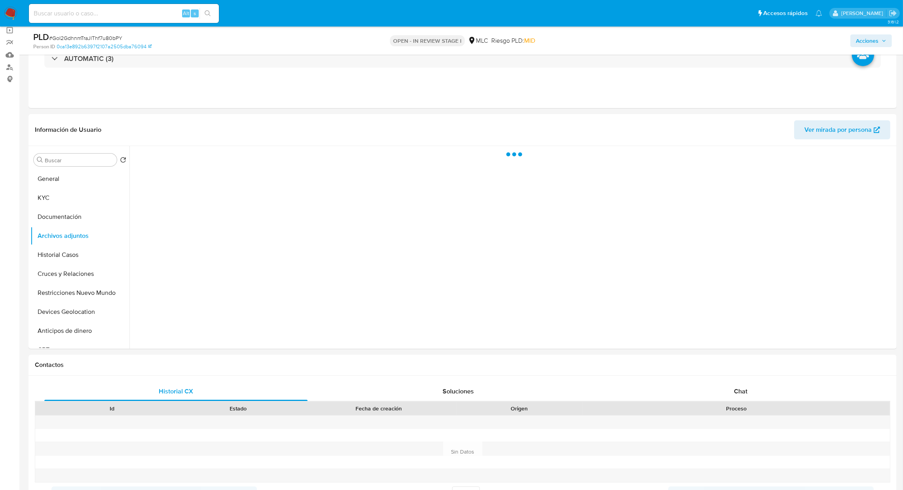
click at [864, 42] on span "Acciones" at bounding box center [867, 40] width 23 height 13
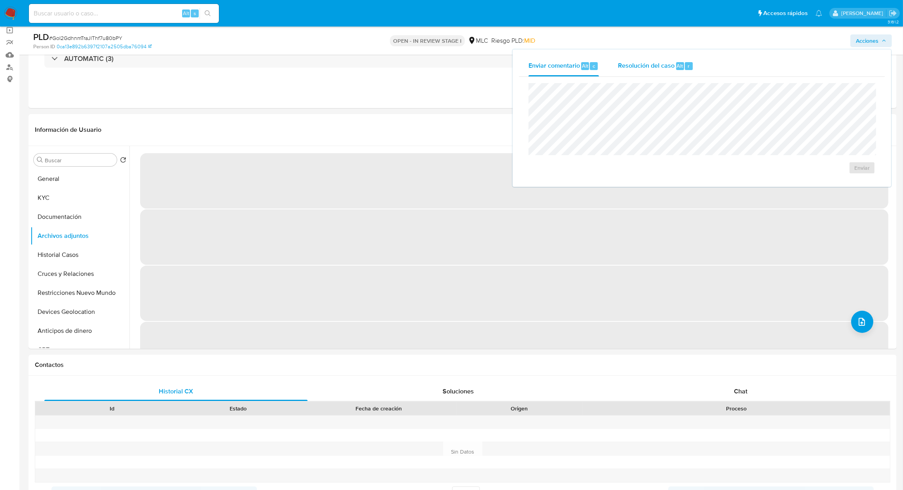
click at [650, 73] on div "Resolución del caso Alt r" at bounding box center [656, 66] width 76 height 21
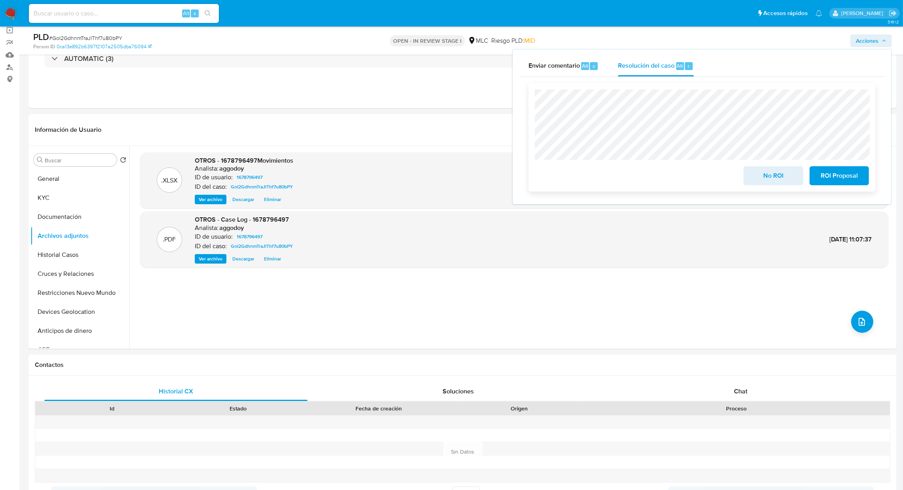
drag, startPoint x: 828, startPoint y: 171, endPoint x: 813, endPoint y: 164, distance: 16.6
click at [828, 171] on span "ROI Proposal" at bounding box center [839, 175] width 39 height 17
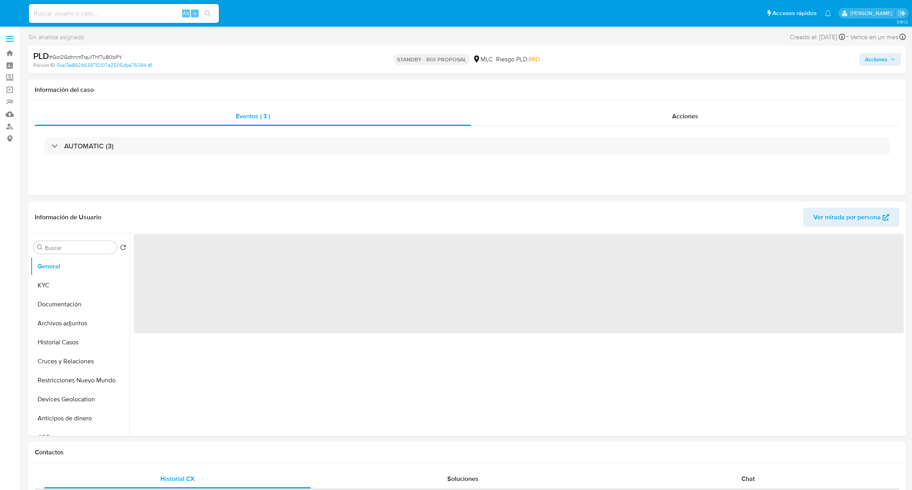
select select "10"
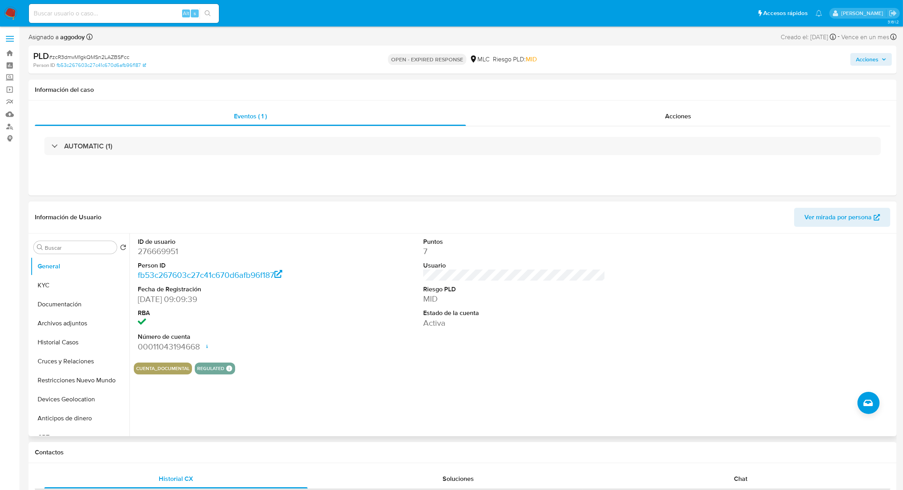
click at [158, 255] on dd "276669951" at bounding box center [229, 251] width 182 height 11
copy dd "276669951"
click at [61, 280] on button "KYC" at bounding box center [76, 285] width 93 height 19
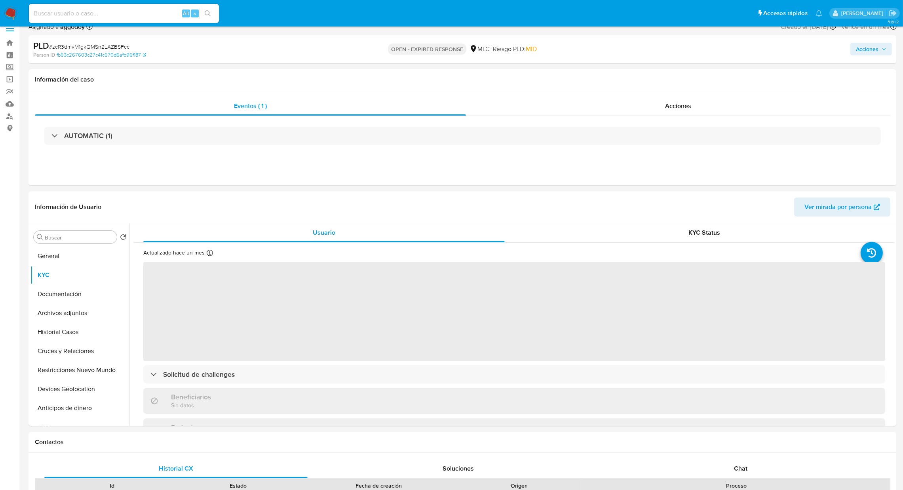
scroll to position [24, 0]
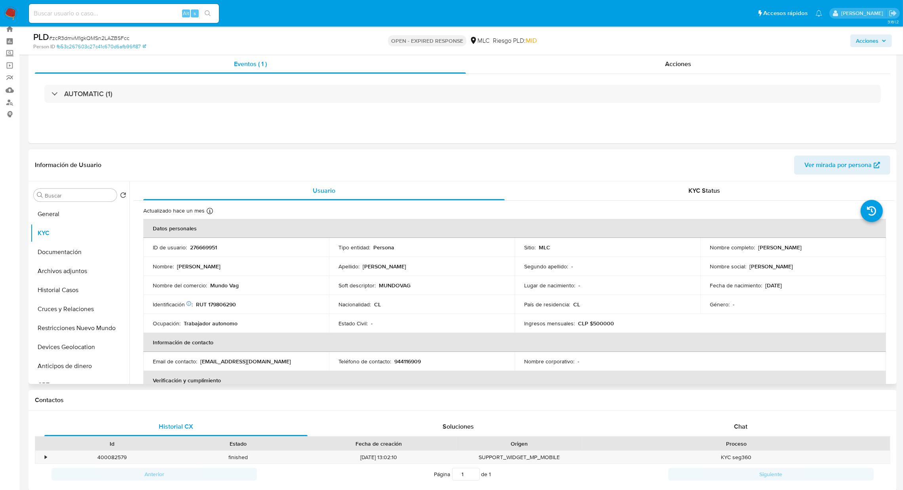
click at [411, 287] on div "Soft descriptor : MUNDOVAG" at bounding box center [421, 285] width 167 height 7
click at [402, 285] on p "MUNDOVAG" at bounding box center [395, 285] width 32 height 7
copy p "MUNDOVAG"
click at [213, 248] on p "276669951" at bounding box center [203, 247] width 27 height 7
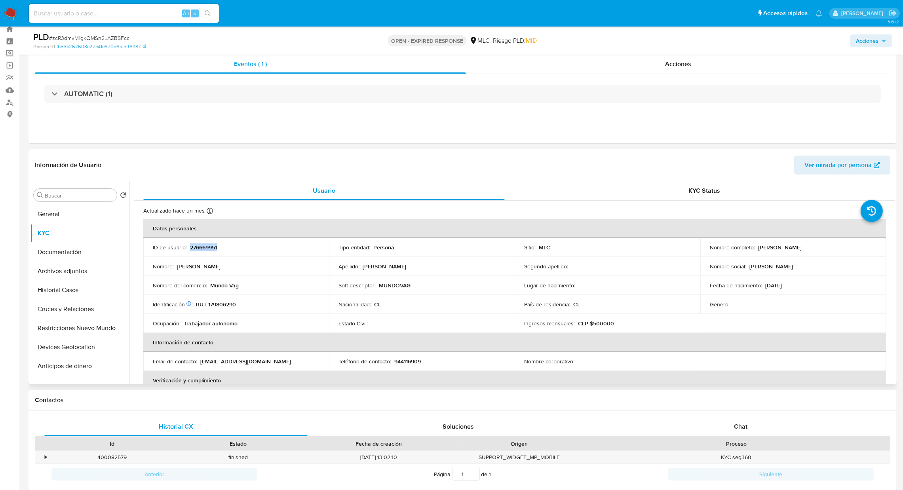
click at [213, 248] on p "276669951" at bounding box center [203, 247] width 27 height 7
copy p "276669951"
click at [229, 301] on p "RUT 179806290" at bounding box center [216, 304] width 40 height 7
click at [229, 302] on p "RUT 179806290" at bounding box center [216, 304] width 40 height 7
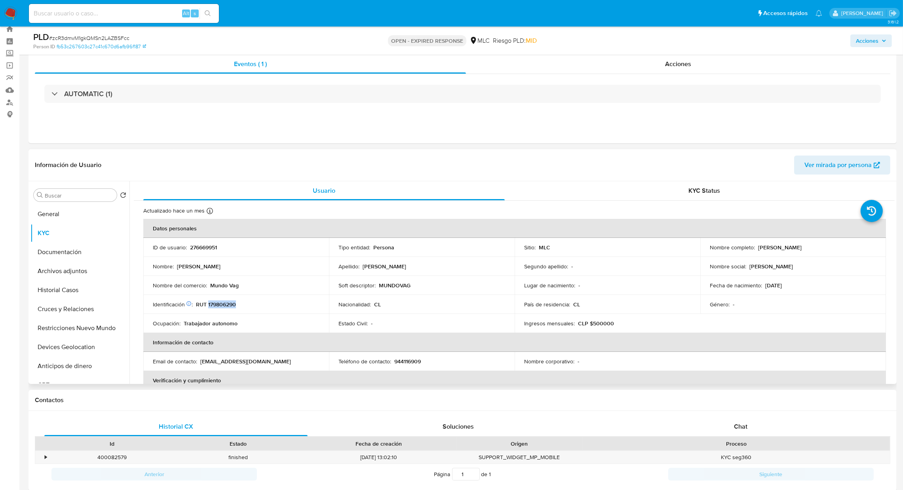
copy p "179806290"
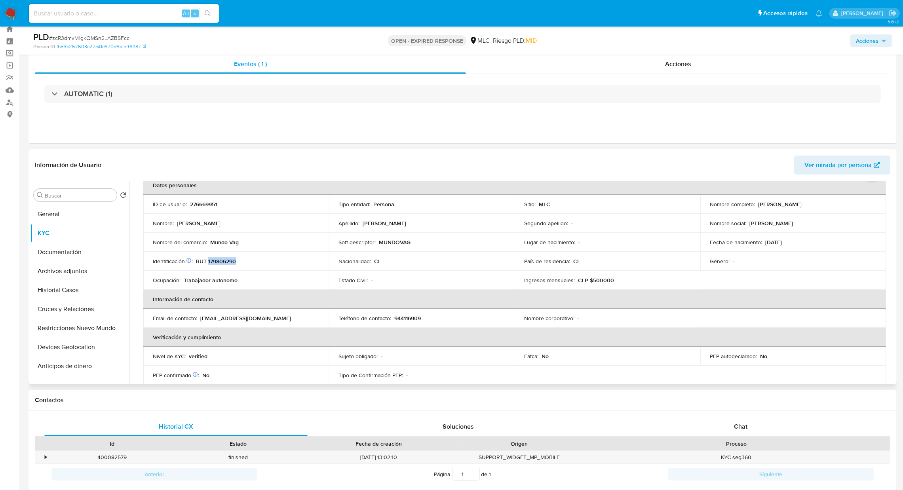
scroll to position [42, 0]
click at [70, 252] on button "Documentación" at bounding box center [76, 252] width 93 height 19
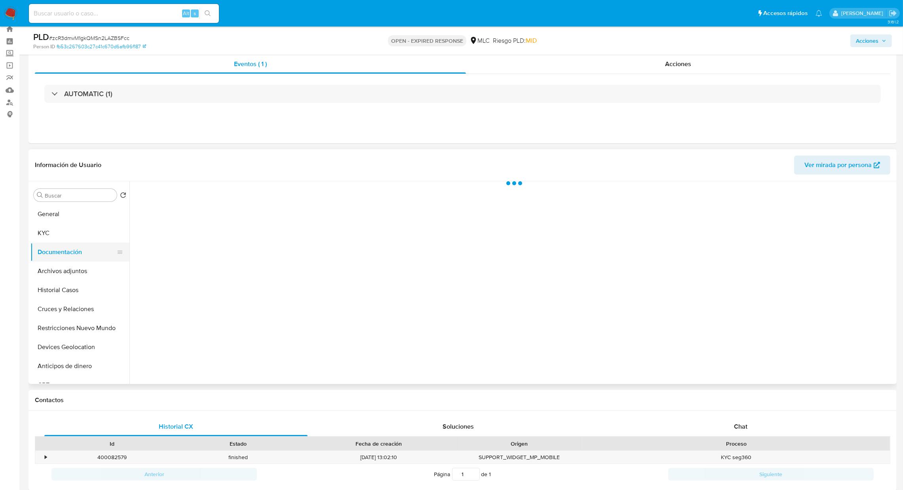
scroll to position [0, 0]
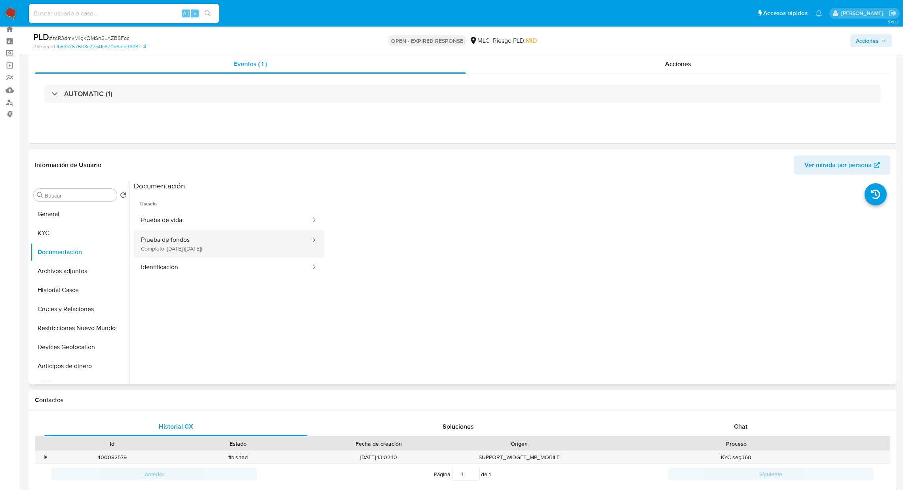
click at [203, 249] on button "Prueba de fondos Completo: 18/08/2025 (hace un mes)" at bounding box center [223, 243] width 178 height 27
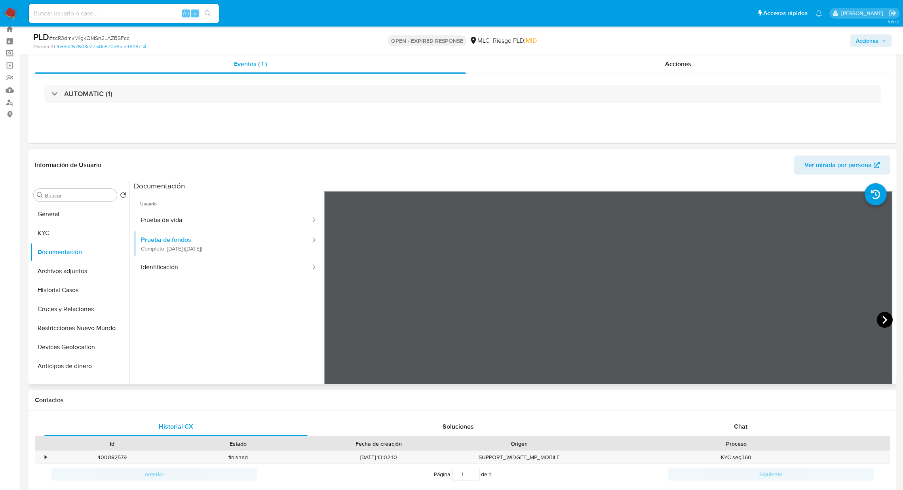
click at [880, 320] on icon at bounding box center [885, 320] width 16 height 16
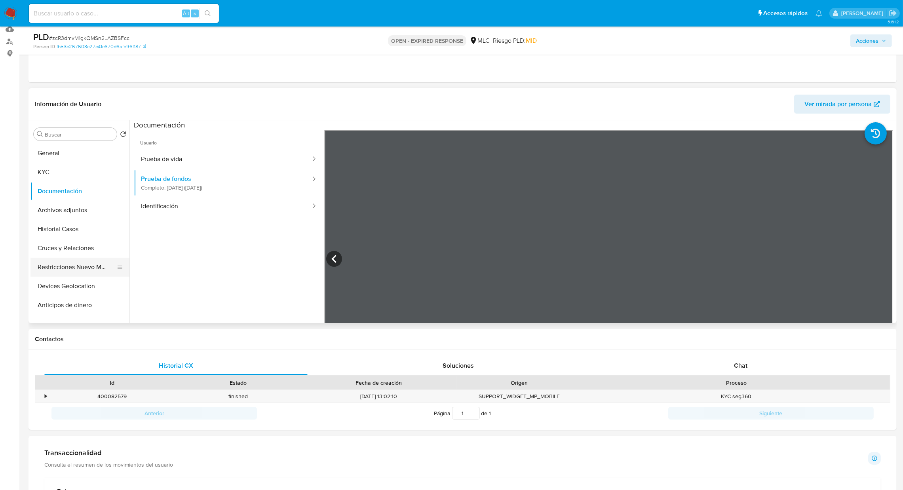
scroll to position [84, 0]
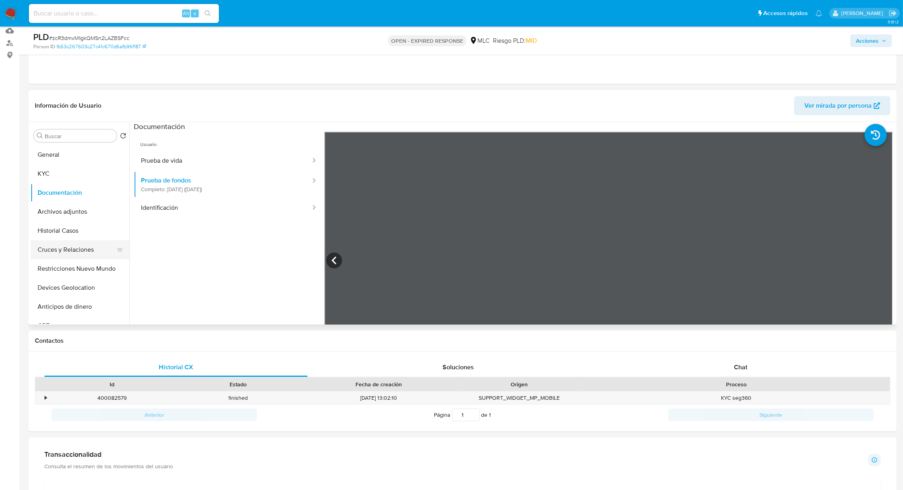
click at [79, 242] on button "Cruces y Relaciones" at bounding box center [76, 249] width 93 height 19
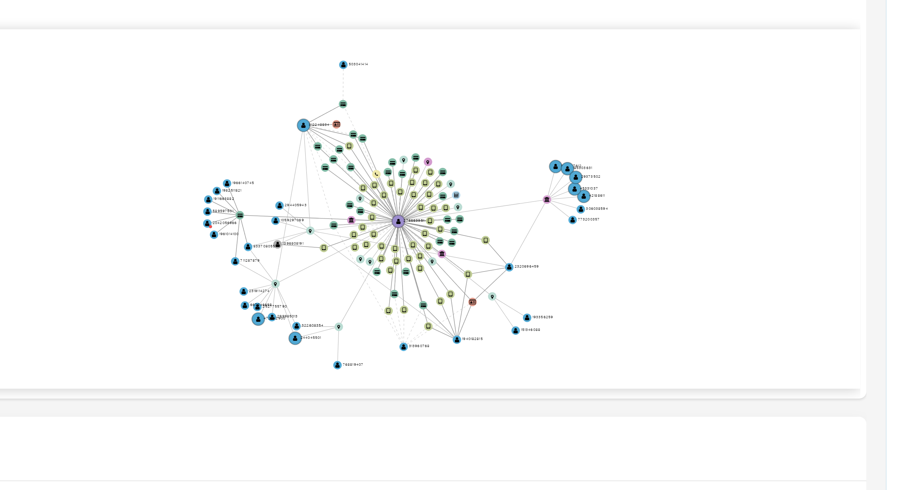
scroll to position [112, 0]
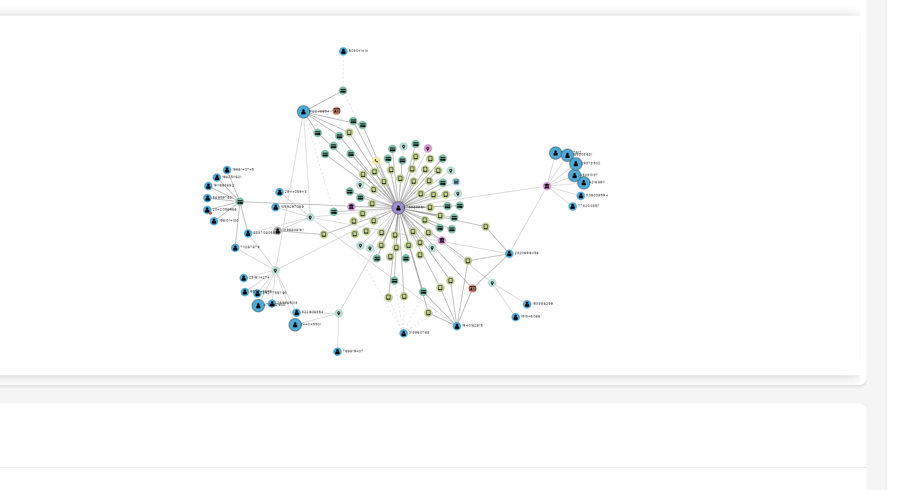
click at [823, 241] on icon "device-63cda67908813b0018c9ecf6  user-276669951  276669951 device-66a2ecaed12…" at bounding box center [519, 233] width 749 height 115
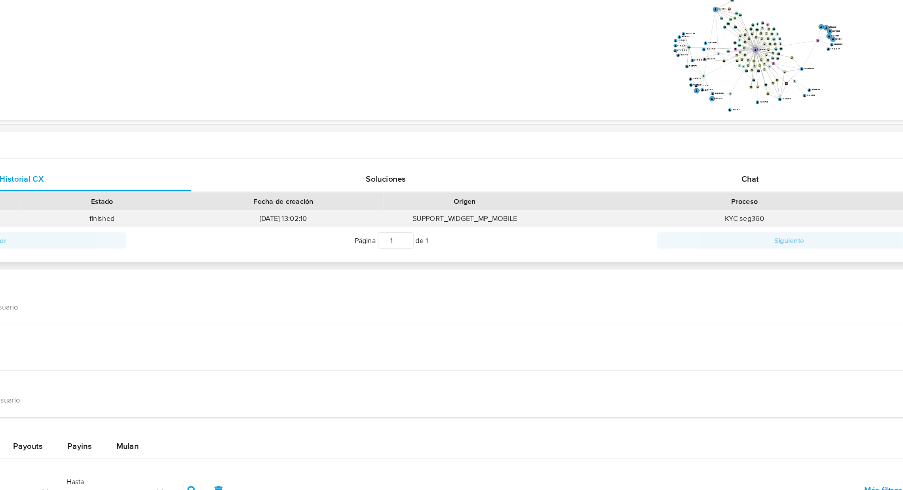
scroll to position [201, 0]
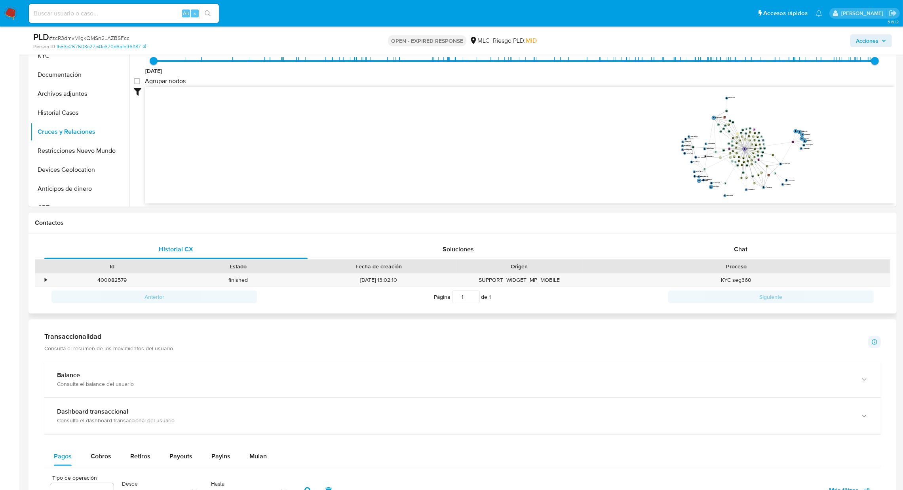
click at [757, 261] on div "Proceso" at bounding box center [736, 266] width 308 height 13
click at [750, 251] on div "Chat" at bounding box center [740, 249] width 263 height 19
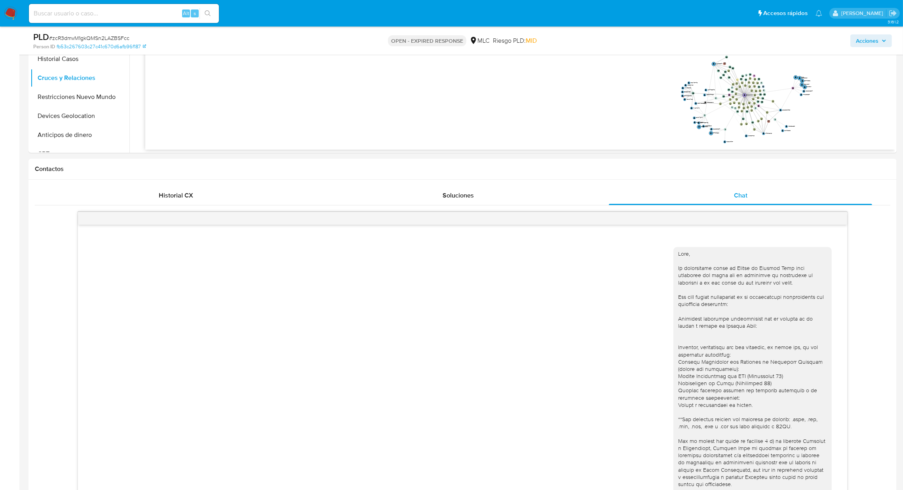
scroll to position [93, 0]
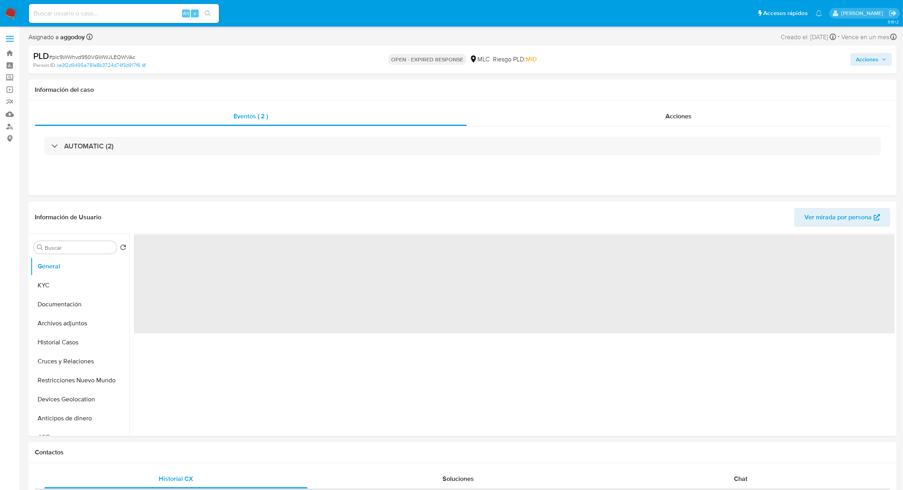
select select "10"
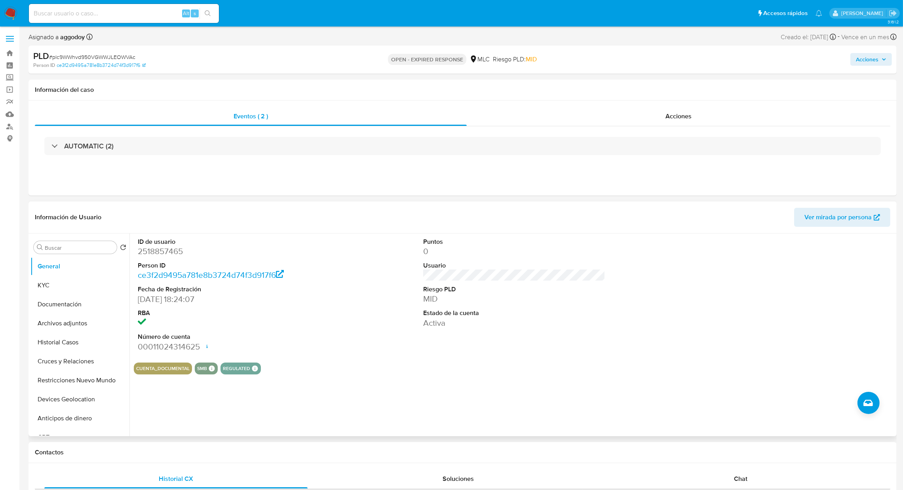
click at [178, 248] on dd "2518857465" at bounding box center [229, 251] width 182 height 11
copy dd "2518857465"
click at [69, 287] on button "KYC" at bounding box center [76, 285] width 93 height 19
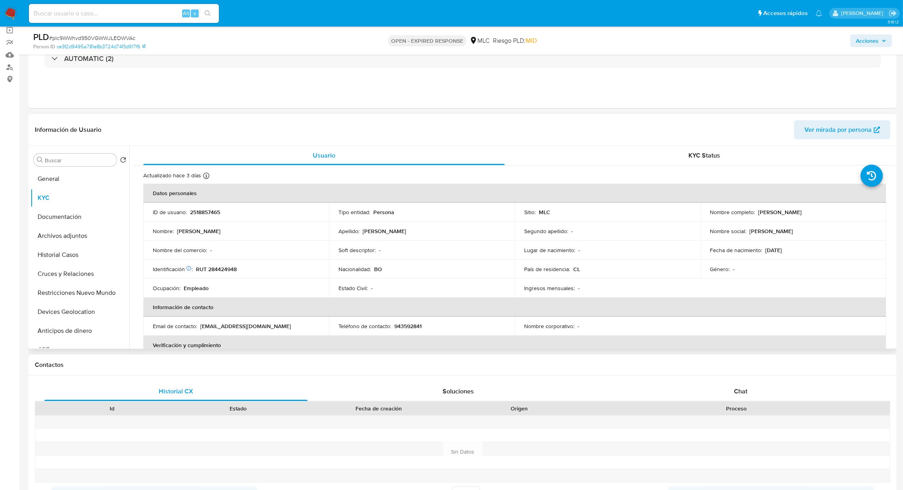
scroll to position [59, 0]
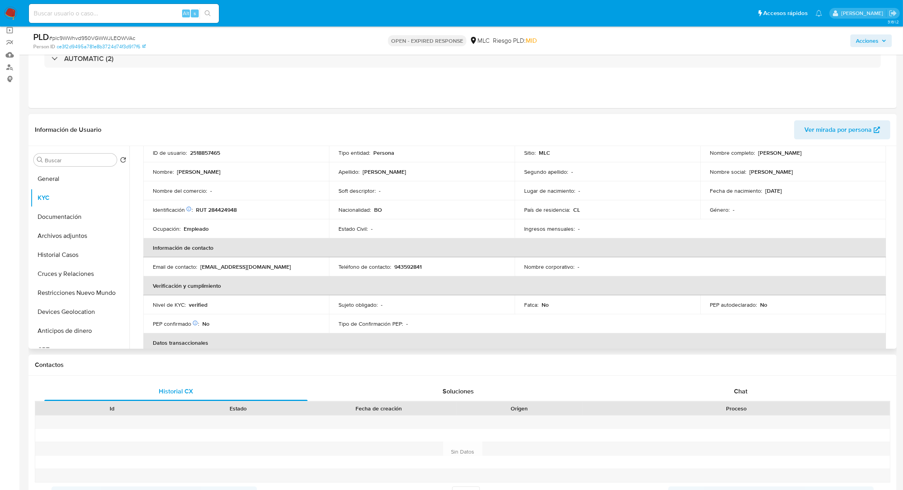
click at [224, 213] on p "RUT 284424948" at bounding box center [216, 209] width 41 height 7
copy p "284424948"
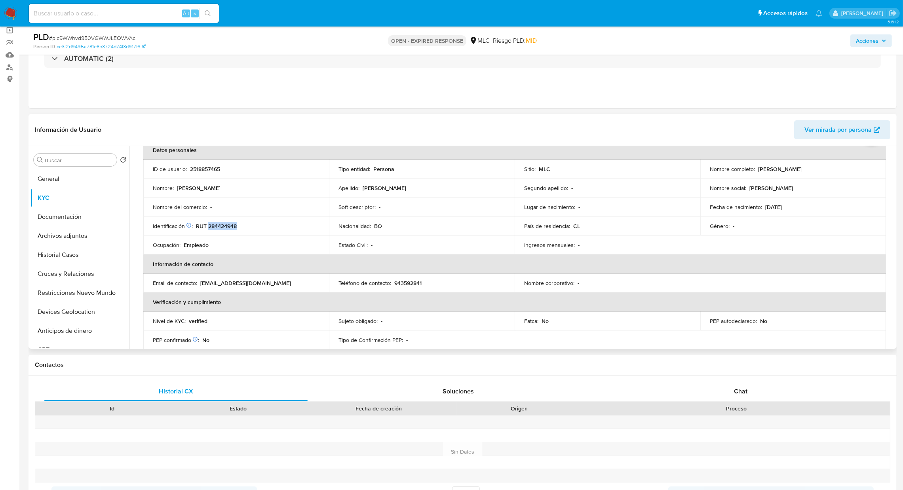
scroll to position [41, 0]
click at [97, 291] on button "Restricciones Nuevo Mundo" at bounding box center [76, 292] width 93 height 19
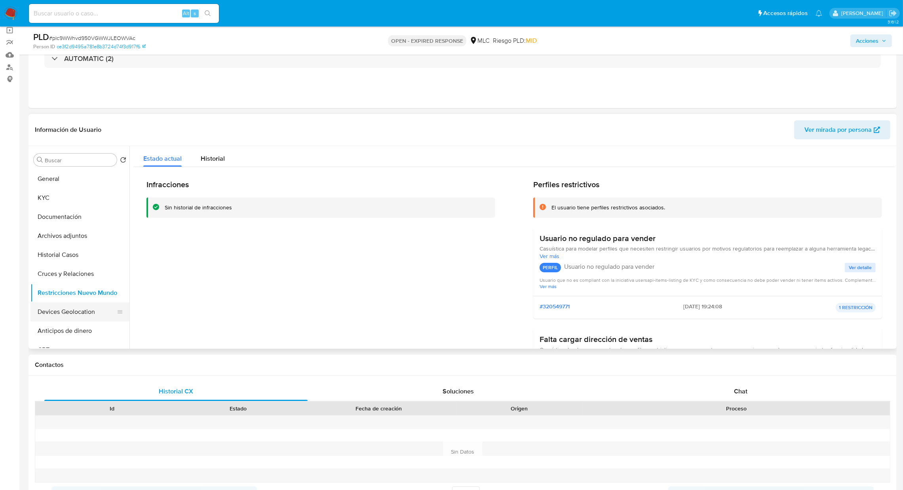
click at [77, 311] on button "Devices Geolocation" at bounding box center [76, 311] width 93 height 19
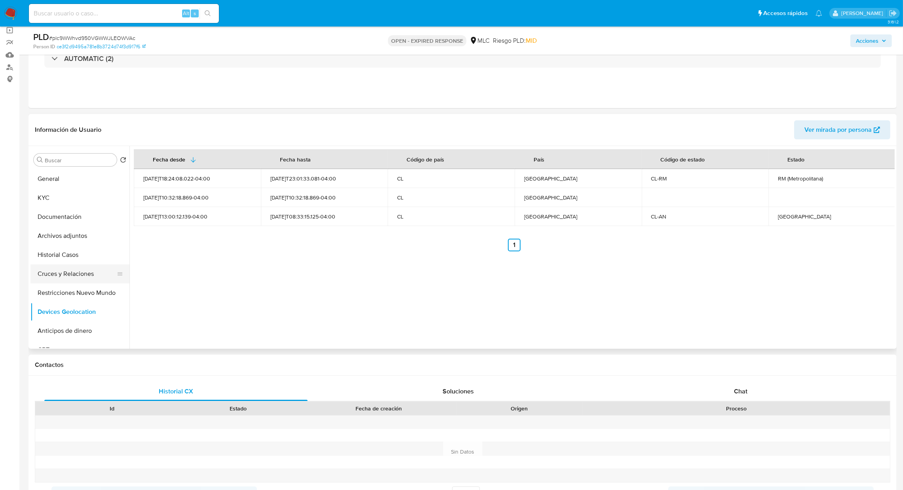
click at [80, 275] on button "Cruces y Relaciones" at bounding box center [76, 273] width 93 height 19
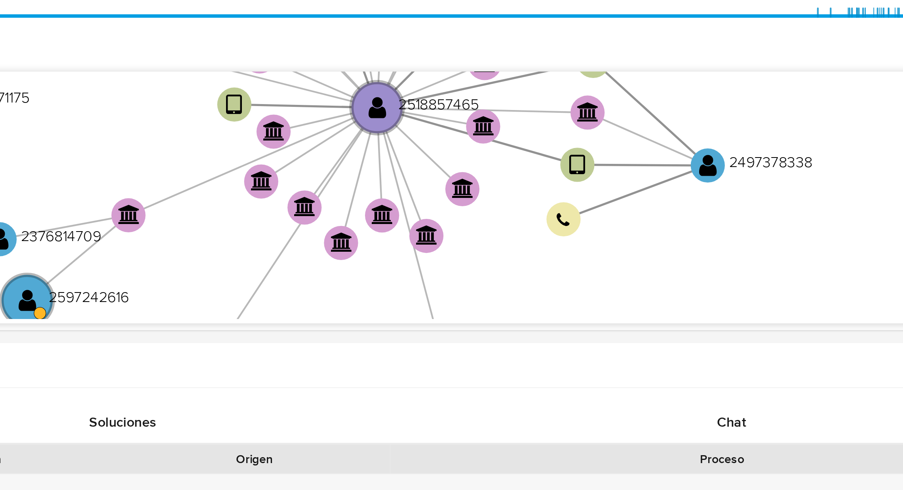
scroll to position [129, 0]
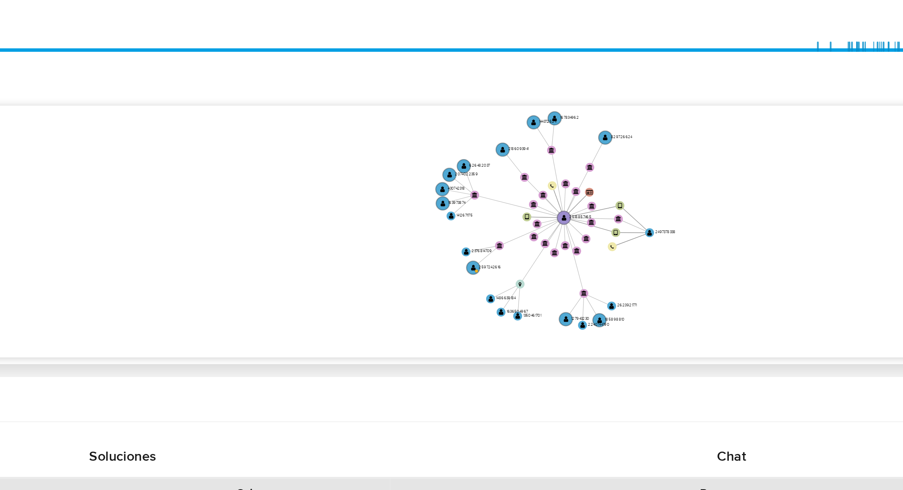
drag, startPoint x: 701, startPoint y: 233, endPoint x: 696, endPoint y: 228, distance: 6.7
click at [696, 228] on icon "device-684c7d8c003eca66ad17bced  user-2497378338  2497378338 user-2518857465 …" at bounding box center [519, 216] width 749 height 115
click at [484, 247] on icon "device-684c7d8c003eca66ad17bced  user-2497378338  2497378338 user-2518857465 …" at bounding box center [519, 216] width 749 height 115
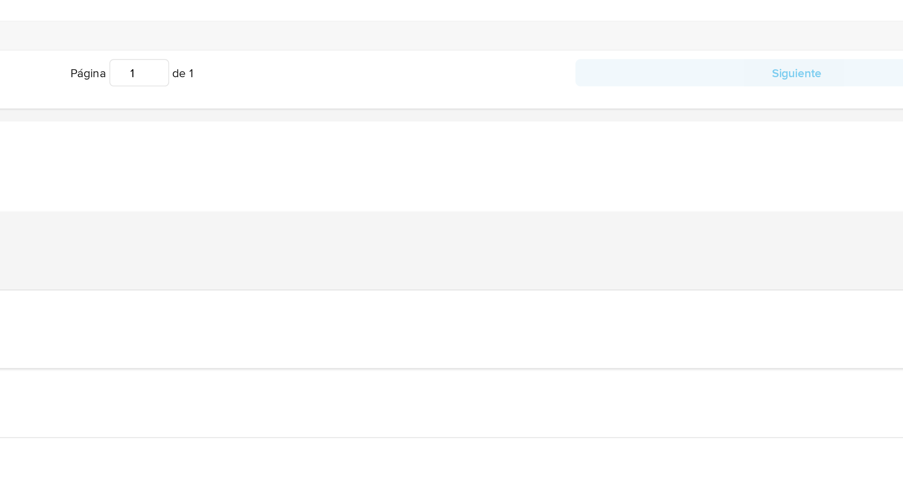
scroll to position [327, 0]
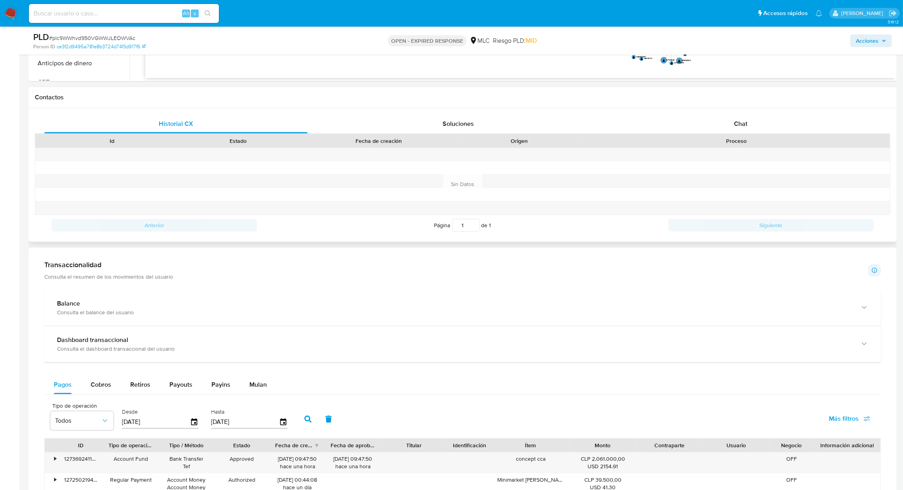
click at [720, 134] on div "Proceso" at bounding box center [736, 140] width 308 height 13
click at [721, 121] on div "Chat" at bounding box center [740, 123] width 263 height 19
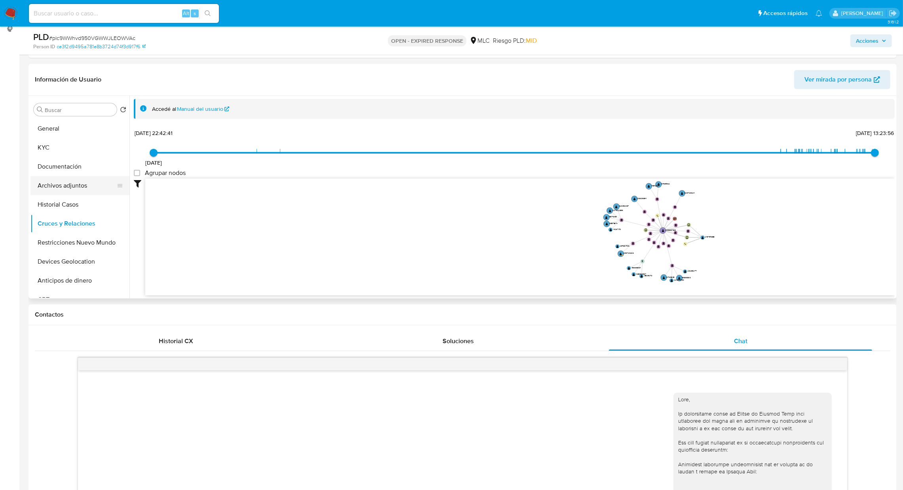
scroll to position [58, 0]
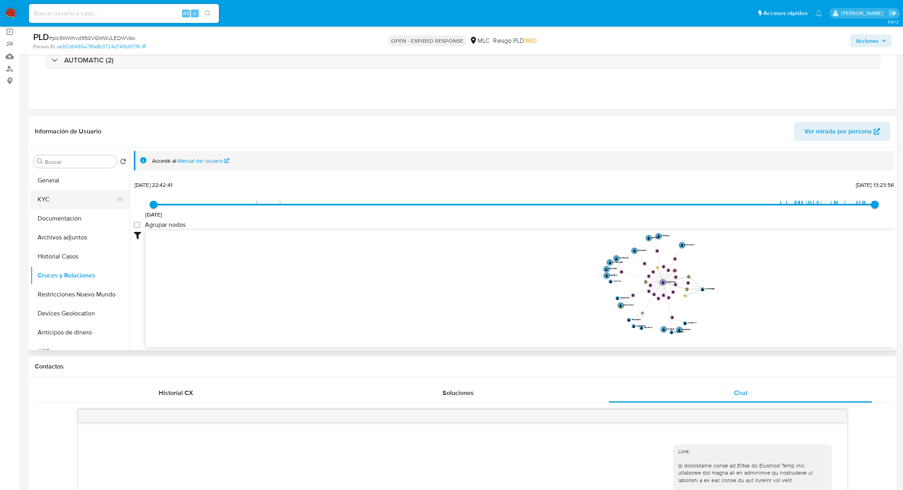
click at [53, 206] on button "KYC" at bounding box center [76, 199] width 93 height 19
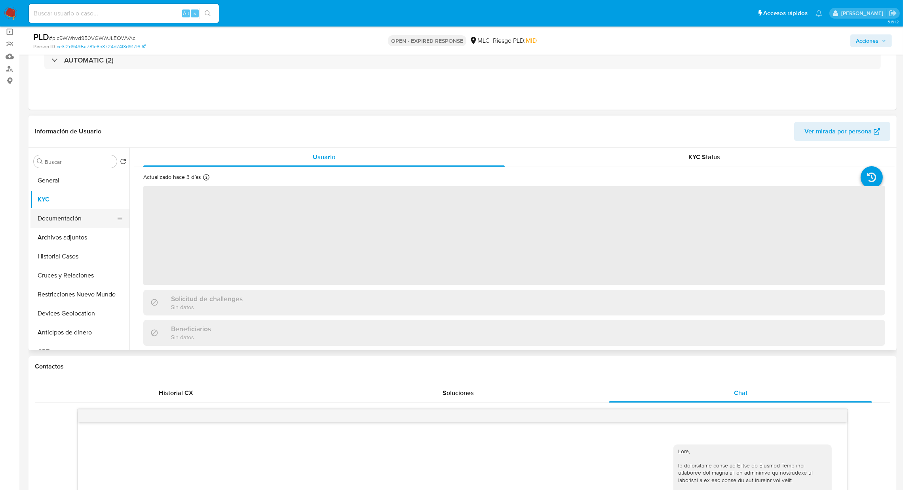
click at [57, 216] on button "Documentación" at bounding box center [76, 218] width 93 height 19
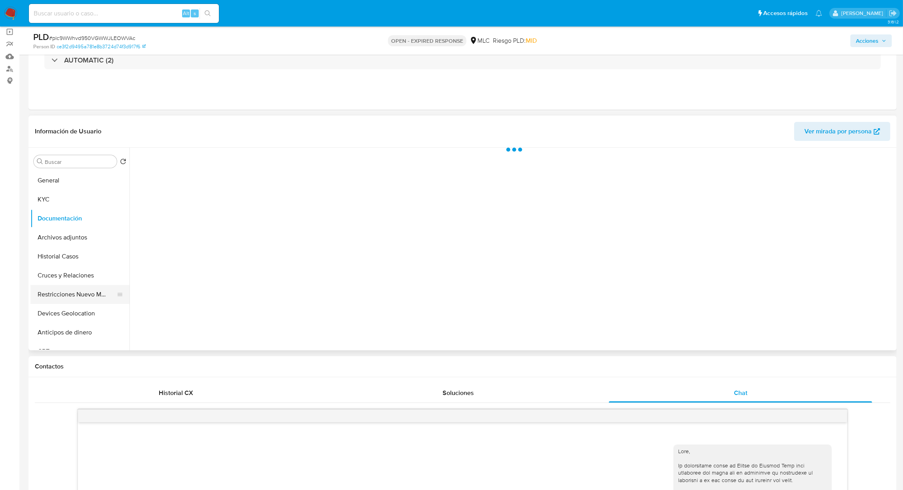
click at [46, 303] on button "Restricciones Nuevo Mundo" at bounding box center [76, 294] width 93 height 19
click at [72, 223] on button "Documentación" at bounding box center [76, 218] width 93 height 19
click at [80, 240] on button "Archivos adjuntos" at bounding box center [76, 237] width 93 height 19
click at [91, 249] on button "Historial Casos" at bounding box center [76, 256] width 93 height 19
click at [83, 279] on button "Cruces y Relaciones" at bounding box center [76, 275] width 93 height 19
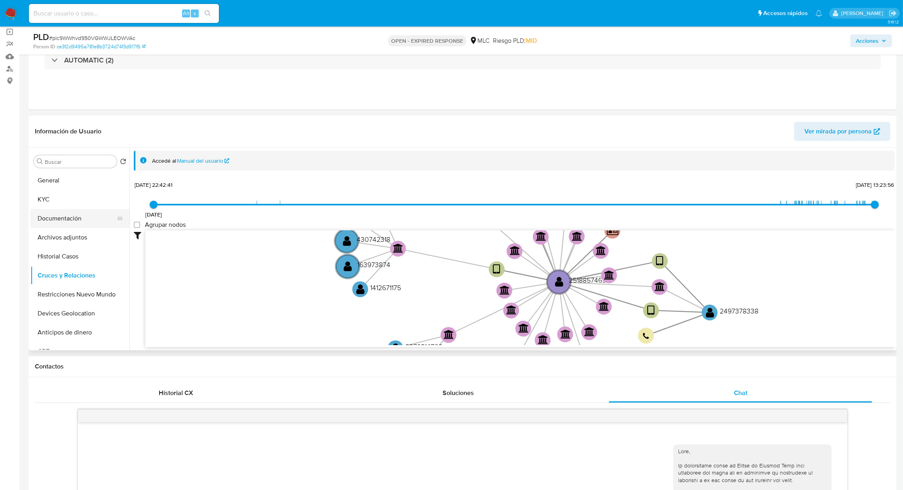
click at [97, 212] on button "Documentación" at bounding box center [76, 218] width 93 height 19
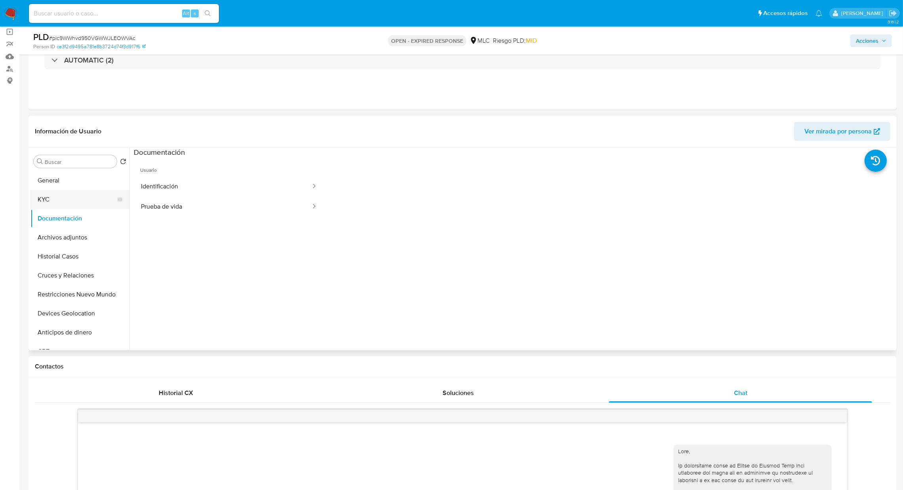
click at [61, 200] on button "KYC" at bounding box center [76, 199] width 93 height 19
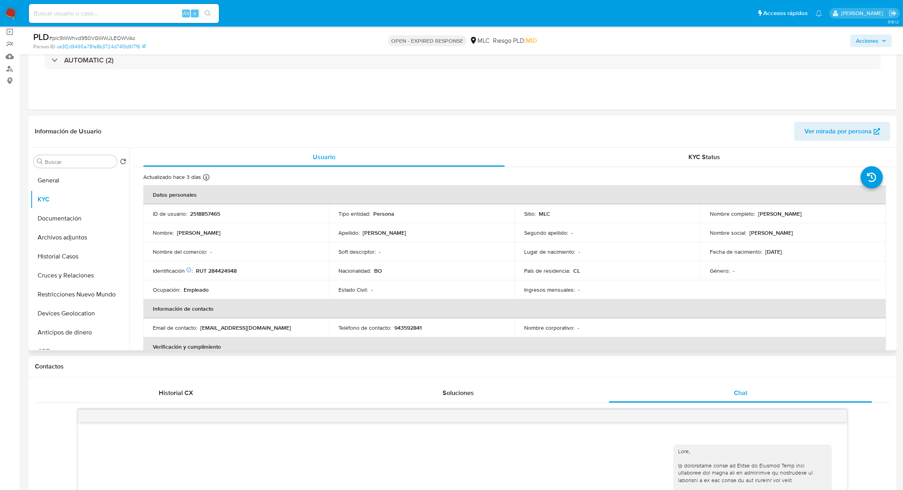
drag, startPoint x: 756, startPoint y: 215, endPoint x: 821, endPoint y: 217, distance: 65.3
click at [821, 217] on div "Nombre completo : Ricardo Albarez Torres" at bounding box center [793, 213] width 167 height 7
copy p "Ricardo Albarez Torres"
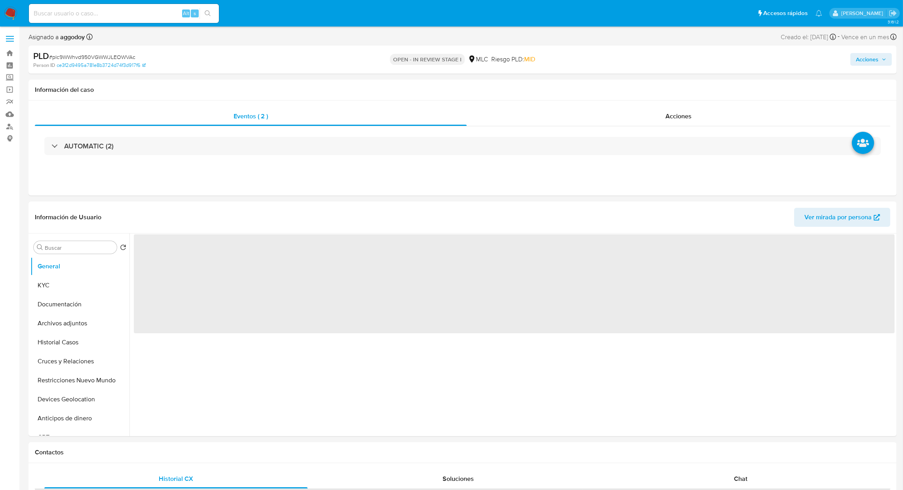
select select "10"
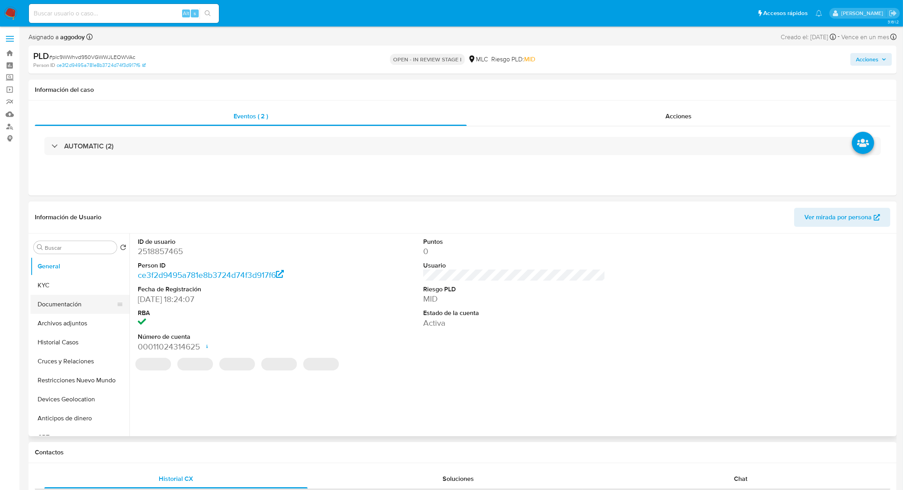
click at [72, 311] on button "Documentación" at bounding box center [76, 304] width 93 height 19
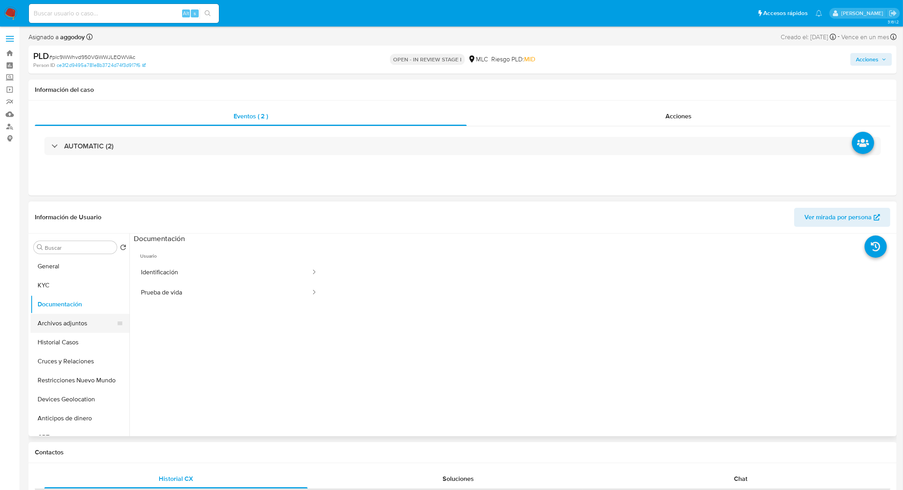
click at [55, 327] on button "Archivos adjuntos" at bounding box center [76, 323] width 93 height 19
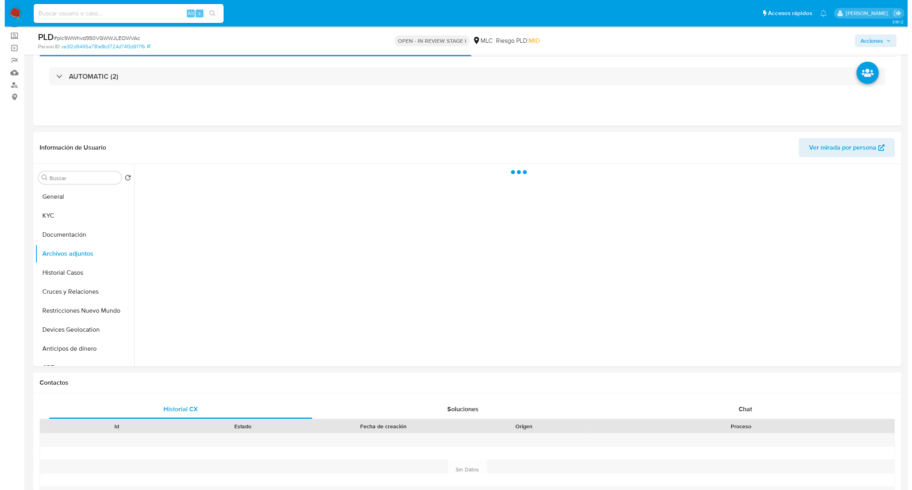
scroll to position [51, 0]
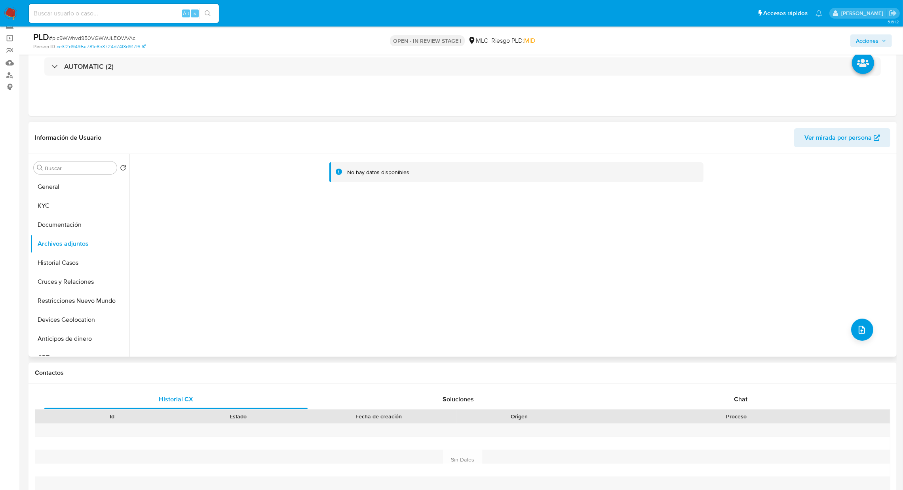
click at [608, 327] on div "No hay datos disponibles" at bounding box center [511, 255] width 765 height 203
click at [608, 327] on icon "upload-file" at bounding box center [861, 329] width 9 height 9
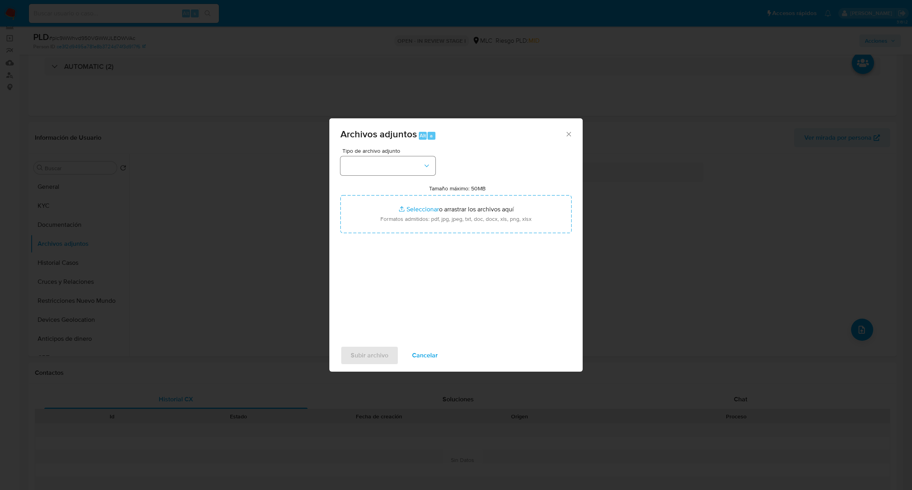
drag, startPoint x: 375, startPoint y: 152, endPoint x: 388, endPoint y: 170, distance: 21.8
click at [375, 153] on span "Tipo de archivo adjunto" at bounding box center [389, 151] width 95 height 6
drag, startPoint x: 388, startPoint y: 170, endPoint x: 397, endPoint y: 176, distance: 11.4
click at [388, 171] on button "button" at bounding box center [387, 165] width 95 height 19
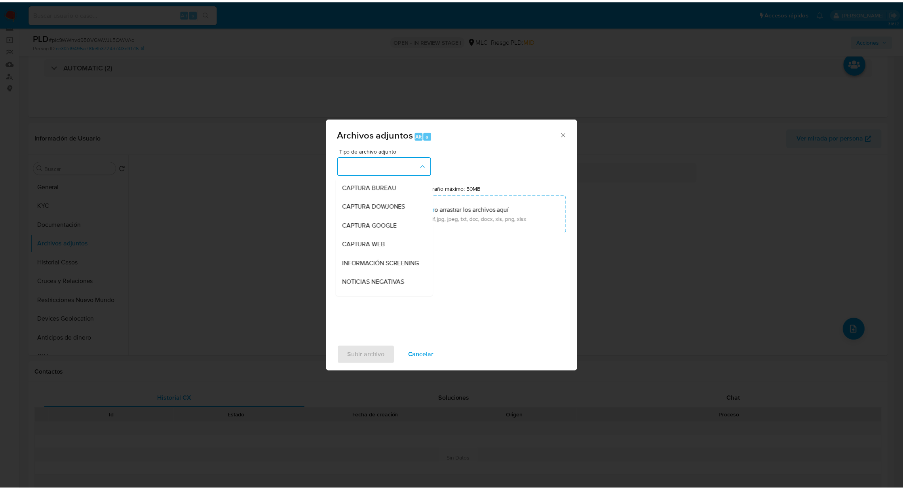
scroll to position [76, 0]
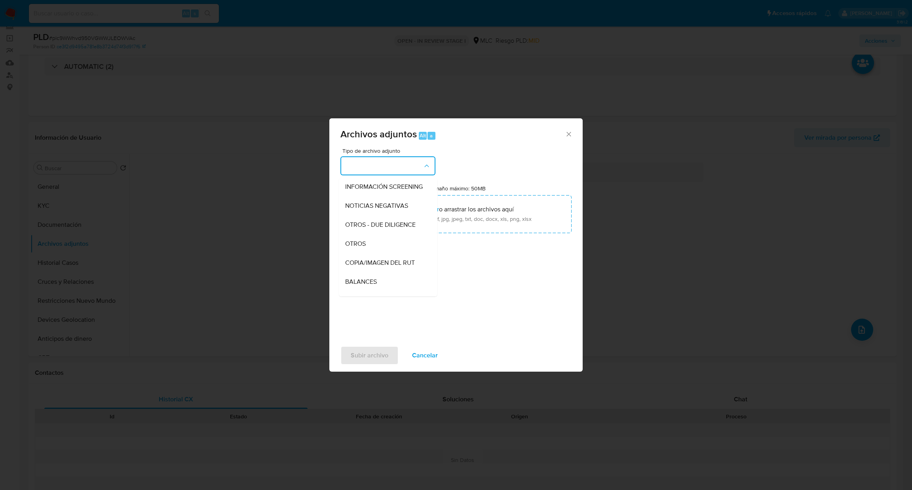
drag, startPoint x: 384, startPoint y: 249, endPoint x: 384, endPoint y: 234, distance: 15.8
click at [384, 249] on div "OTROS" at bounding box center [385, 243] width 81 height 19
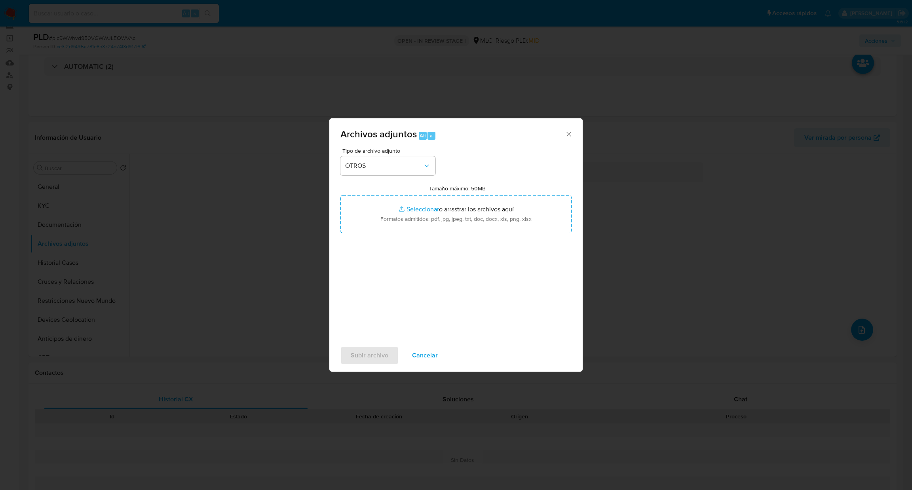
click at [385, 233] on div "Tipo de archivo adjunto OTROS Tamaño máximo: 50MB Seleccionar archivos Seleccio…" at bounding box center [455, 241] width 231 height 187
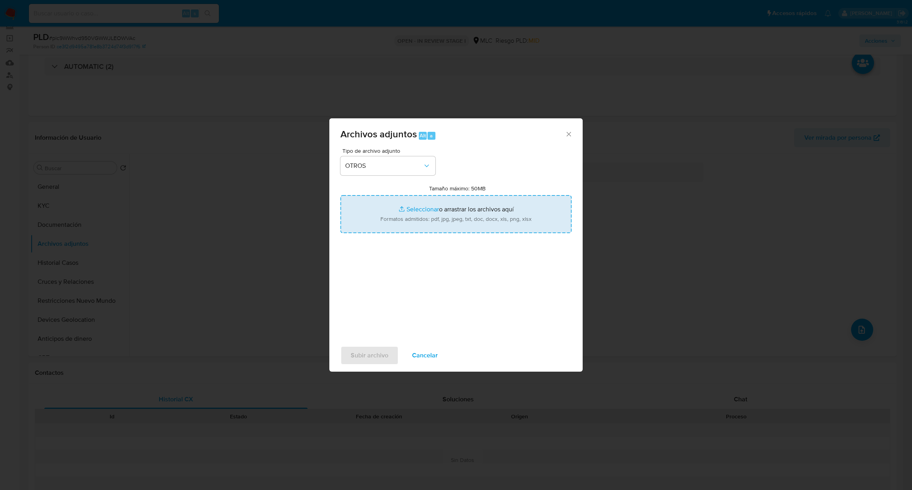
click at [384, 229] on input "Tamaño máximo: 50MB Seleccionar archivos" at bounding box center [455, 214] width 231 height 38
type input "C:\fakepath\Case Log - 2518857465.pdf"
click at [429, 200] on input "Tamaño máximo: 50MB Seleccionar archivos" at bounding box center [455, 214] width 231 height 38
type input "C:\fakepath\2518857465Movimientos .xlsx"
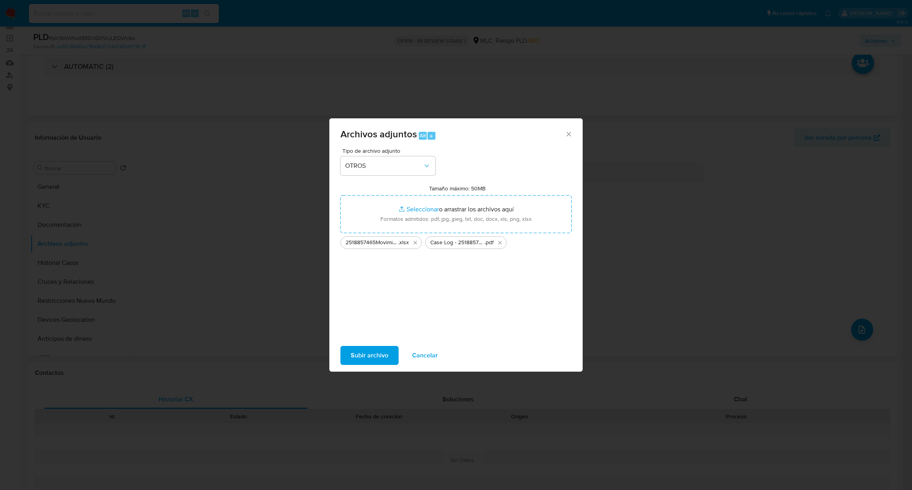
click at [358, 327] on span "Subir archivo" at bounding box center [370, 355] width 38 height 17
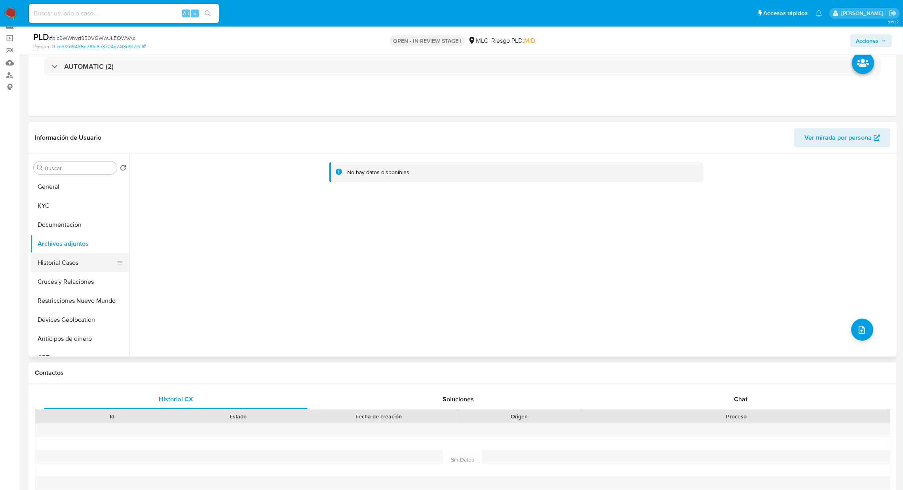
click at [66, 256] on button "Historial Casos" at bounding box center [76, 262] width 93 height 19
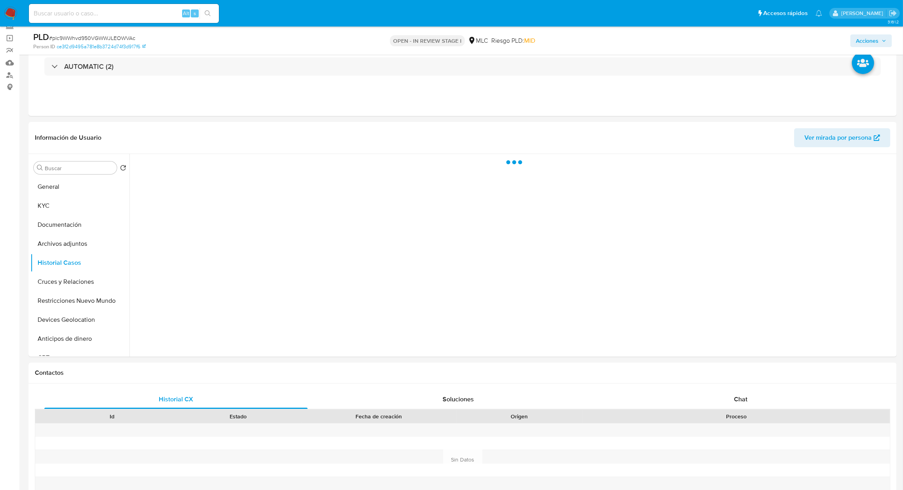
drag, startPoint x: 853, startPoint y: 39, endPoint x: 845, endPoint y: 46, distance: 10.7
click at [608, 39] on button "Acciones" at bounding box center [871, 40] width 42 height 13
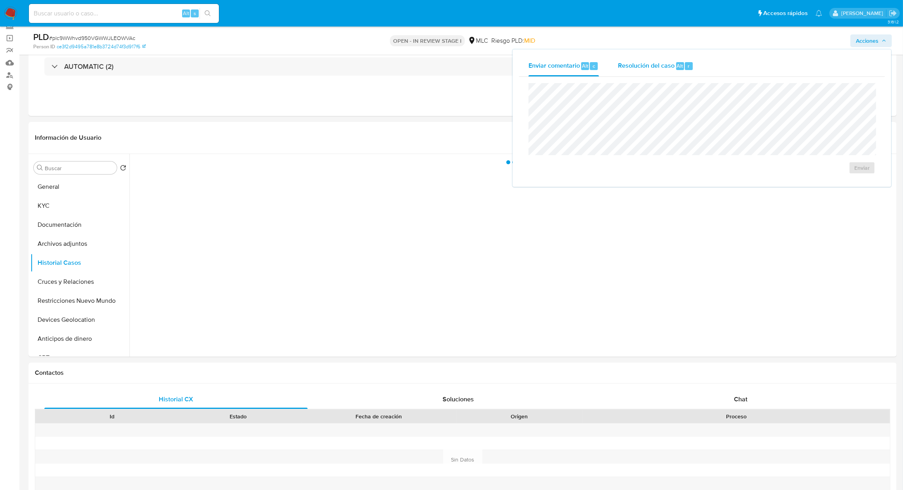
click at [608, 67] on div "Resolución del caso Alt r" at bounding box center [656, 66] width 76 height 21
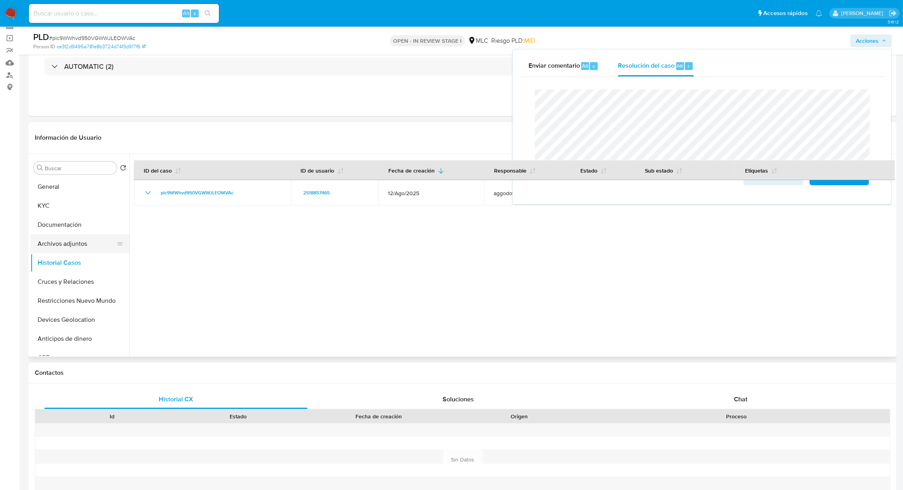
click at [70, 243] on button "Archivos adjuntos" at bounding box center [76, 243] width 93 height 19
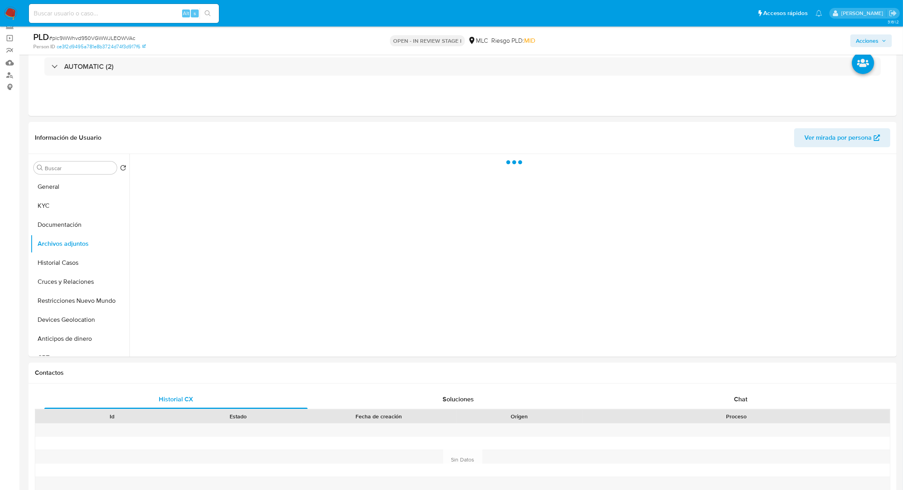
click at [608, 38] on span "Acciones" at bounding box center [867, 40] width 23 height 13
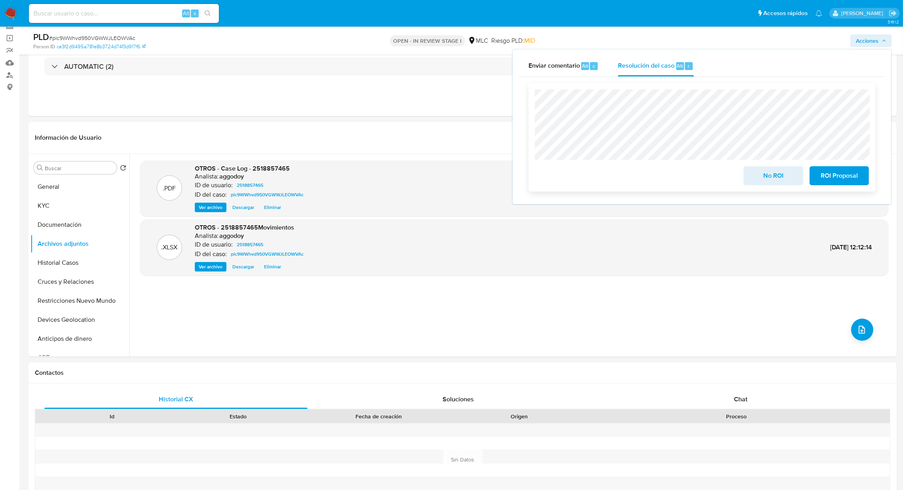
click at [608, 175] on span "ROI Proposal" at bounding box center [839, 175] width 39 height 17
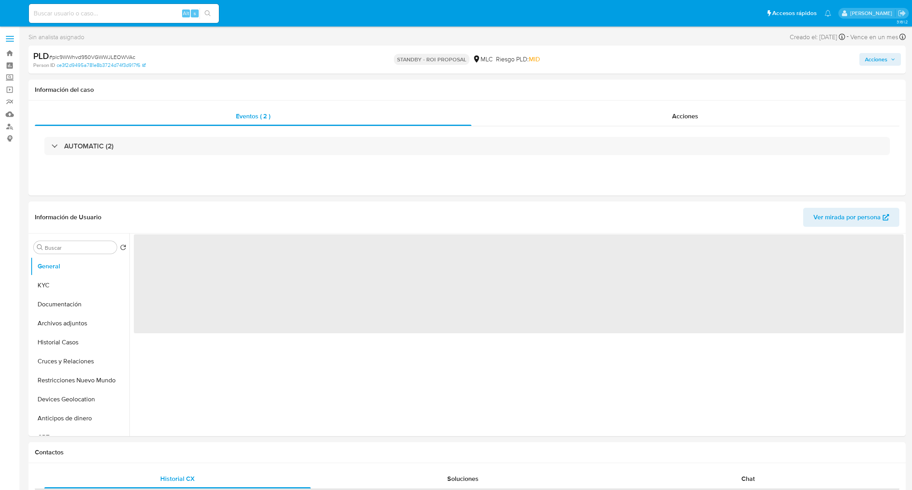
select select "10"
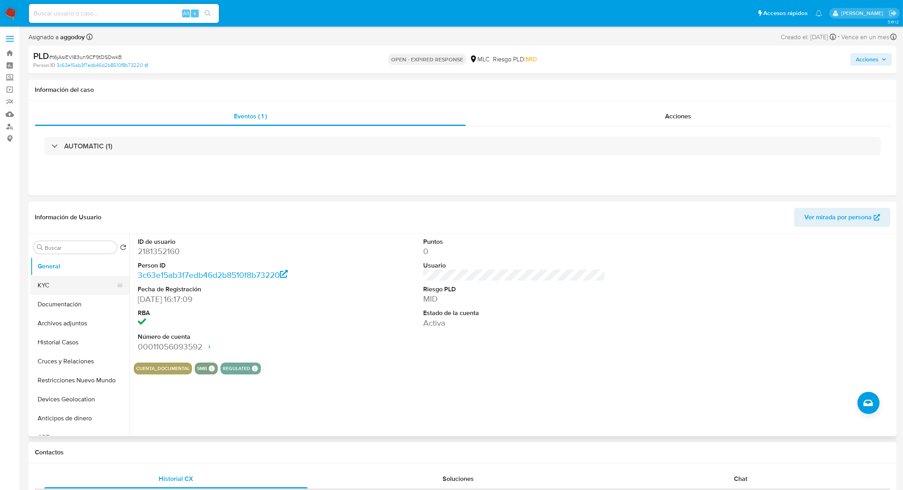
click at [57, 285] on button "KYC" at bounding box center [76, 285] width 93 height 19
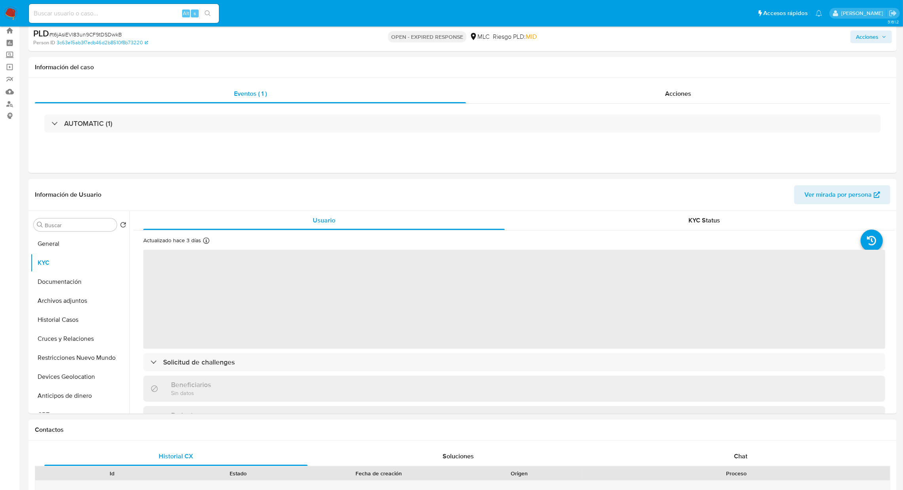
scroll to position [27, 0]
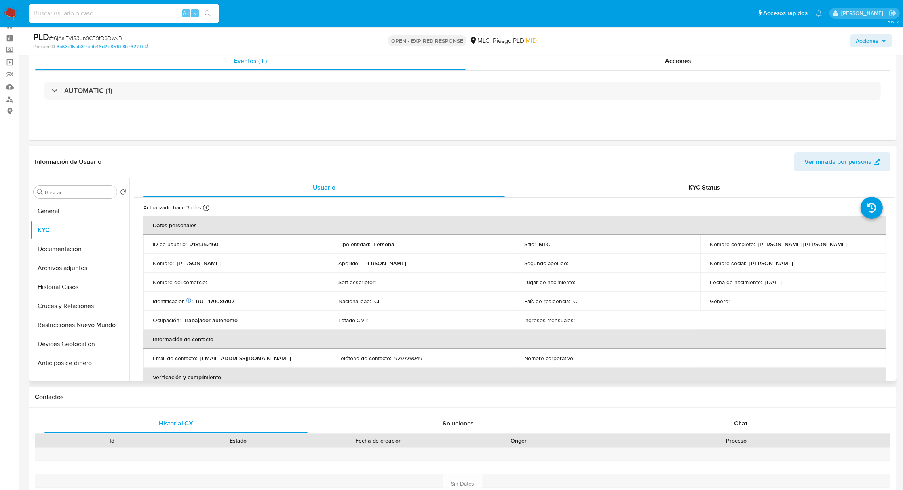
drag, startPoint x: 894, startPoint y: 217, endPoint x: 894, endPoint y: 224, distance: 7.1
click at [894, 224] on div "Buscar Volver al orden por defecto General KYC Documentación Archivos adjuntos …" at bounding box center [462, 279] width 868 height 203
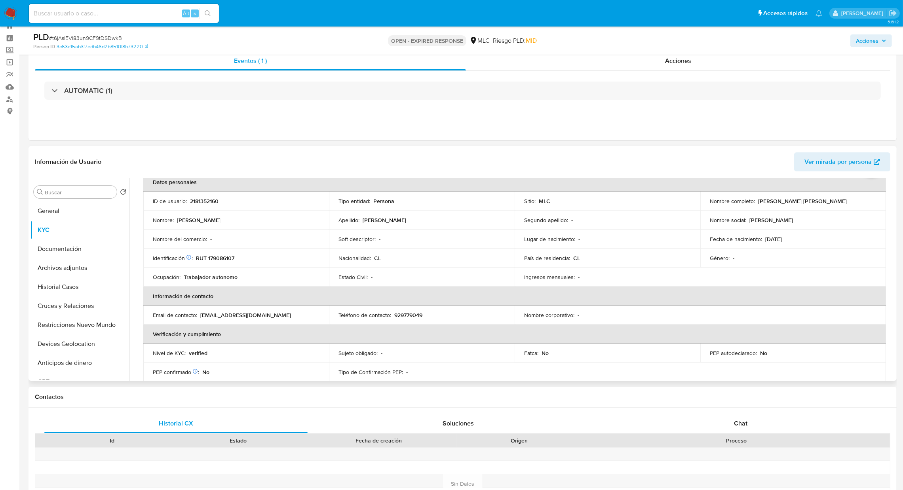
scroll to position [41, 0]
click at [217, 262] on p "RUT 179086107" at bounding box center [215, 260] width 38 height 7
copy p "179086107"
click at [86, 309] on button "Cruces y Relaciones" at bounding box center [76, 305] width 93 height 19
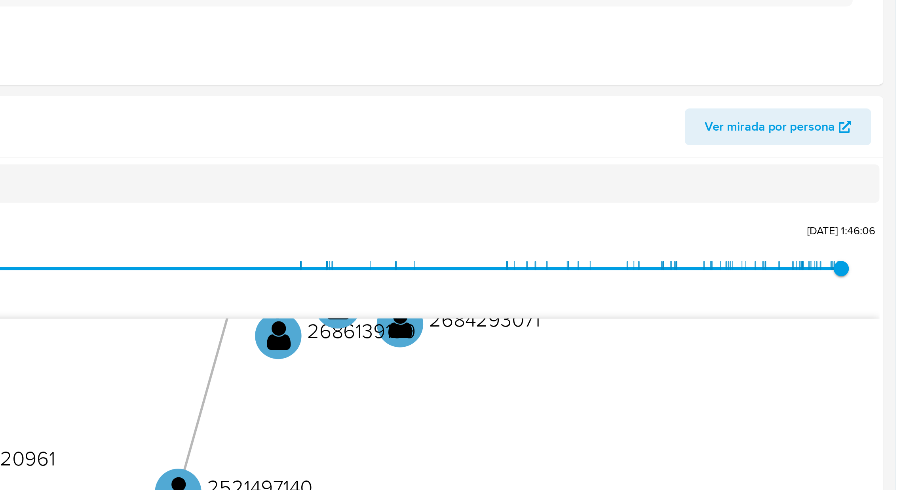
scroll to position [27, 0]
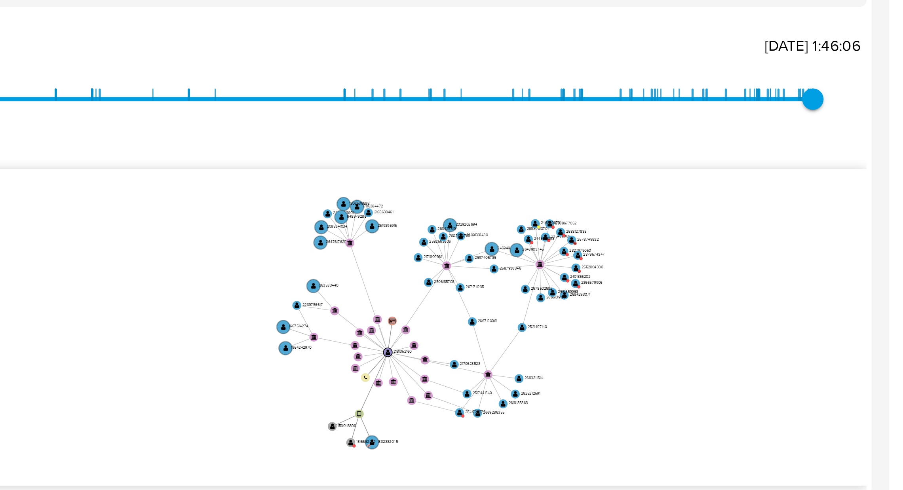
drag, startPoint x: 777, startPoint y: 311, endPoint x: 798, endPoint y: 321, distance: 22.5
click at [801, 316] on icon "user-1332382045  1332382045 D device-653038c62feb61128c0295dc  user-153011339…" at bounding box center [519, 318] width 749 height 115
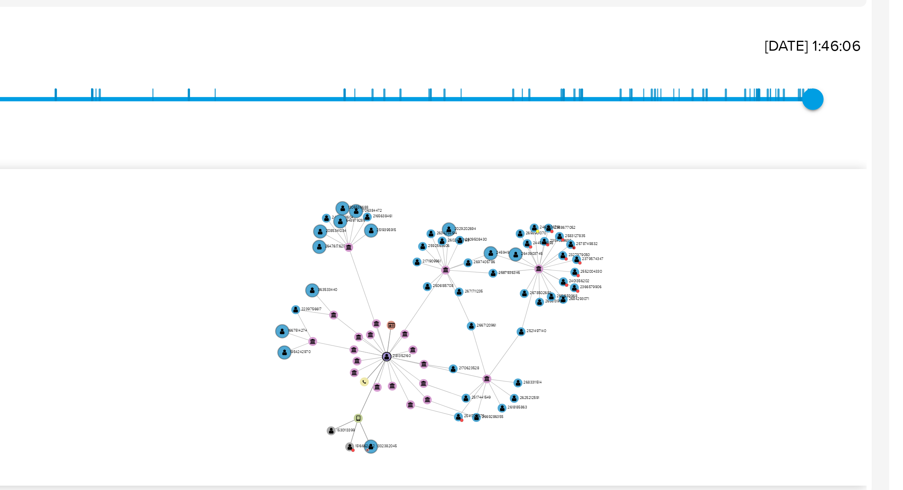
click at [881, 290] on icon "user-1332382045  1332382045 D device-653038c62feb61128c0295dc  user-153011339…" at bounding box center [519, 318] width 749 height 115
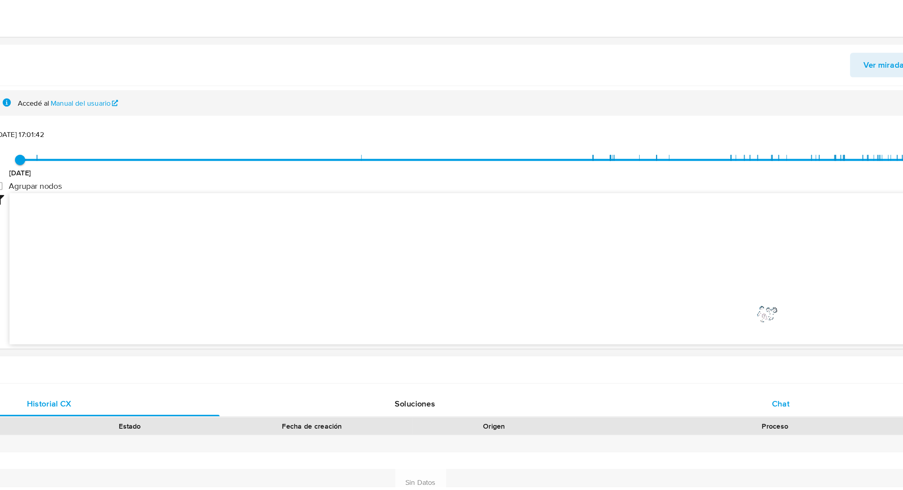
scroll to position [31, 0]
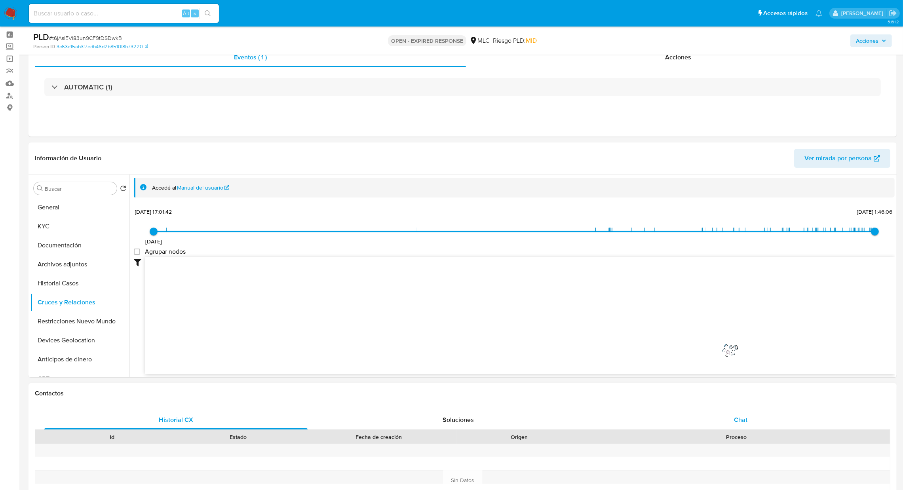
drag, startPoint x: 747, startPoint y: 420, endPoint x: 799, endPoint y: 418, distance: 51.5
click at [799, 416] on div "Chat" at bounding box center [740, 419] width 263 height 19
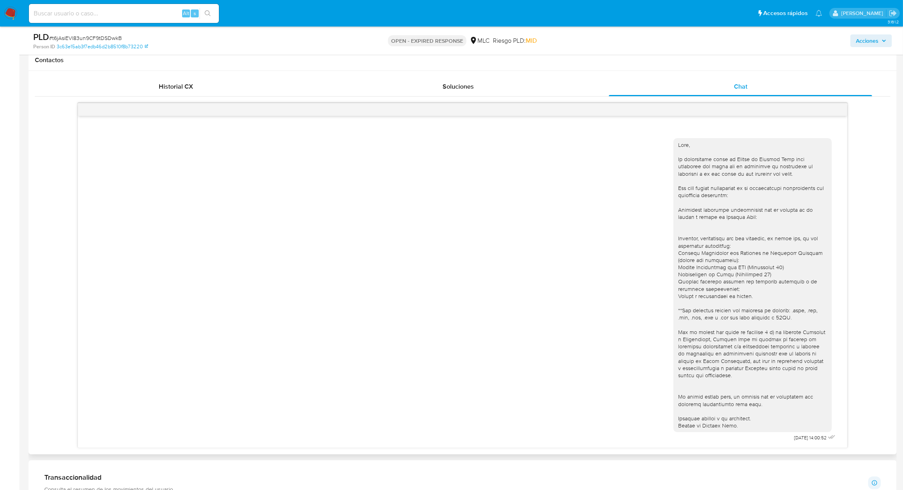
scroll to position [371, 0]
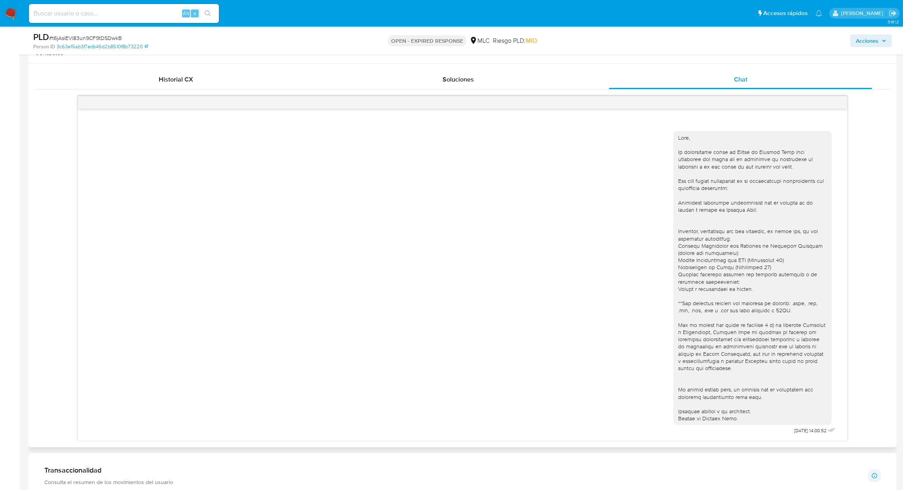
click at [824, 205] on div at bounding box center [752, 278] width 149 height 288
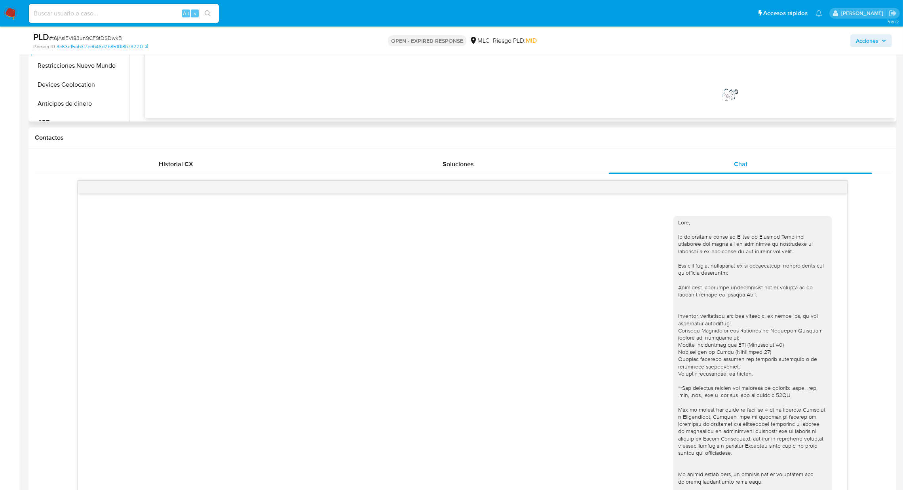
scroll to position [134, 0]
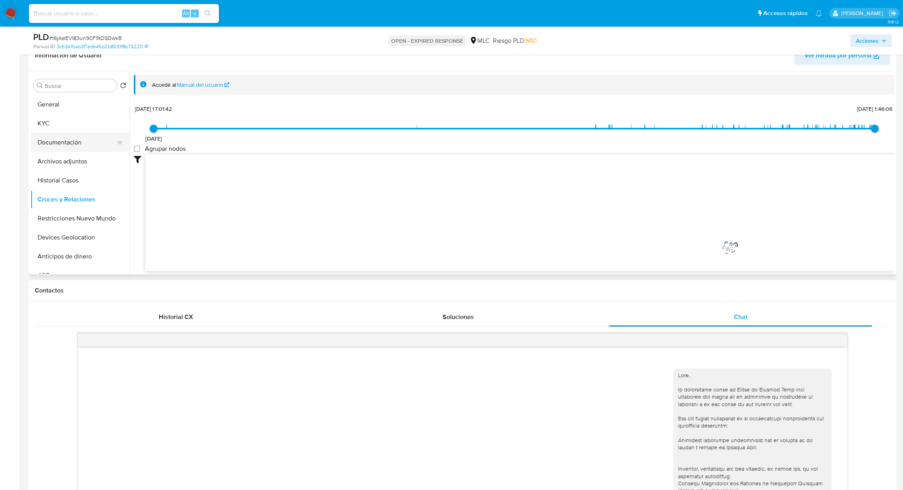
click at [49, 138] on button "Documentación" at bounding box center [76, 142] width 93 height 19
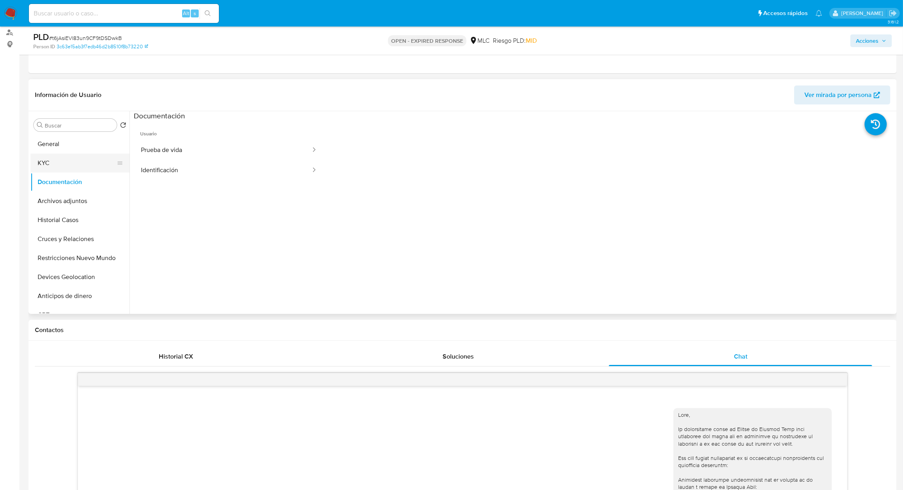
scroll to position [74, 0]
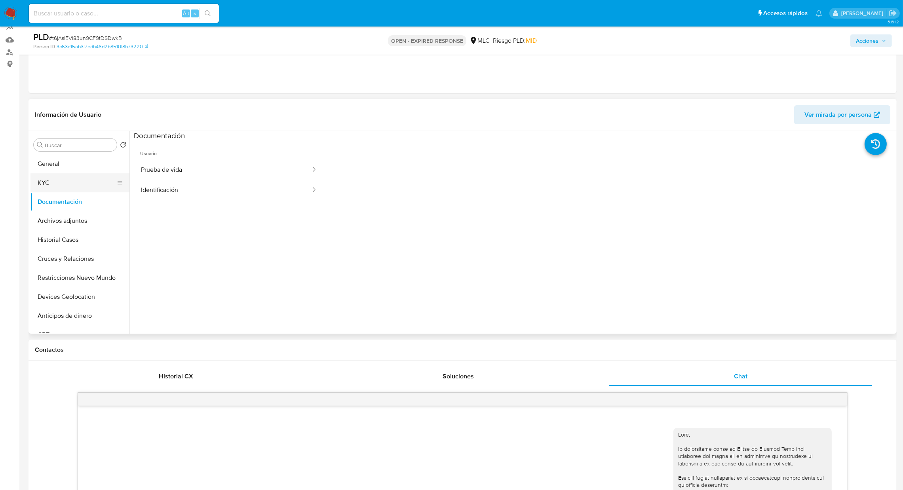
click at [56, 178] on button "KYC" at bounding box center [76, 182] width 93 height 19
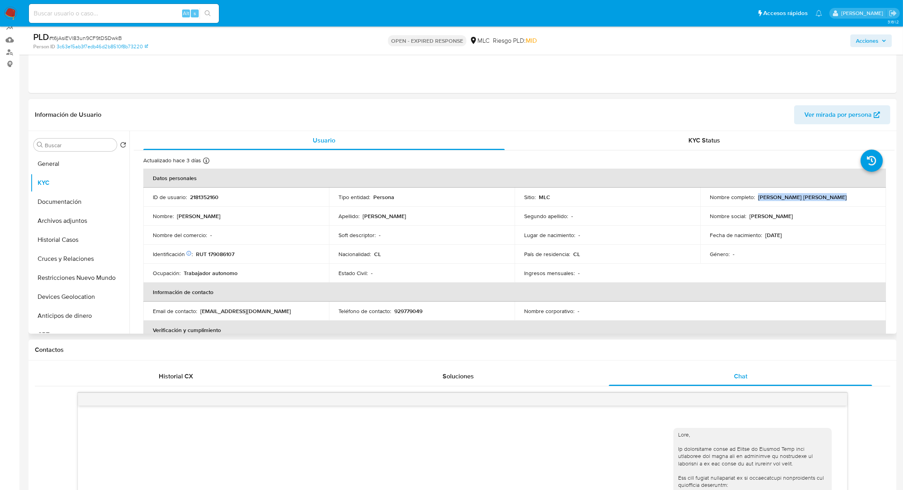
drag, startPoint x: 756, startPoint y: 194, endPoint x: 824, endPoint y: 198, distance: 69.0
click at [840, 195] on div "Nombre completo : Carlos Alfredo Muñoz Medina" at bounding box center [793, 197] width 167 height 7
copy p "Carlos Alfredo Muñoz Medina"
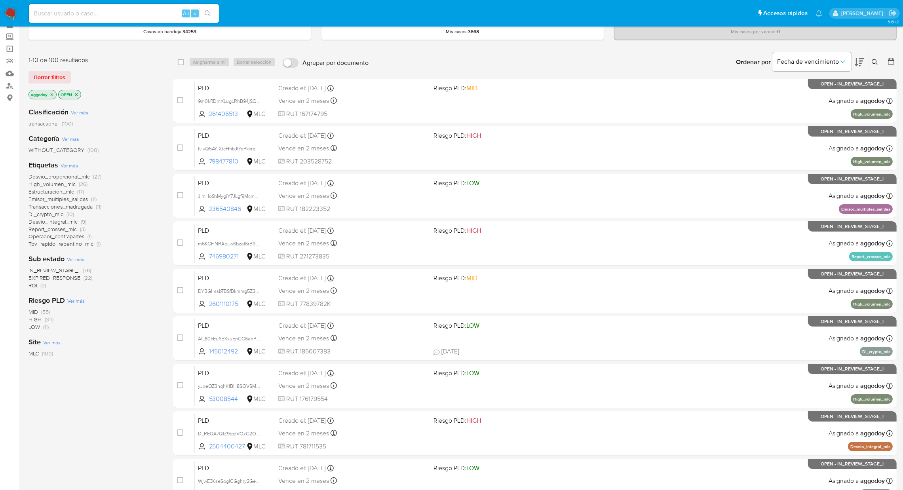
scroll to position [59, 0]
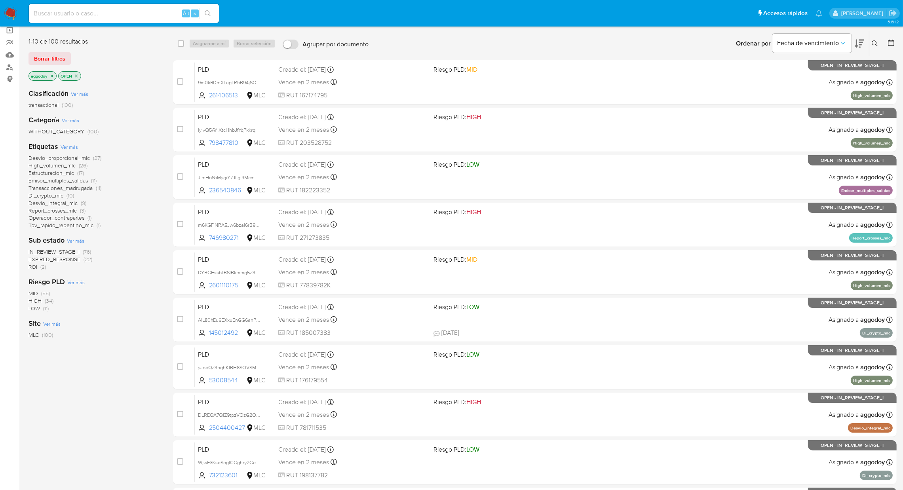
click at [40, 256] on span "EXPIRED_RESPONSE" at bounding box center [54, 259] width 52 height 8
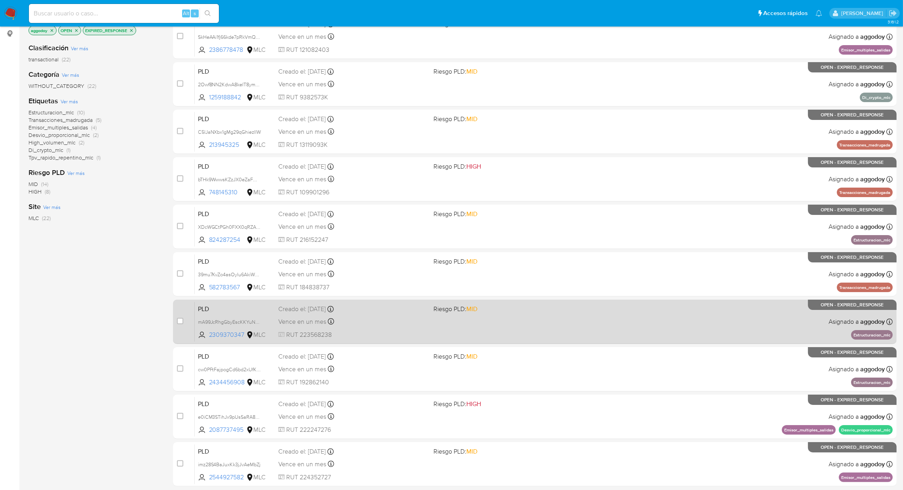
scroll to position [163, 0]
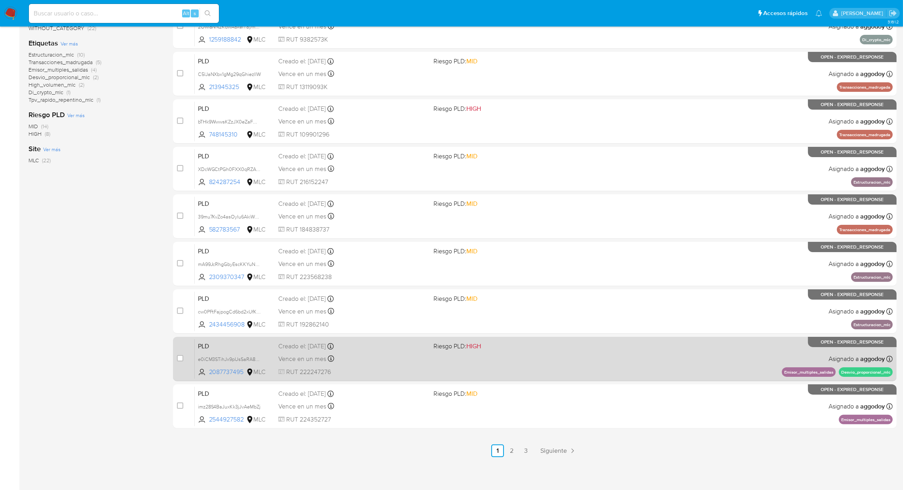
click at [410, 348] on div "Creado el: [DATE] Creado el: [DATE] 06:06:27" at bounding box center [352, 346] width 149 height 9
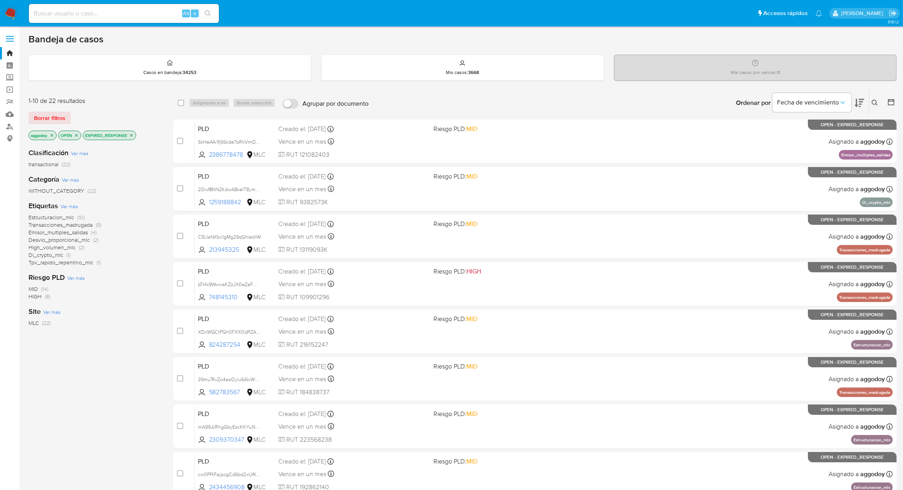
scroll to position [59, 0]
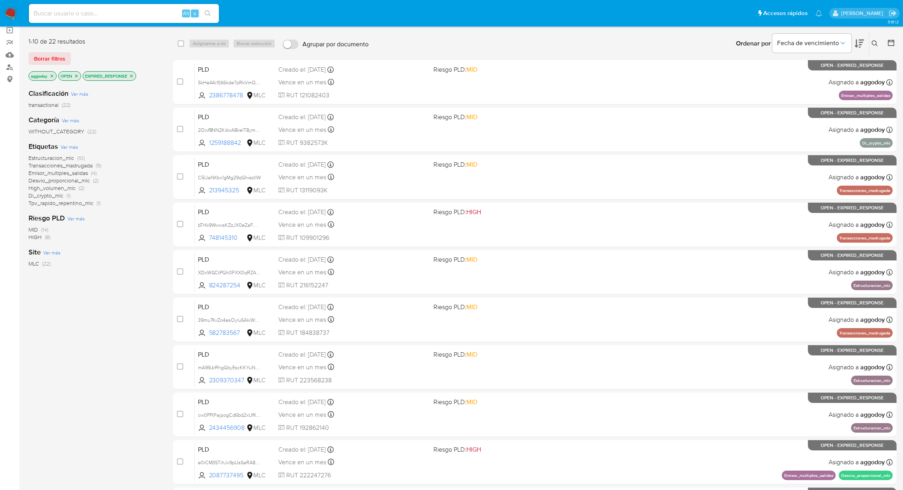
click at [80, 181] on span "Desvio_proporcional_mlc" at bounding box center [58, 181] width 61 height 8
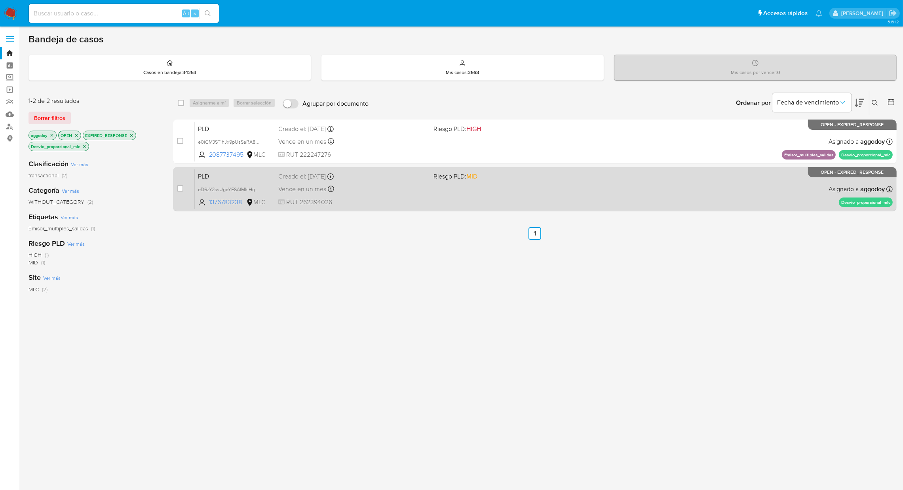
click at [496, 194] on div "PLD eD6zY2svUgeYESAfMklHqTNq 1376783238 MLC Riesgo PLD: MID Creado el: [DATE] C…" at bounding box center [544, 189] width 698 height 40
click at [418, 190] on div "Vence en un mes Vence el [DATE] 06:04:45" at bounding box center [352, 189] width 149 height 11
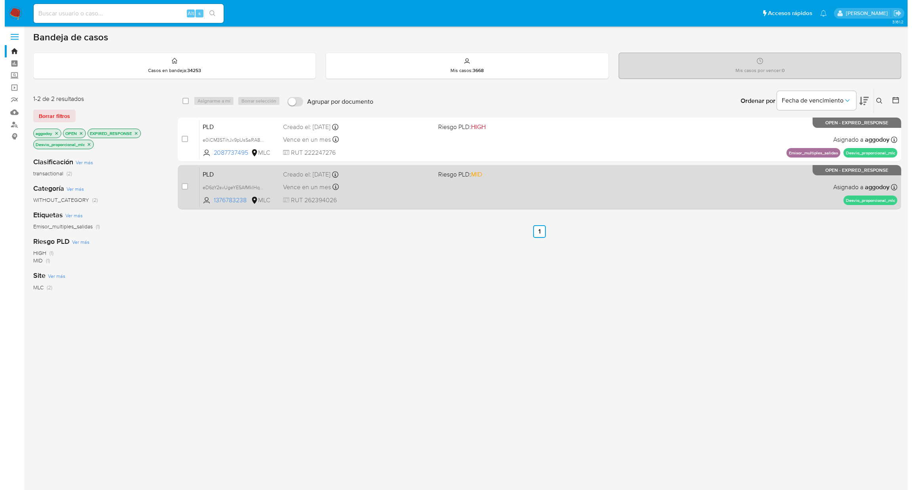
scroll to position [3, 0]
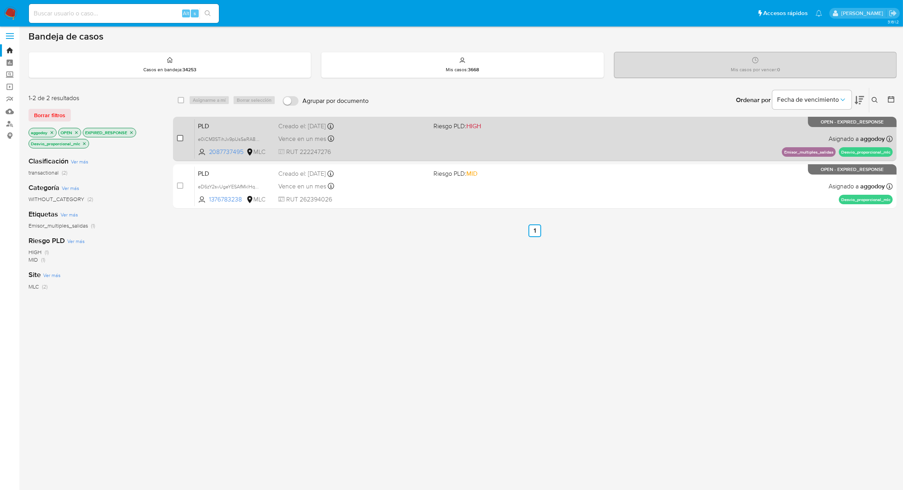
click at [179, 137] on input "checkbox" at bounding box center [180, 138] width 6 height 6
checkbox input "true"
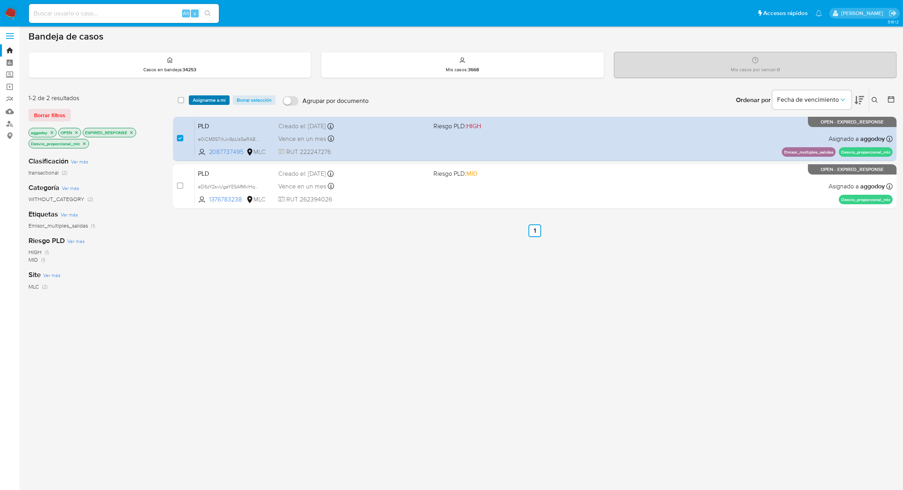
click at [205, 103] on span "Asignarme a mí" at bounding box center [209, 100] width 33 height 8
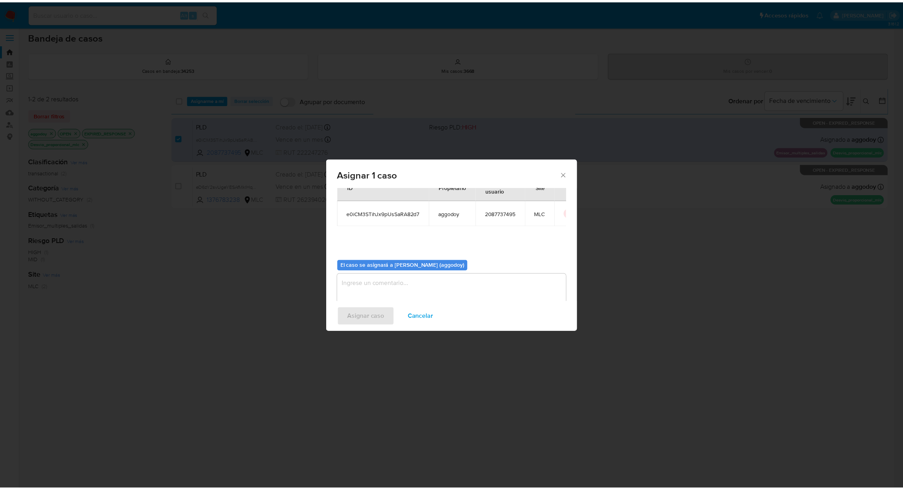
scroll to position [41, 0]
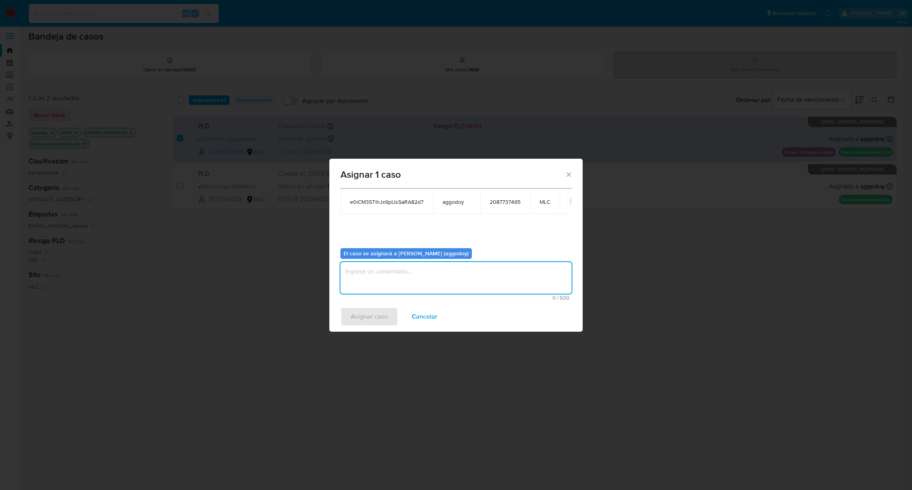
click at [462, 269] on textarea "assign-modal" at bounding box center [455, 278] width 231 height 32
type textarea ","
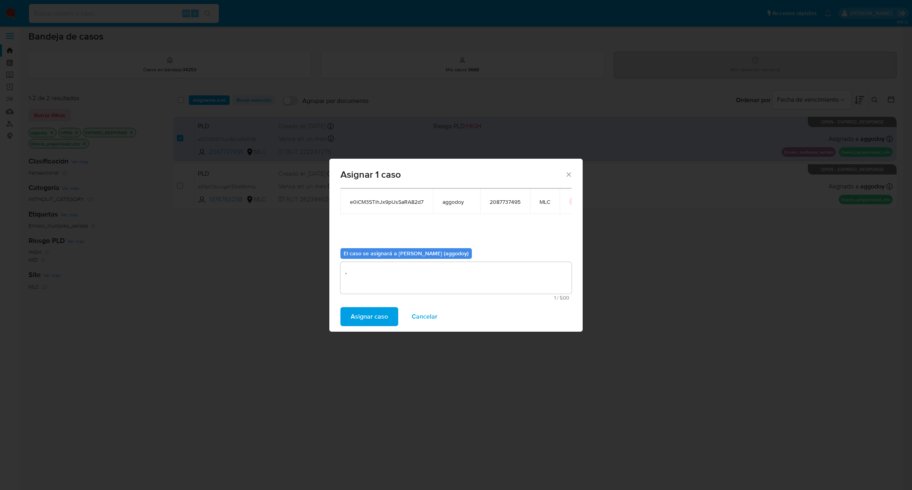
click at [353, 318] on span "Asignar caso" at bounding box center [369, 316] width 37 height 17
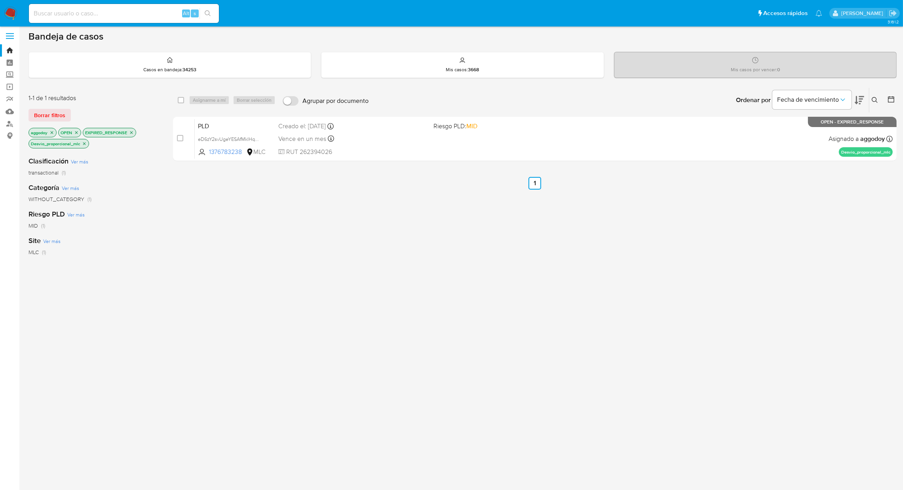
click at [872, 100] on icon at bounding box center [875, 100] width 6 height 6
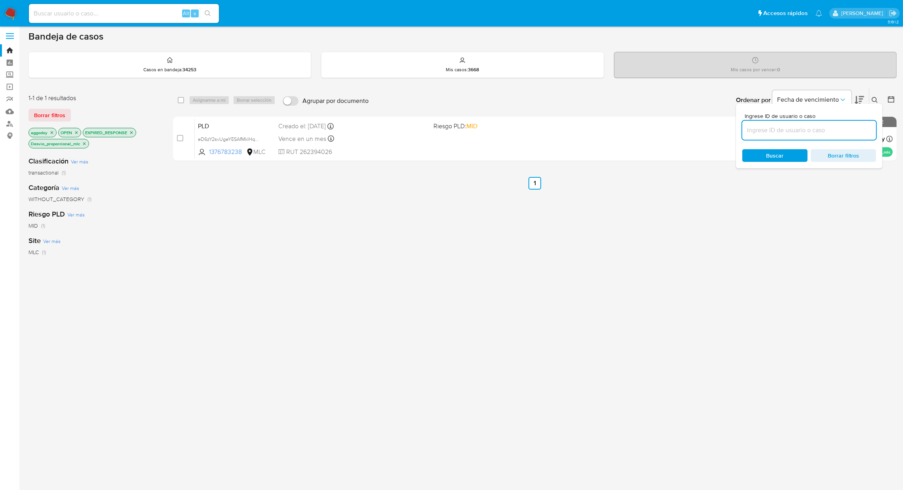
click at [805, 128] on input at bounding box center [809, 130] width 134 height 10
type input "2181352160"
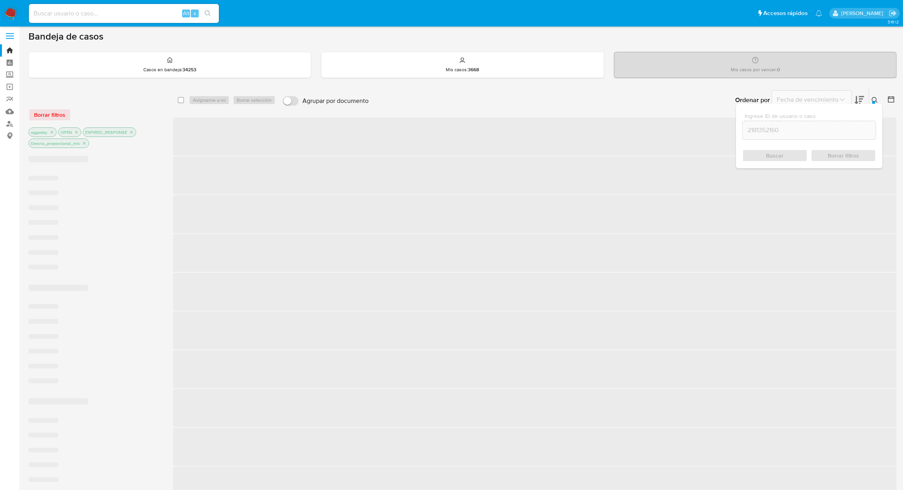
click at [878, 99] on button at bounding box center [875, 99] width 13 height 9
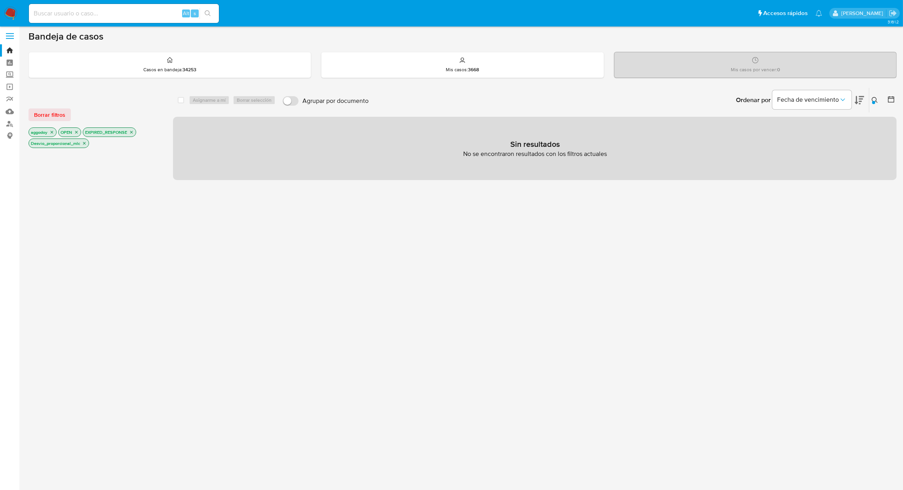
click at [130, 134] on p "EXPIRED_RESPONSE" at bounding box center [109, 132] width 53 height 9
click at [134, 133] on icon "close-filter" at bounding box center [131, 132] width 5 height 5
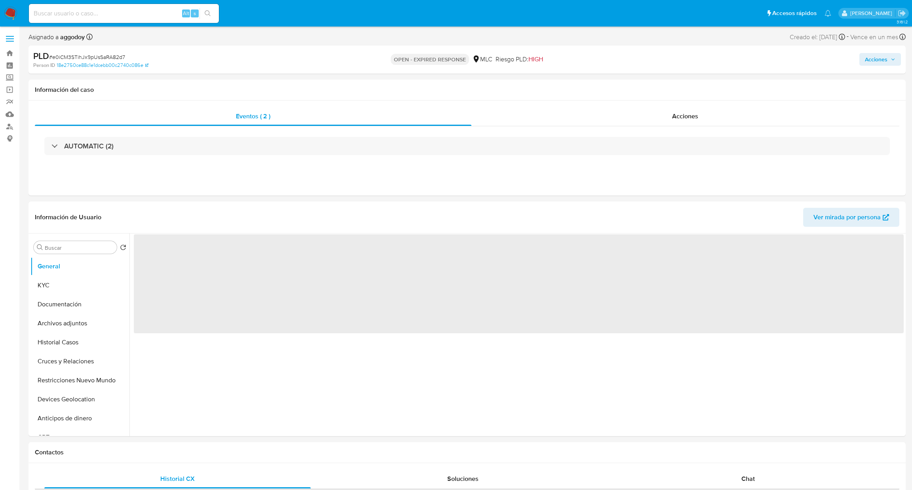
select select "10"
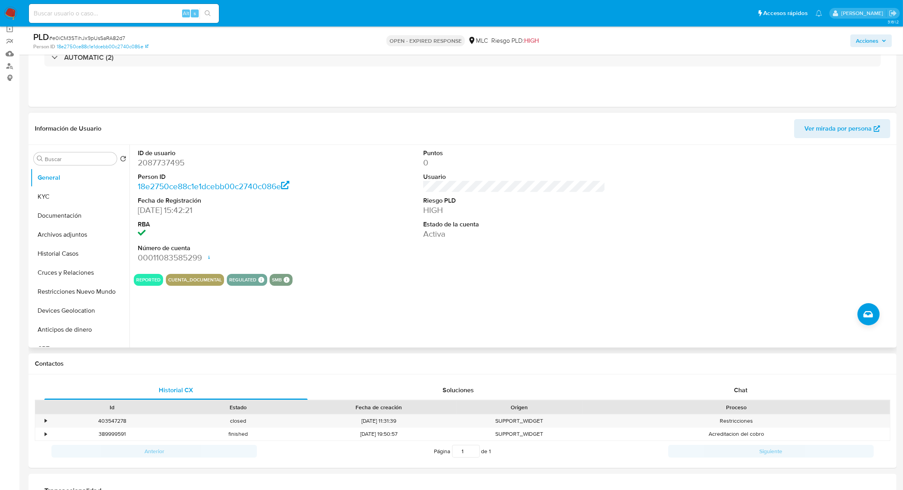
scroll to position [119, 0]
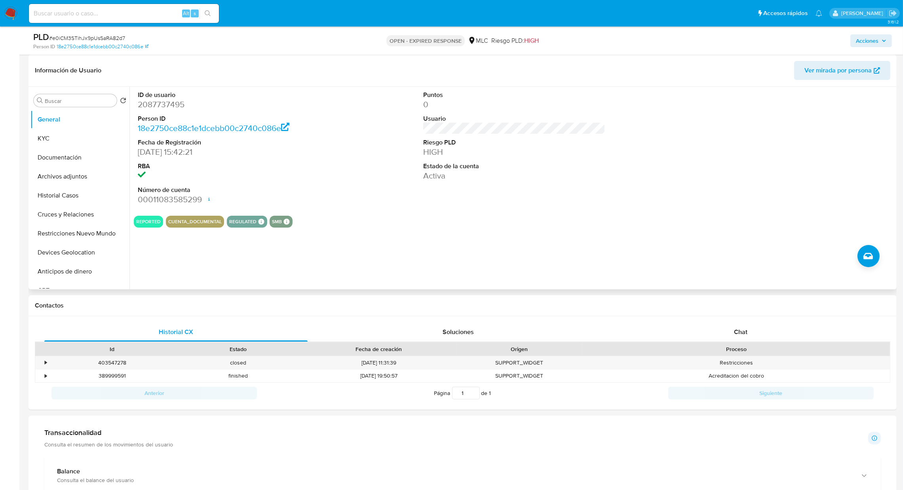
click at [160, 105] on dd "2087737495" at bounding box center [229, 104] width 182 height 11
copy dd "2087737495"
click at [49, 192] on button "Historial Casos" at bounding box center [76, 195] width 93 height 19
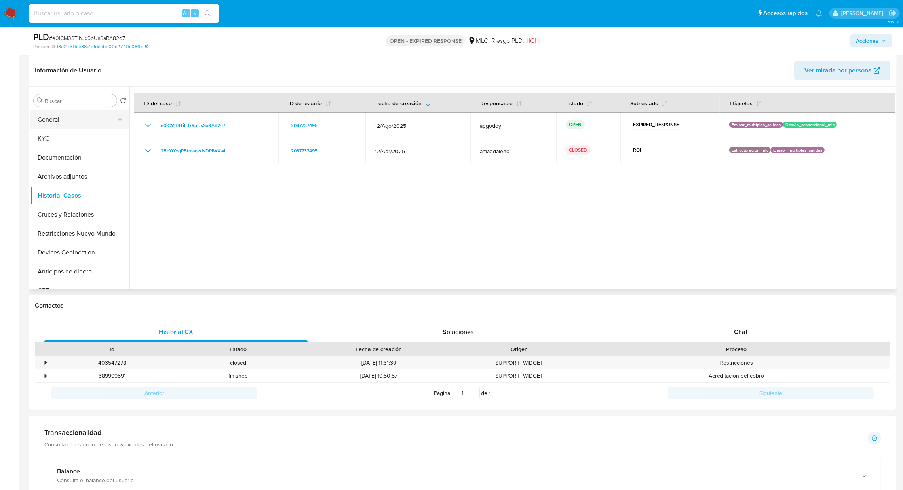
click at [44, 118] on button "General" at bounding box center [76, 119] width 93 height 19
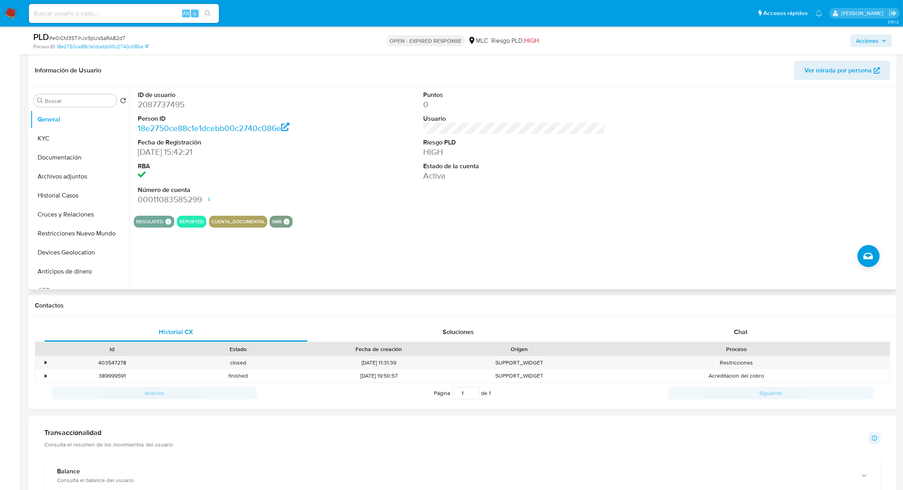
click at [154, 104] on dd "2087737495" at bounding box center [229, 104] width 182 height 11
copy dd "2087737495"
click at [41, 141] on button "KYC" at bounding box center [76, 138] width 93 height 19
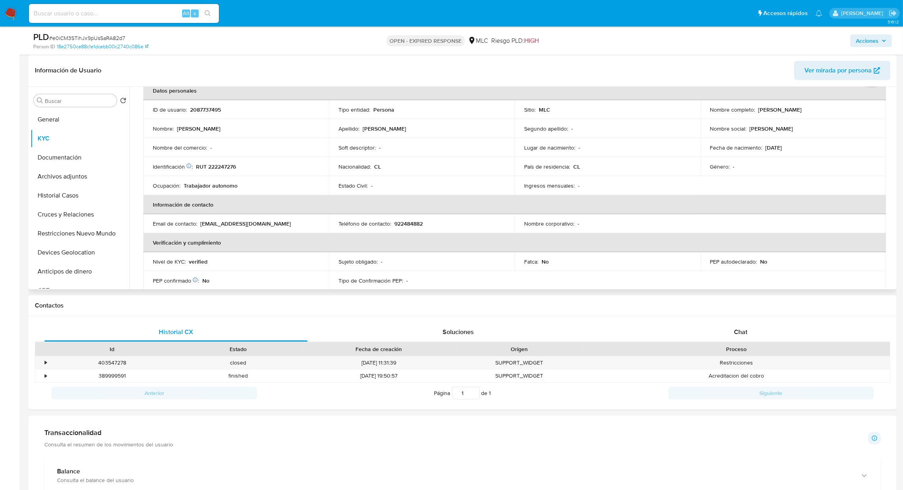
scroll to position [41, 0]
click at [830, 219] on table "Datos personales ID de usuario : 2087737495 Tipo entidad : Persona Sitio : MLC …" at bounding box center [514, 225] width 742 height 285
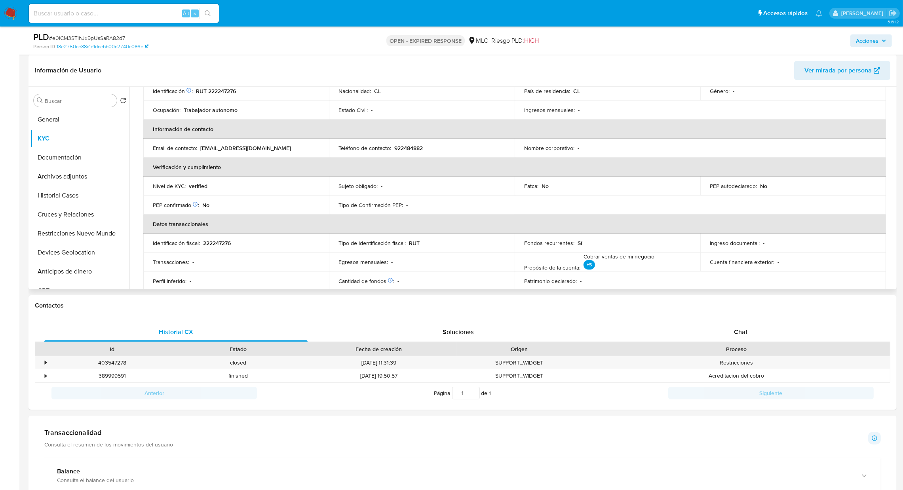
scroll to position [101, 0]
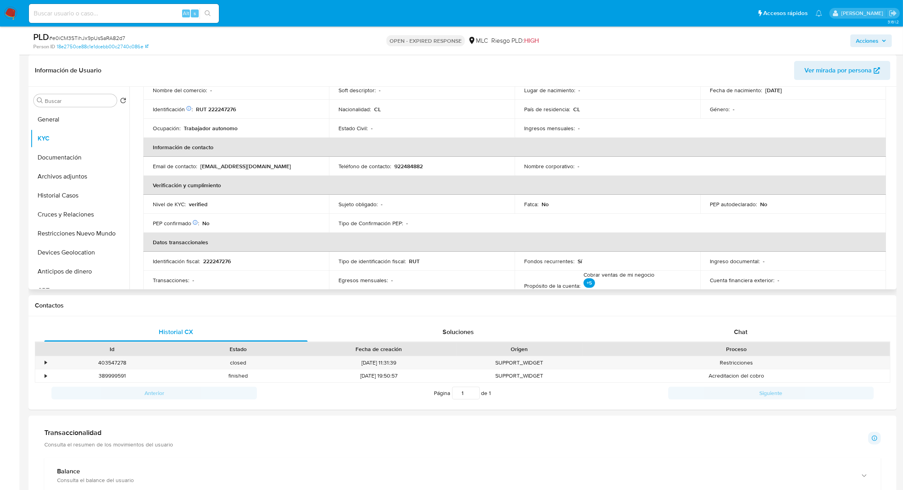
click at [235, 114] on td "Identificación Nº de serie: 522656471 : RUT 222247276" at bounding box center [236, 109] width 186 height 19
click at [233, 111] on p "RUT 222247276" at bounding box center [216, 109] width 40 height 7
copy p "222247276"
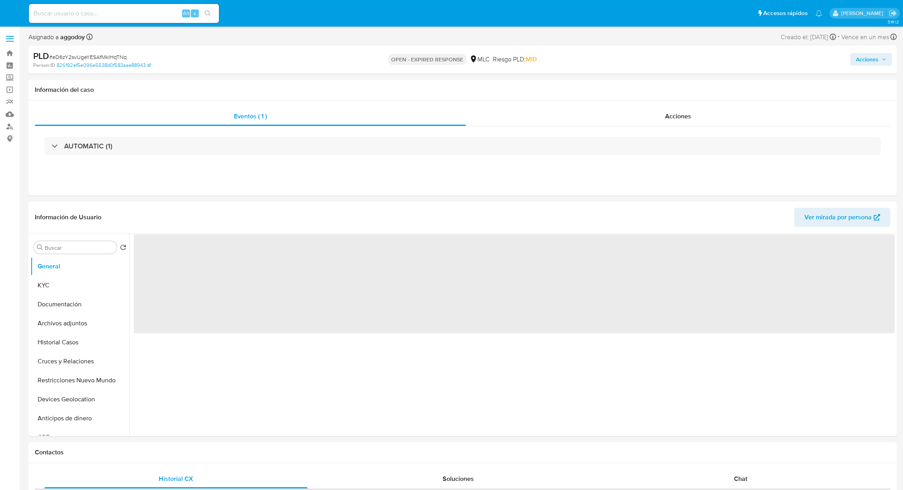
select select "10"
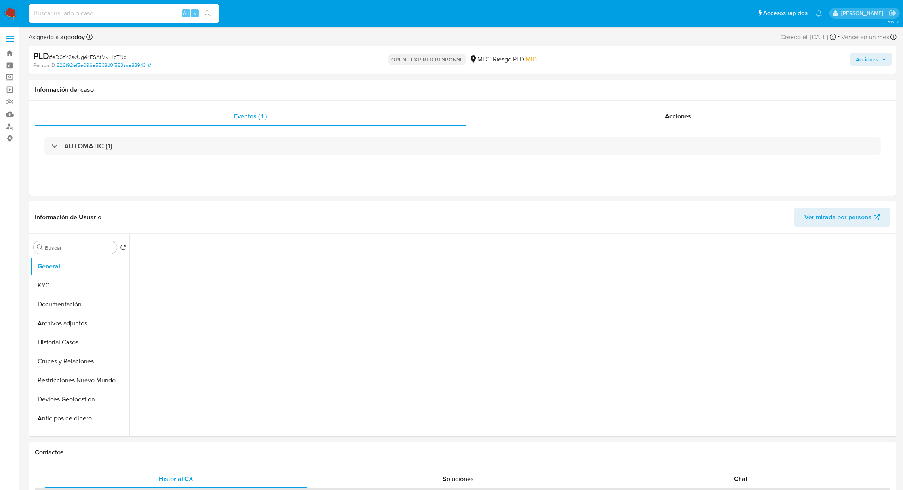
select select "10"
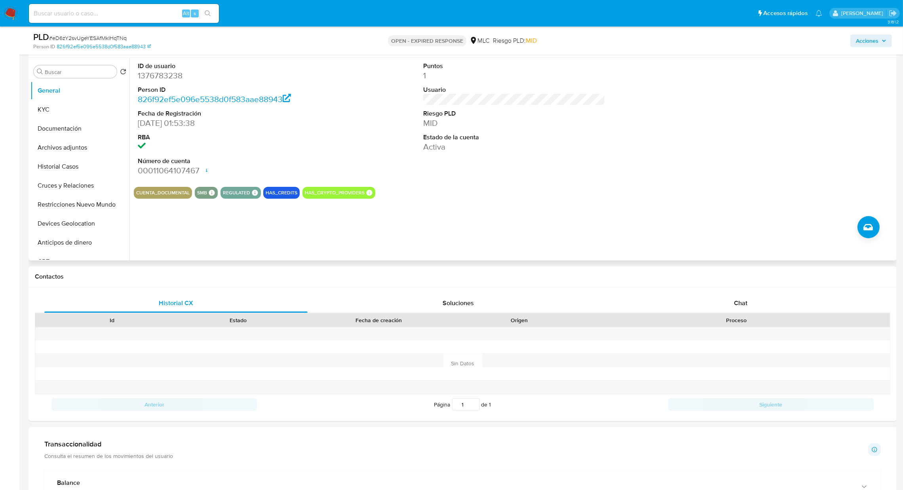
scroll to position [119, 0]
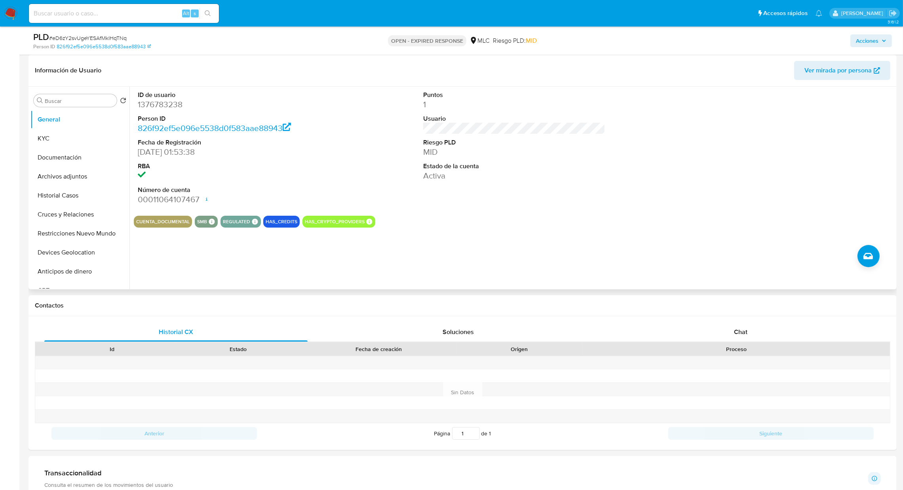
click at [174, 103] on dd "1376783238" at bounding box center [229, 104] width 182 height 11
copy dd "1376783238"
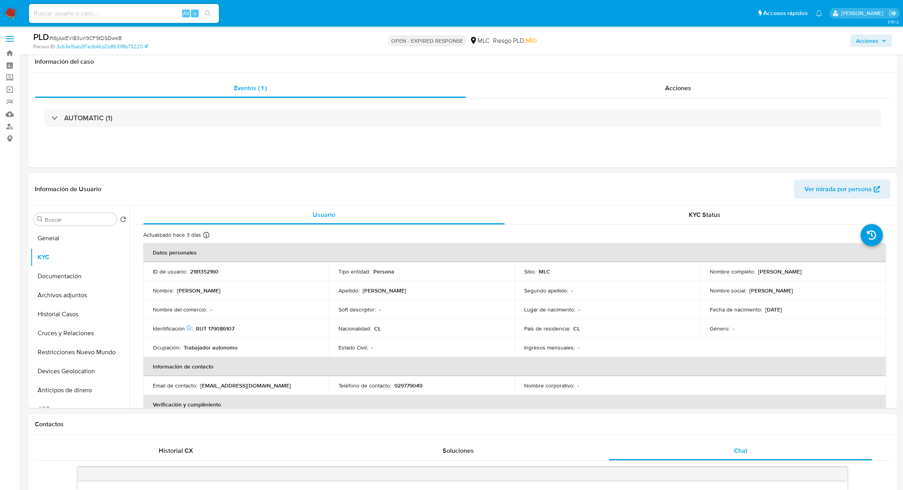
select select "10"
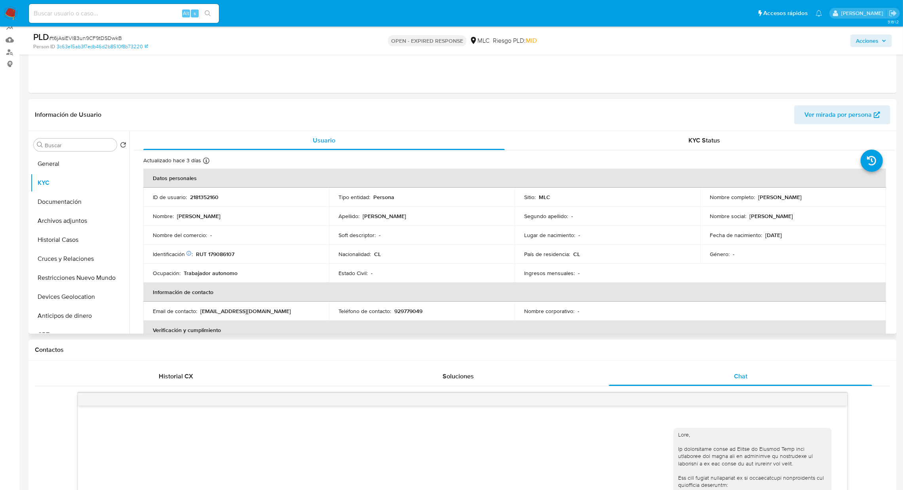
click at [177, 197] on p "ID de usuario :" at bounding box center [170, 197] width 34 height 7
click at [188, 197] on div "ID de usuario : 2181352160" at bounding box center [236, 197] width 167 height 7
click at [190, 197] on p "2181352160" at bounding box center [204, 197] width 28 height 7
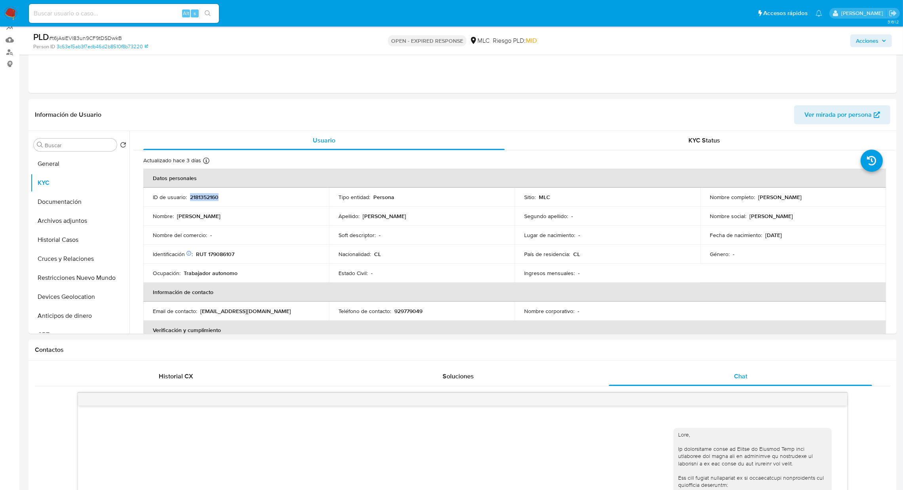
copy p "2181352160"
